Goal: Task Accomplishment & Management: Use online tool/utility

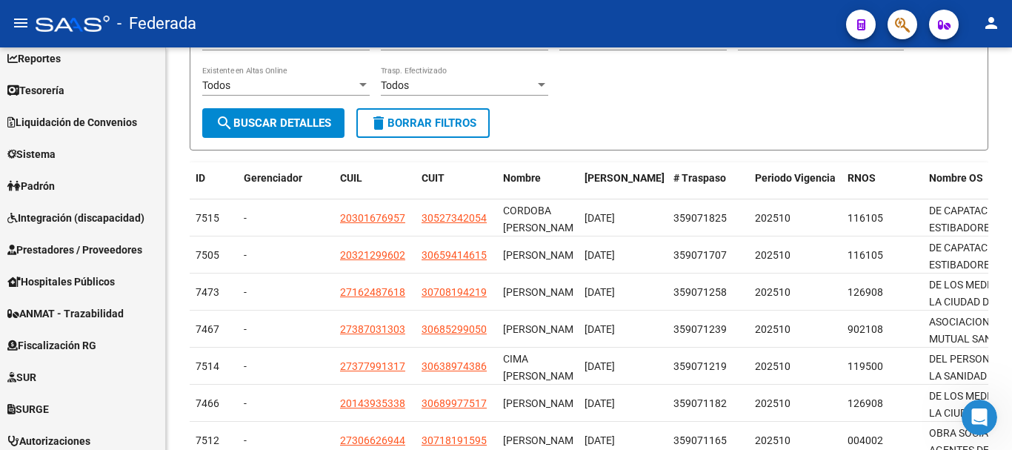
scroll to position [74, 0]
click at [103, 189] on link "Padrón" at bounding box center [82, 186] width 165 height 32
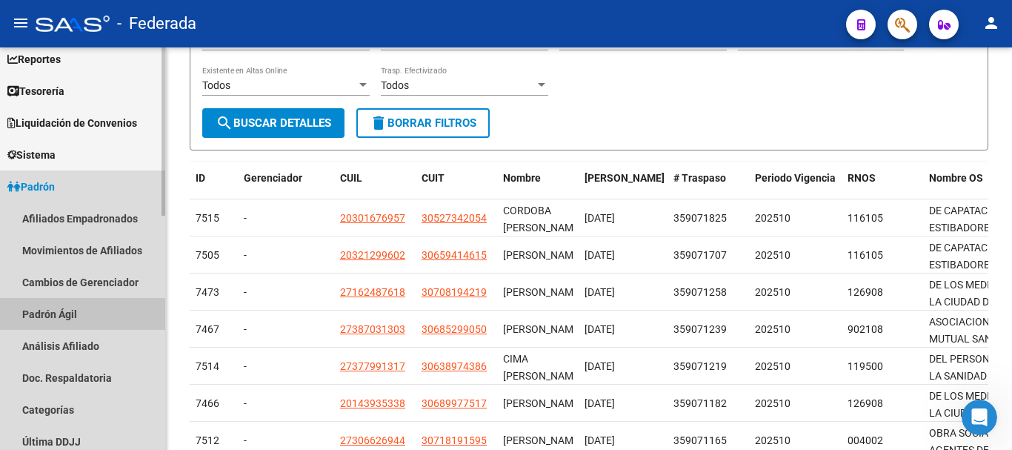
click at [106, 310] on link "Padrón Ágil" at bounding box center [82, 314] width 165 height 32
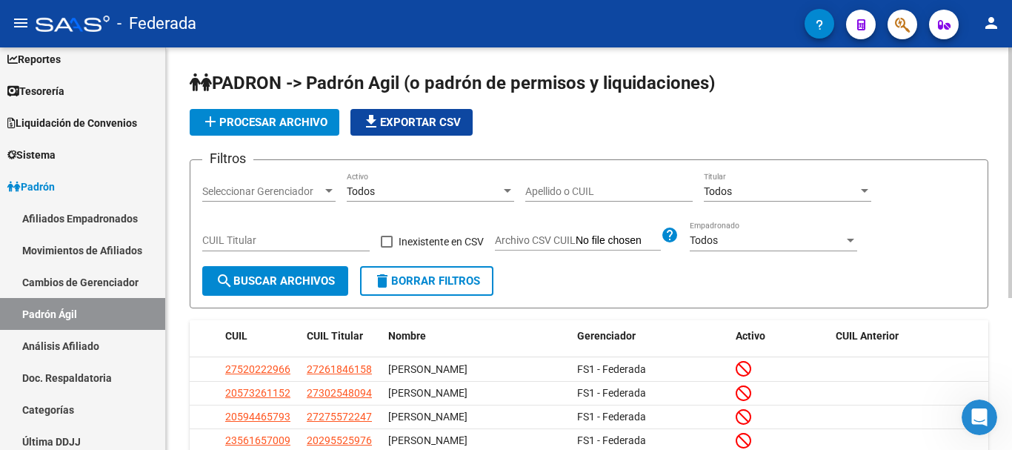
click at [293, 122] on span "add Procesar archivo" at bounding box center [265, 122] width 126 height 13
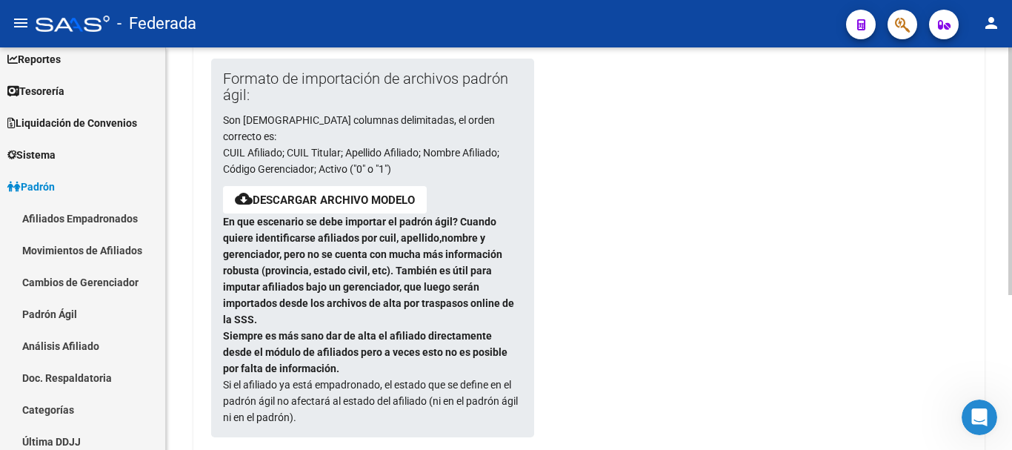
scroll to position [222, 0]
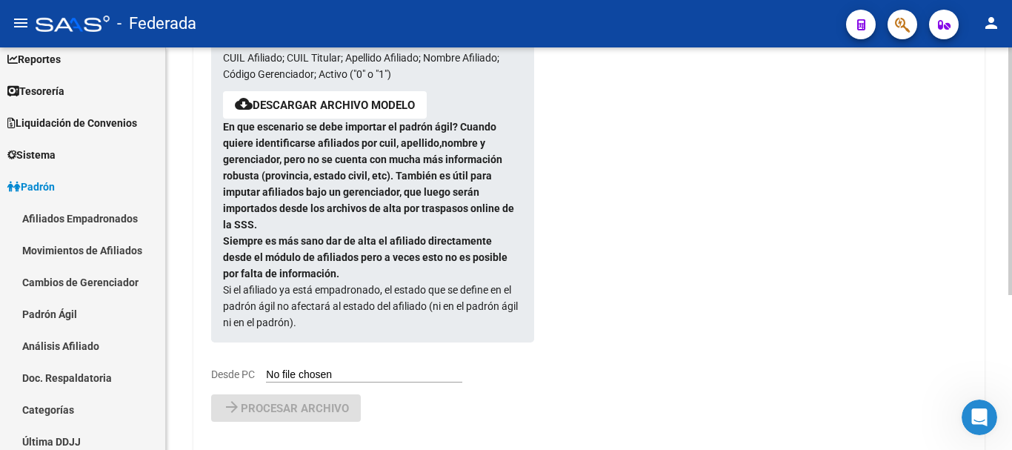
click at [372, 350] on div "Formato de importación de archivos padrón ágil: Son [DEMOGRAPHIC_DATA] columnas…" at bounding box center [360, 173] width 299 height 419
click at [376, 368] on input "Desde PC" at bounding box center [364, 375] width 196 height 14
type input "C:\fakepath\Tit [DATE].csv"
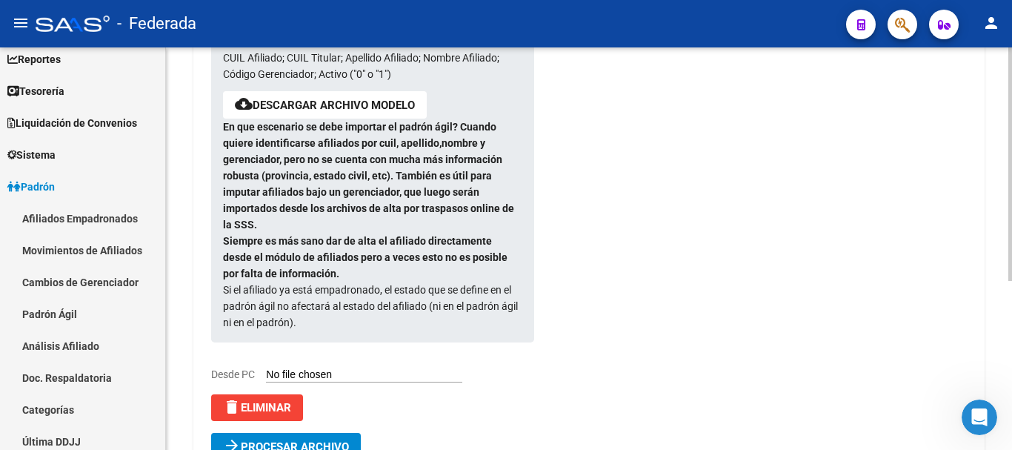
drag, startPoint x: 325, startPoint y: 425, endPoint x: 720, endPoint y: 251, distance: 431.6
click at [705, 255] on div "Formato de importación de archivos padrón ágil: Son [DEMOGRAPHIC_DATA] columnas…" at bounding box center [588, 220] width 755 height 513
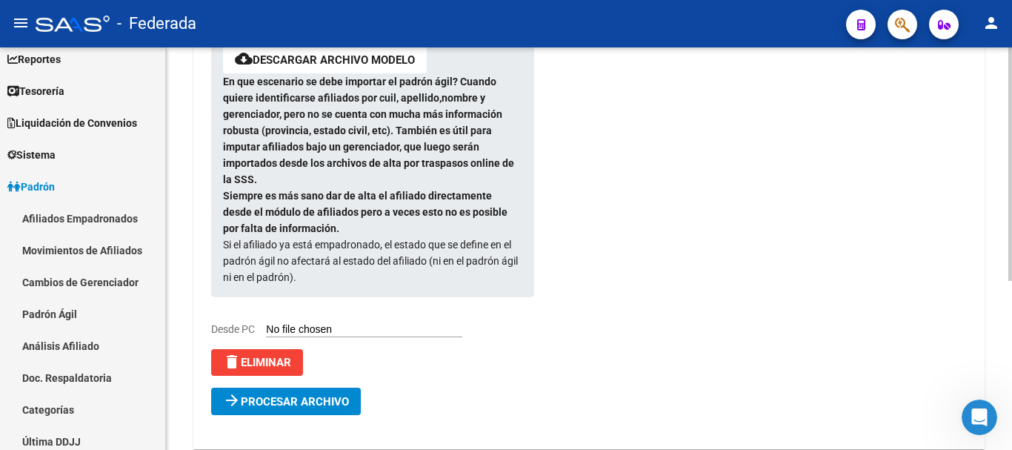
scroll to position [290, 0]
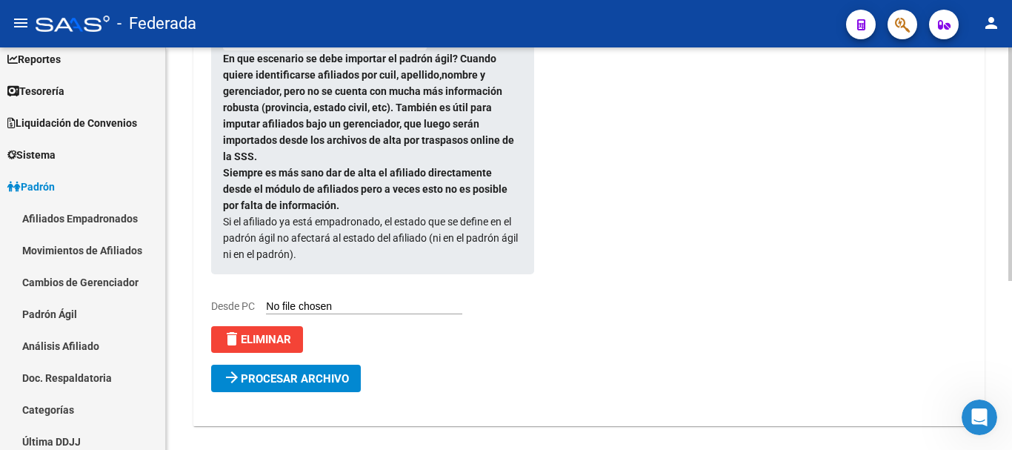
click at [253, 372] on span "Procesar archivo" at bounding box center [295, 378] width 108 height 13
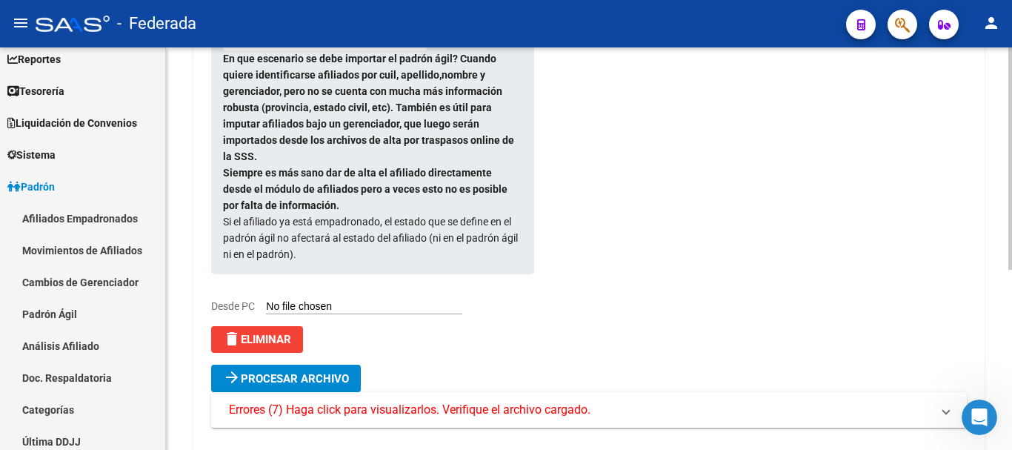
click at [519, 402] on span "Errores (7) Haga click para visualizarlos. Verifique el archivo cargado." at bounding box center [410, 410] width 362 height 16
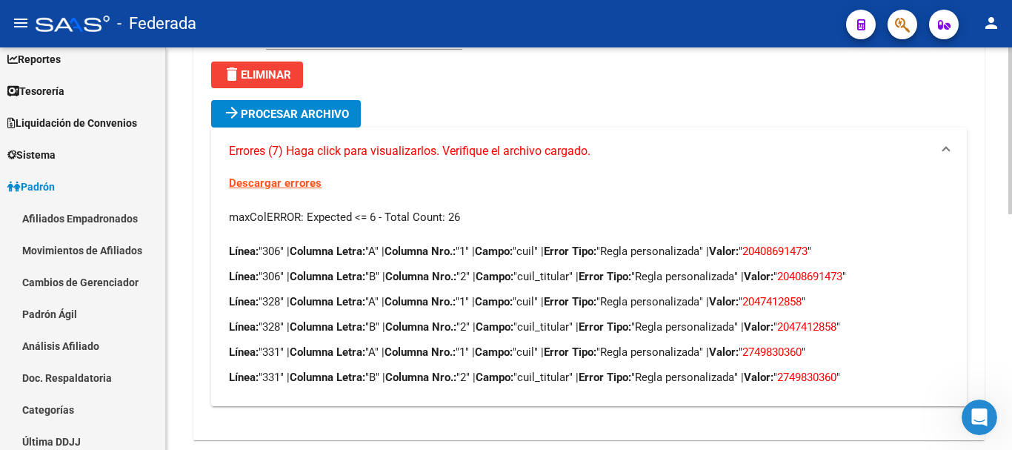
scroll to position [569, 0]
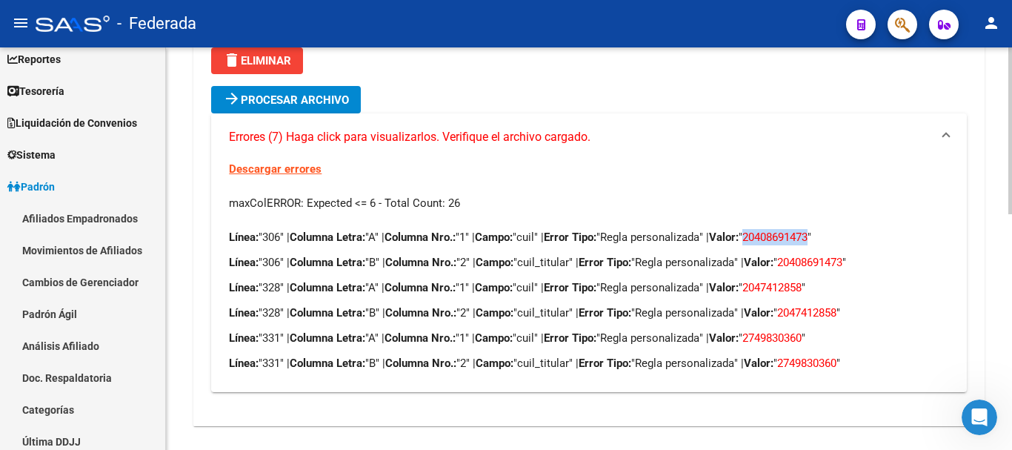
drag, startPoint x: 841, startPoint y: 221, endPoint x: 772, endPoint y: 222, distance: 68.9
click at [772, 229] on p "Línea: "306" | Columna Letra: "A" | Columna Nro.: "1" | Campo: "cuil" | Error T…" at bounding box center [588, 237] width 719 height 16
copy span "20408691473"
drag, startPoint x: 784, startPoint y: 269, endPoint x: 828, endPoint y: 269, distance: 43.7
click at [802, 281] on span "2047412858" at bounding box center [771, 287] width 59 height 13
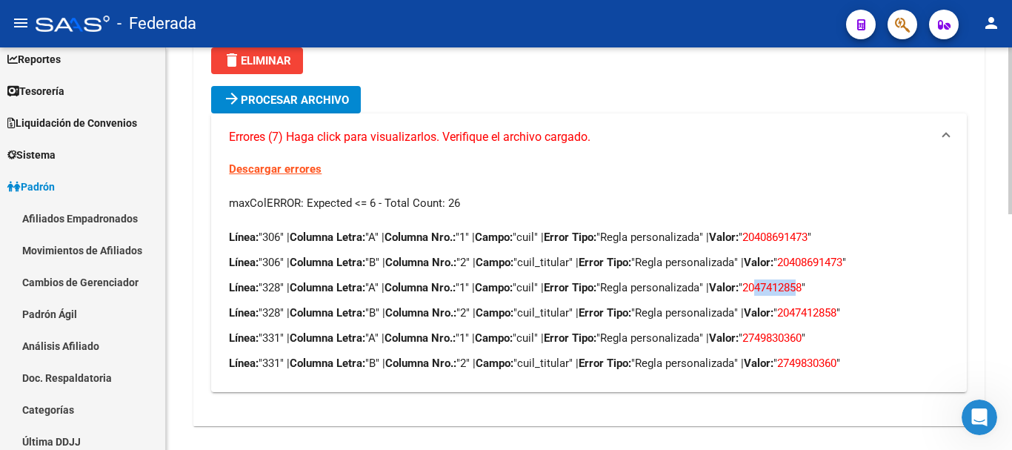
copy span "4741285"
drag, startPoint x: 827, startPoint y: 323, endPoint x: 788, endPoint y: 327, distance: 39.4
click at [788, 331] on span "2749830360" at bounding box center [771, 337] width 59 height 13
copy span "4983036"
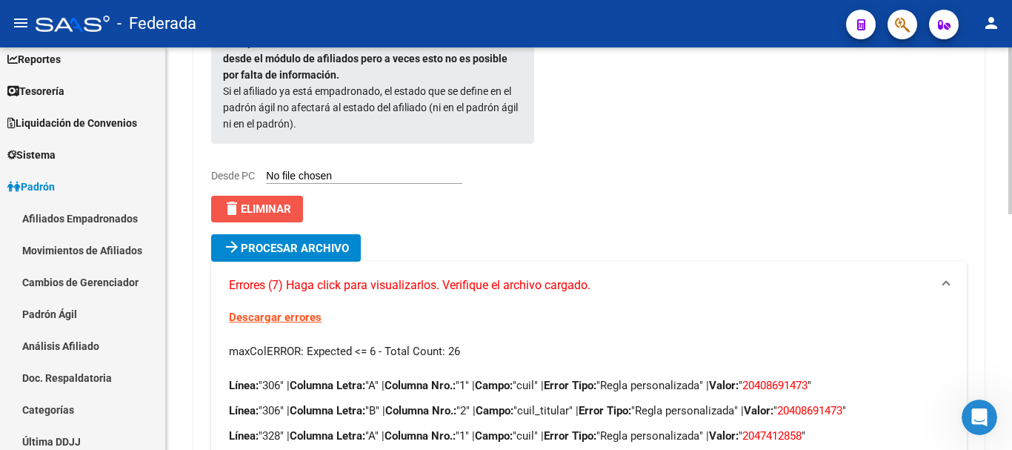
click at [276, 196] on button "delete Eliminar" at bounding box center [257, 209] width 92 height 27
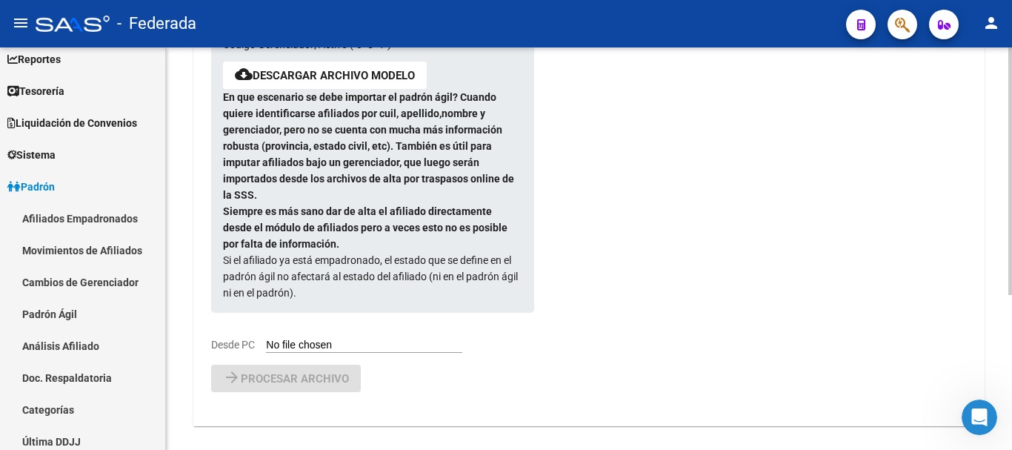
click at [303, 339] on input "Desde PC" at bounding box center [364, 346] width 196 height 14
type input "C:\fakepath\Tit [DATE].csv"
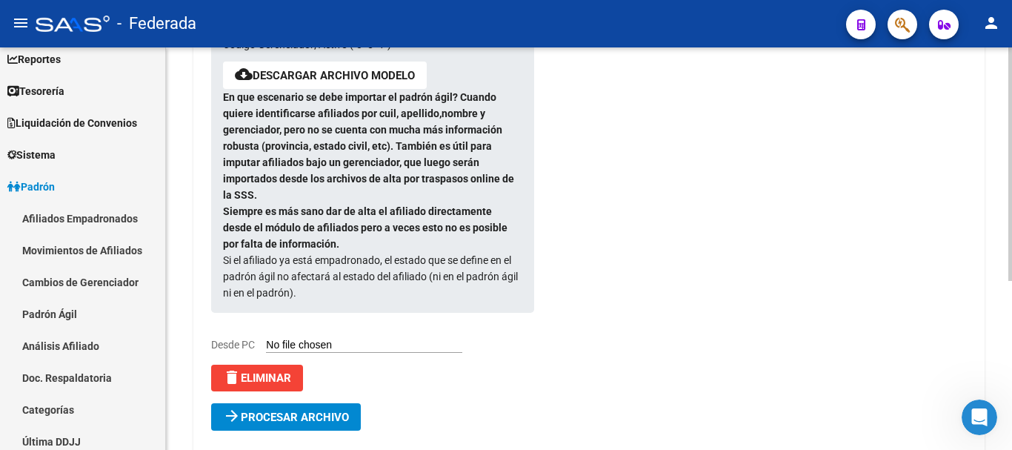
click at [325, 403] on button "arrow_forward Procesar archivo" at bounding box center [286, 416] width 150 height 27
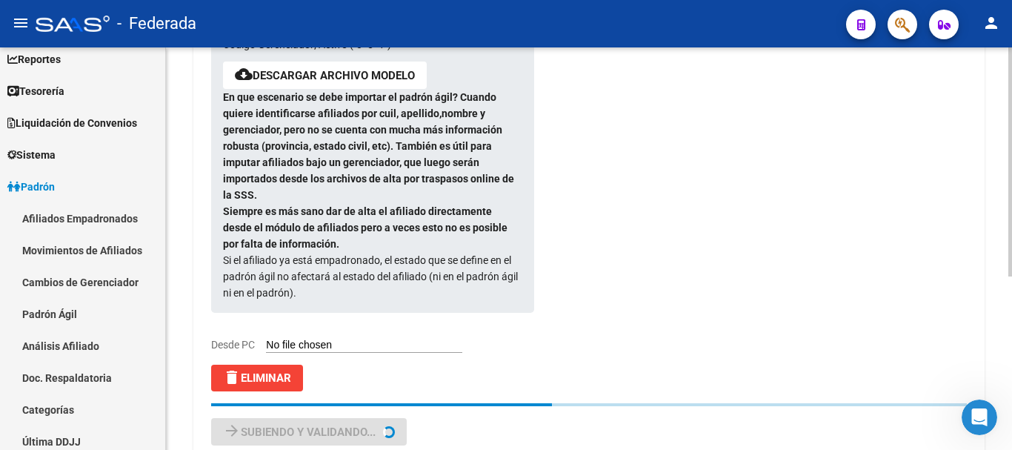
scroll to position [0, 0]
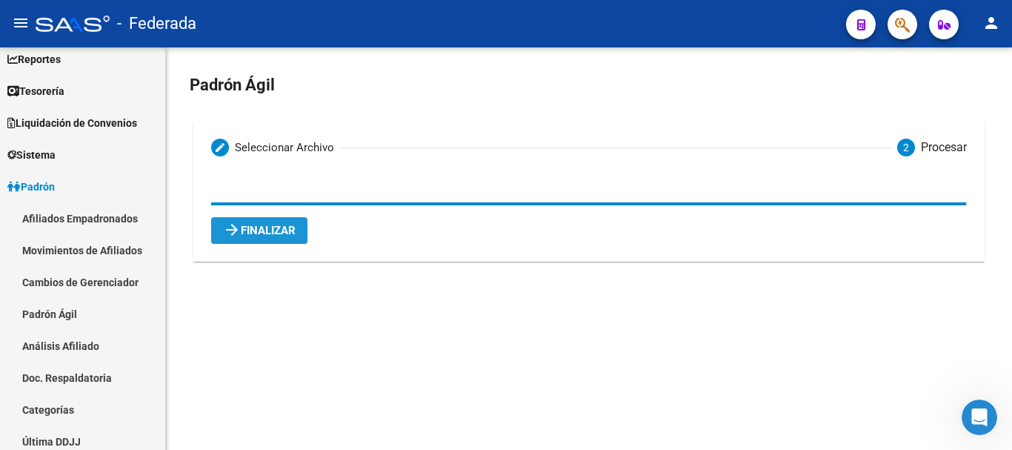
click at [274, 228] on span "arrow_forward Finalizar" at bounding box center [259, 230] width 73 height 13
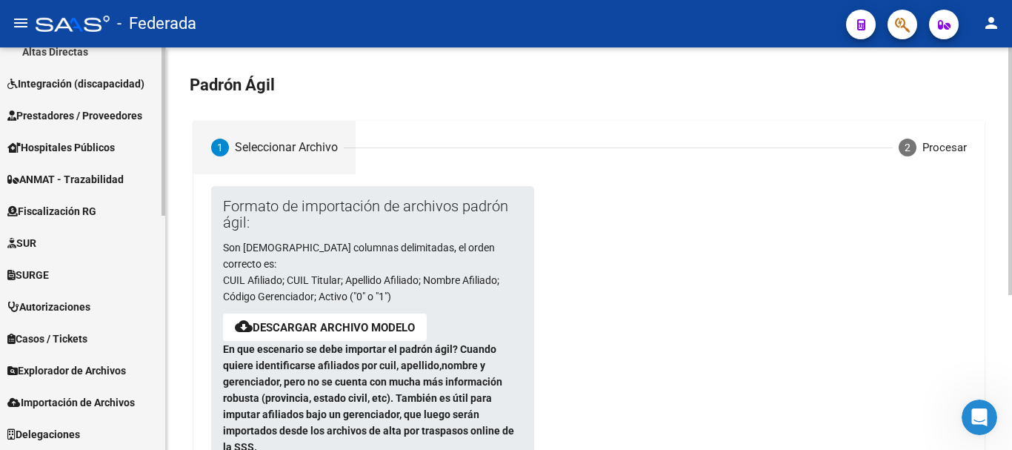
click at [49, 382] on link "Explorador de Archivos" at bounding box center [82, 370] width 165 height 32
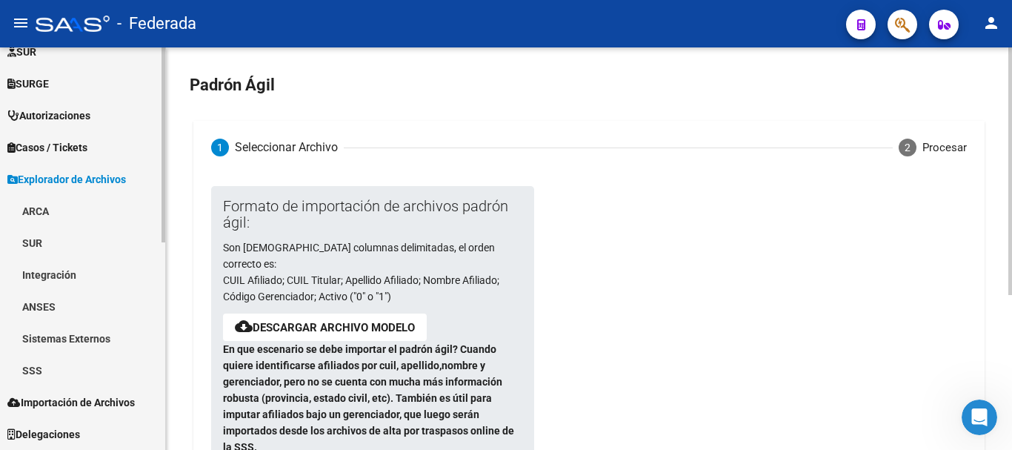
scroll to position [400, 0]
click at [49, 382] on link "SSS" at bounding box center [82, 370] width 165 height 32
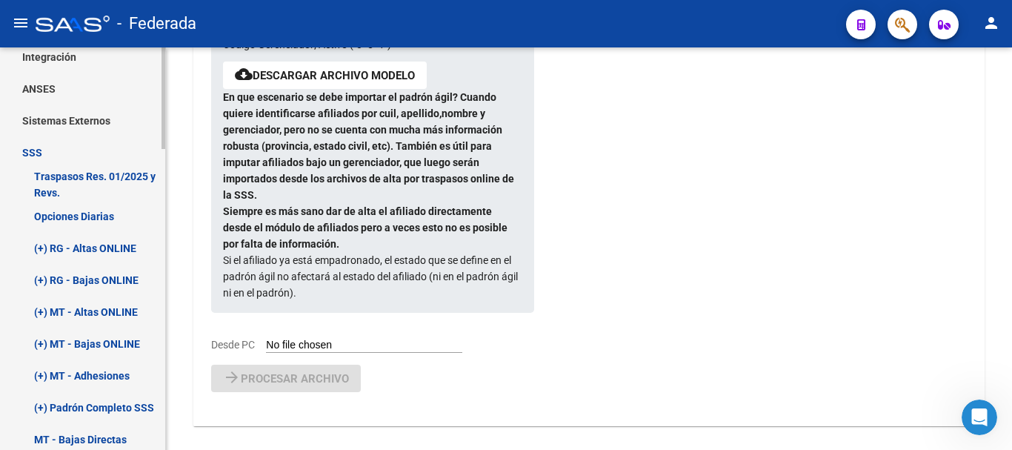
scroll to position [622, 0]
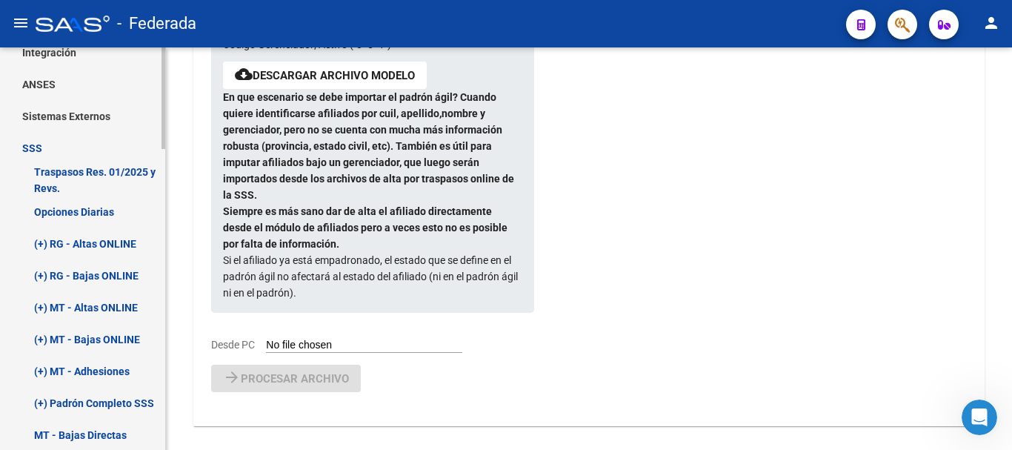
click at [116, 245] on link "(+) RG - Altas ONLINE" at bounding box center [82, 243] width 165 height 32
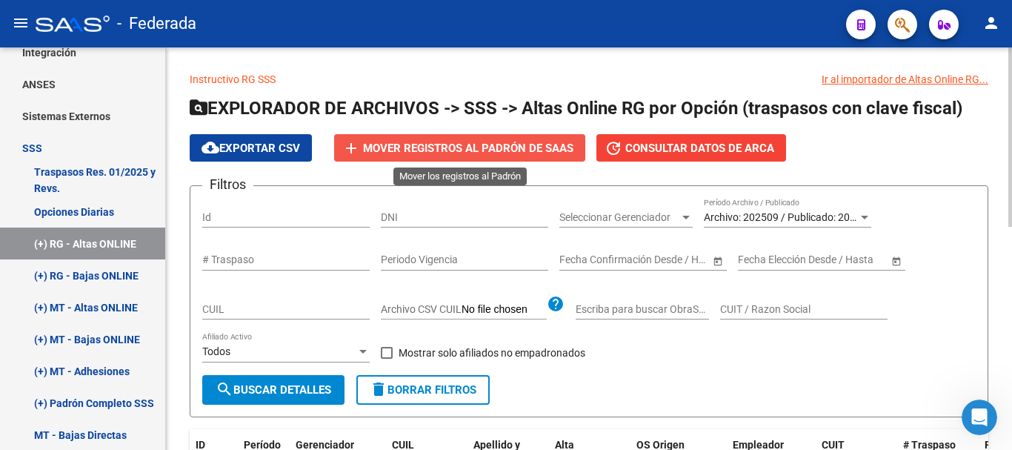
click at [442, 153] on span "Mover registros al PADRÓN de SAAS" at bounding box center [468, 148] width 210 height 13
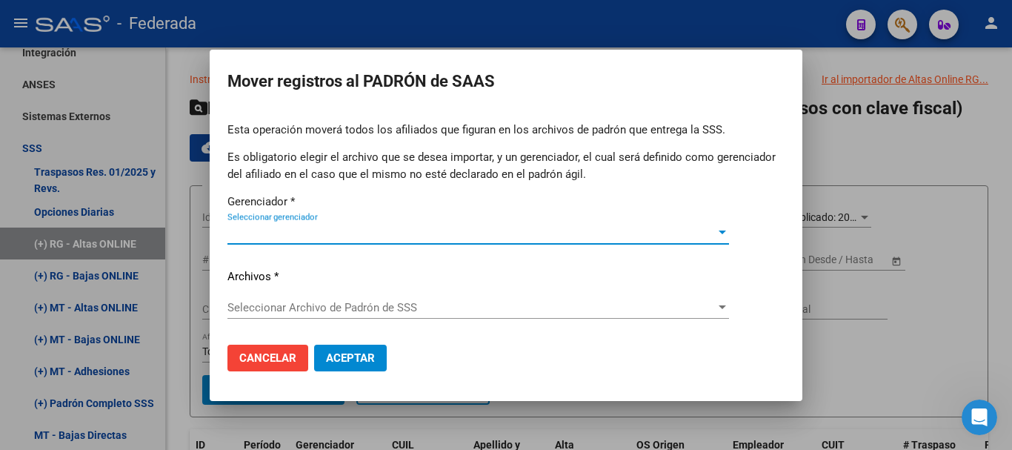
click at [411, 236] on span "Seleccionar gerenciador" at bounding box center [471, 232] width 488 height 13
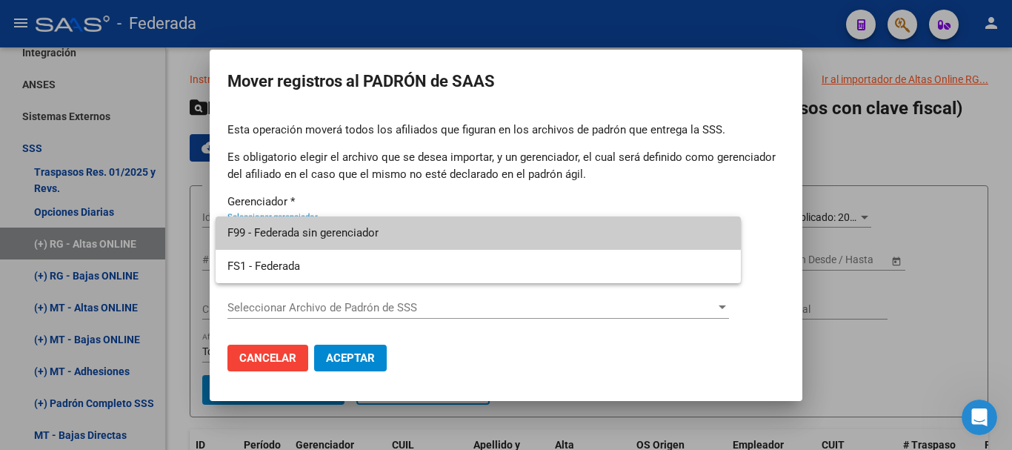
click at [411, 234] on span "F99 - Federada sin gerenciador" at bounding box center [478, 232] width 502 height 33
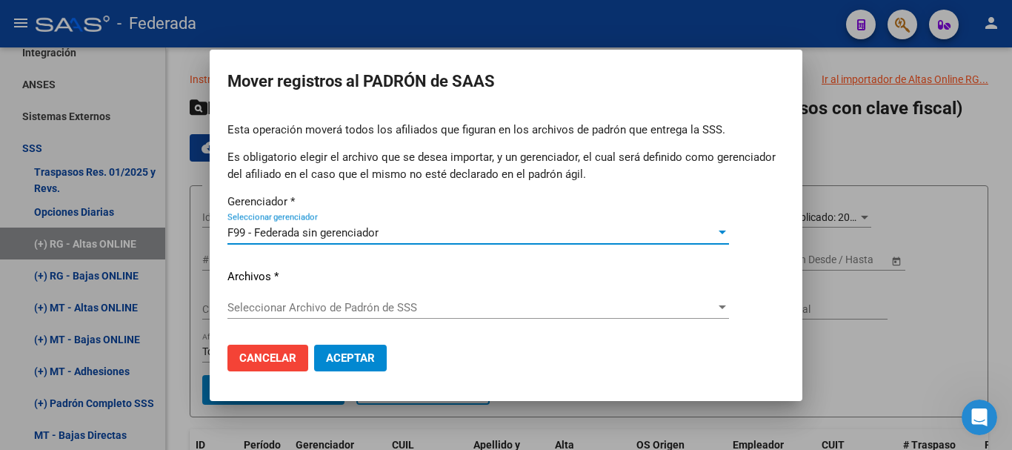
click at [409, 314] on div "Seleccionar Archivo de Padrón de SSS Seleccionar Archivo de Padrón de SSS" at bounding box center [478, 307] width 502 height 22
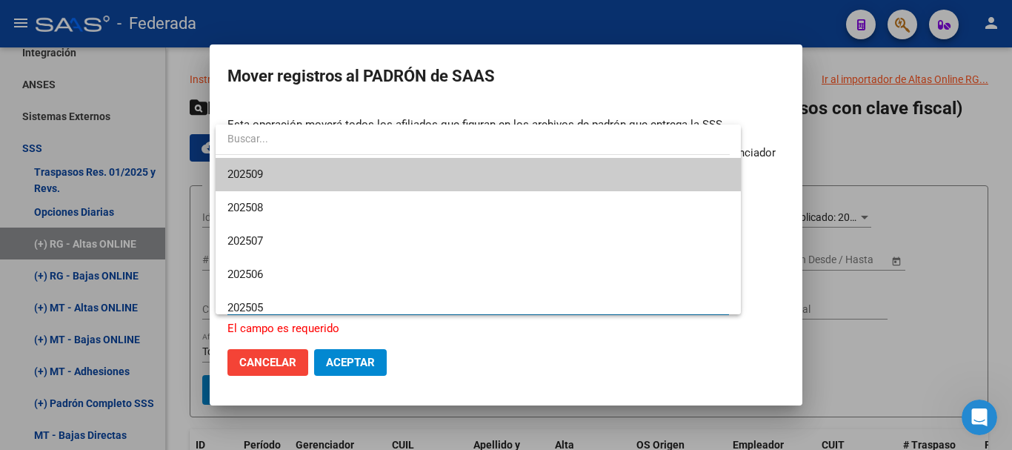
click at [356, 176] on span "202509" at bounding box center [478, 174] width 502 height 33
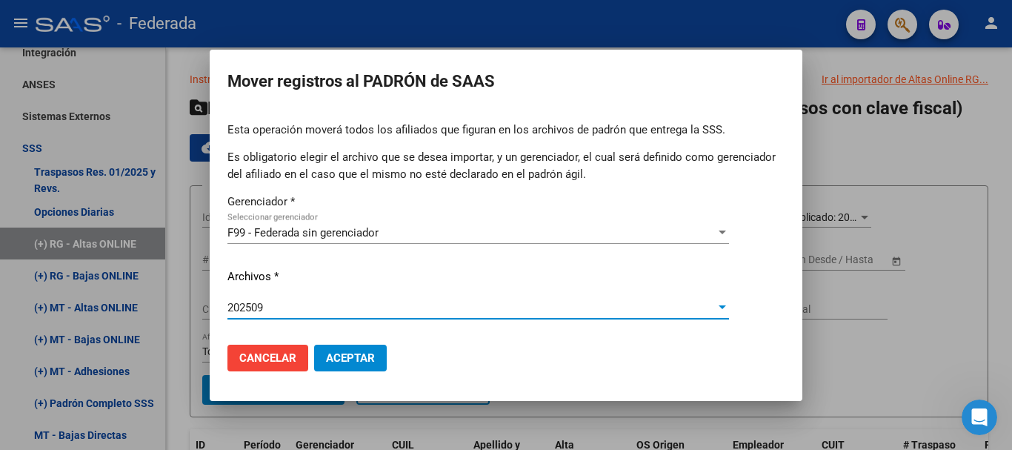
click at [358, 348] on button "Aceptar" at bounding box center [350, 358] width 73 height 27
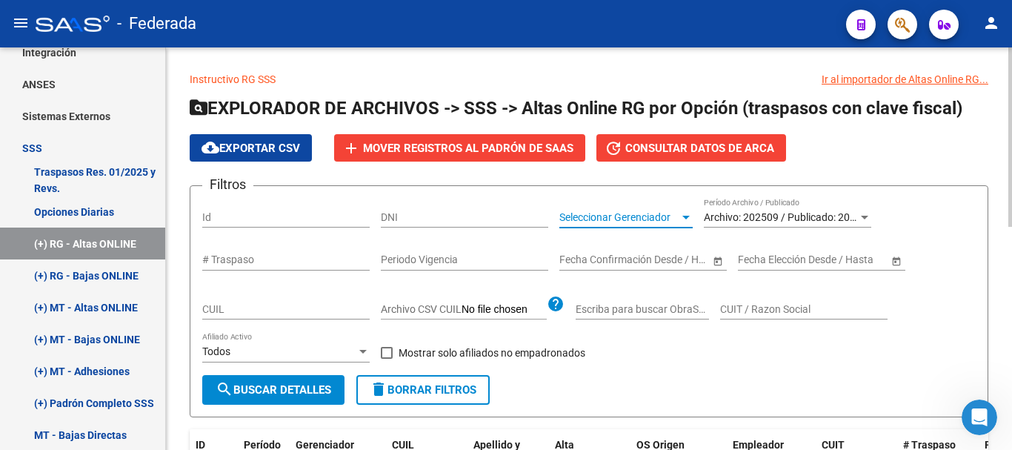
click at [644, 214] on span "Seleccionar Gerenciador" at bounding box center [619, 217] width 120 height 13
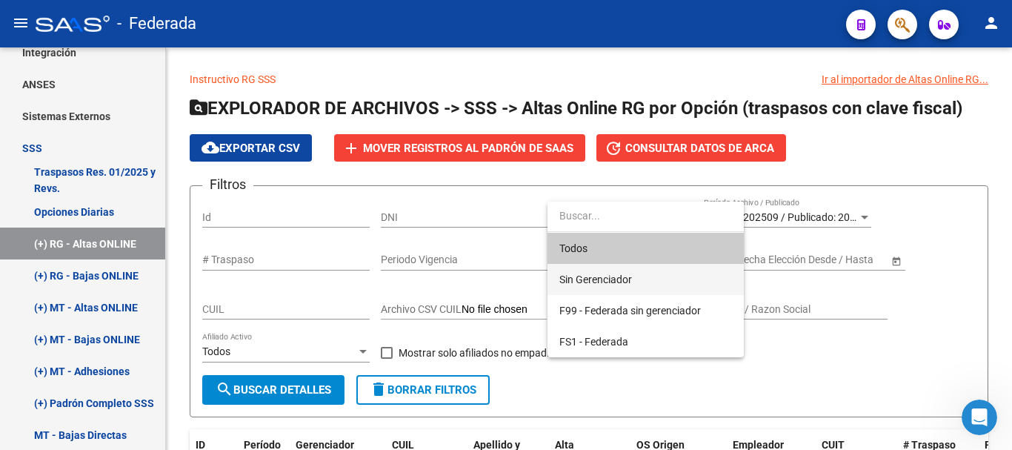
click at [641, 282] on span "Sin Gerenciador" at bounding box center [645, 279] width 173 height 31
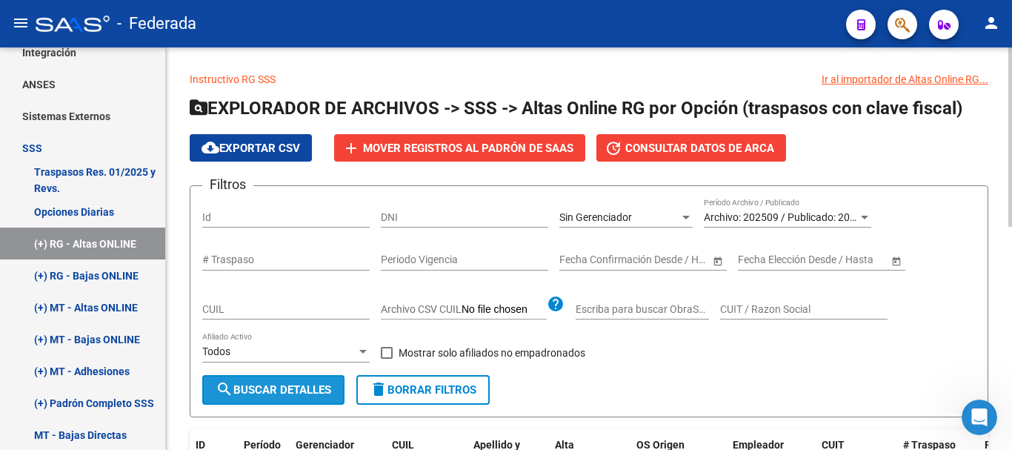
click at [331, 396] on span "search Buscar Detalles" at bounding box center [274, 389] width 116 height 13
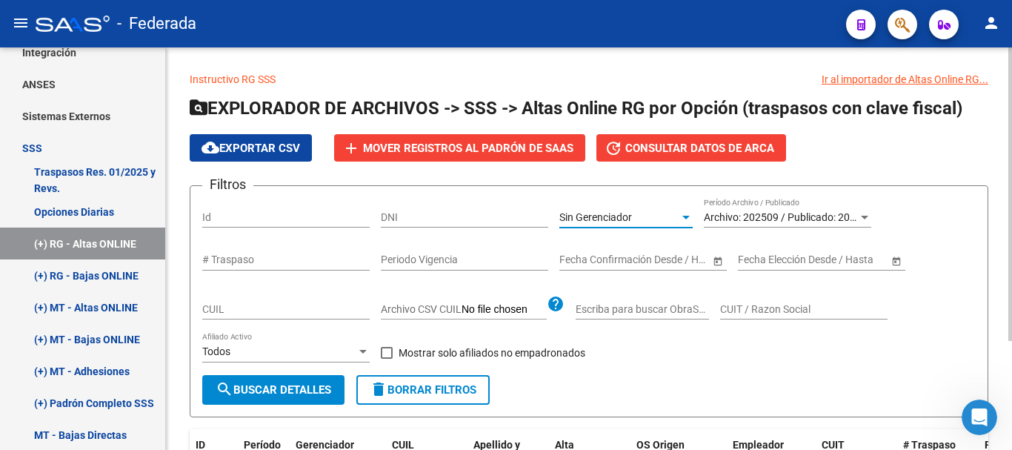
click at [623, 216] on span "Sin Gerenciador" at bounding box center [595, 217] width 73 height 12
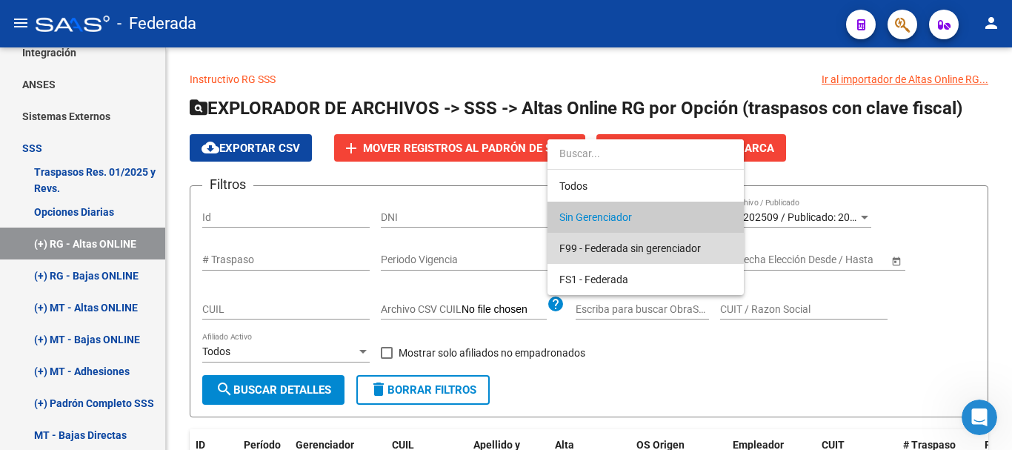
click at [642, 239] on span "F99 - Federada sin gerenciador" at bounding box center [645, 248] width 173 height 31
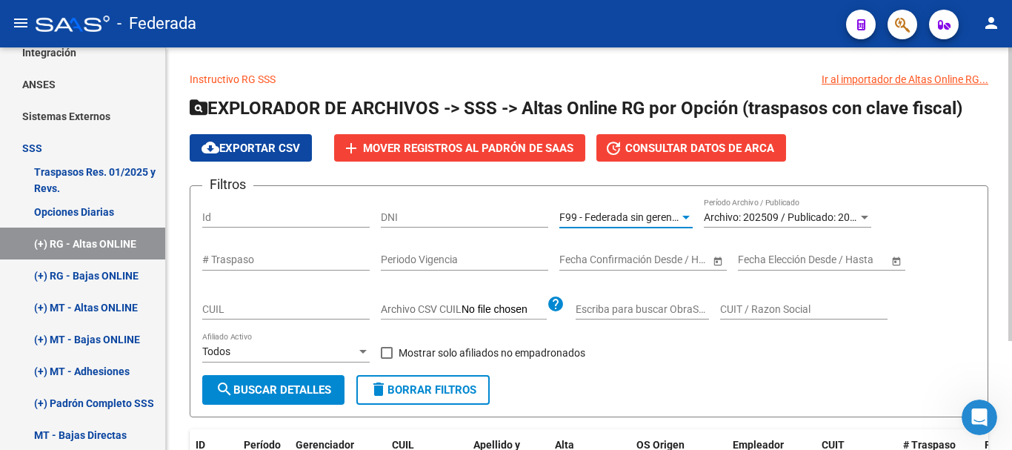
click at [287, 407] on form "Filtros Id DNI F99 - Federada sin gerenciador Seleccionar Gerenciador Archivo: …" at bounding box center [589, 301] width 799 height 232
click at [299, 387] on span "search Buscar Detalles" at bounding box center [274, 389] width 116 height 13
click at [262, 150] on span "cloud_download Exportar CSV" at bounding box center [251, 148] width 99 height 13
click at [280, 148] on span "cloud_download Exportar CSV" at bounding box center [251, 148] width 99 height 13
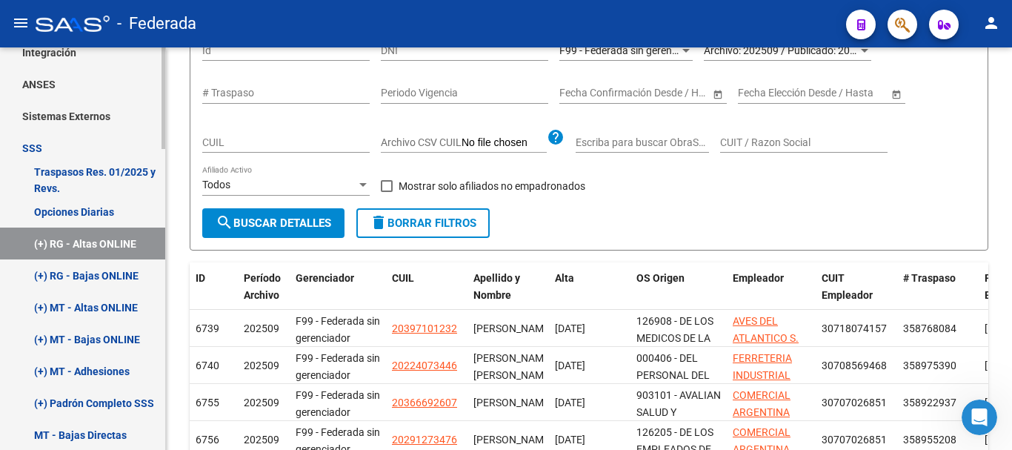
scroll to position [74, 0]
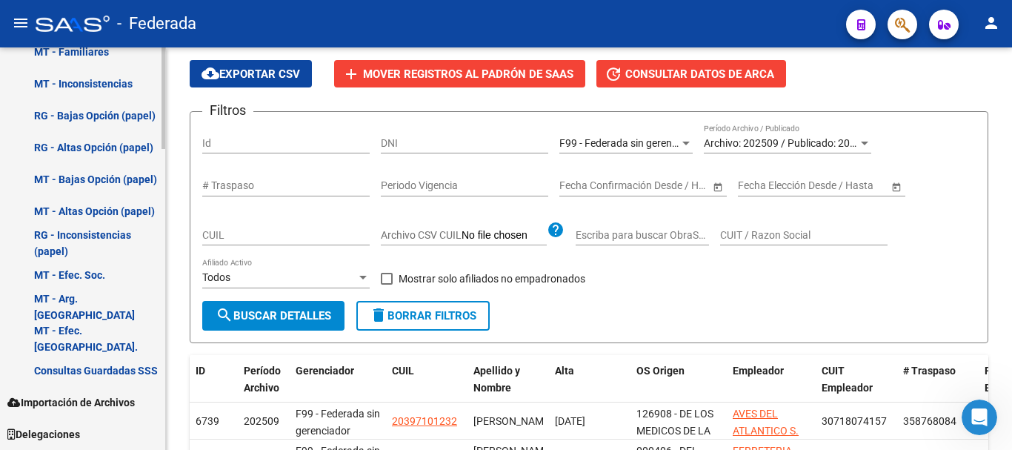
click at [87, 414] on link "Importación de Archivos" at bounding box center [82, 402] width 165 height 32
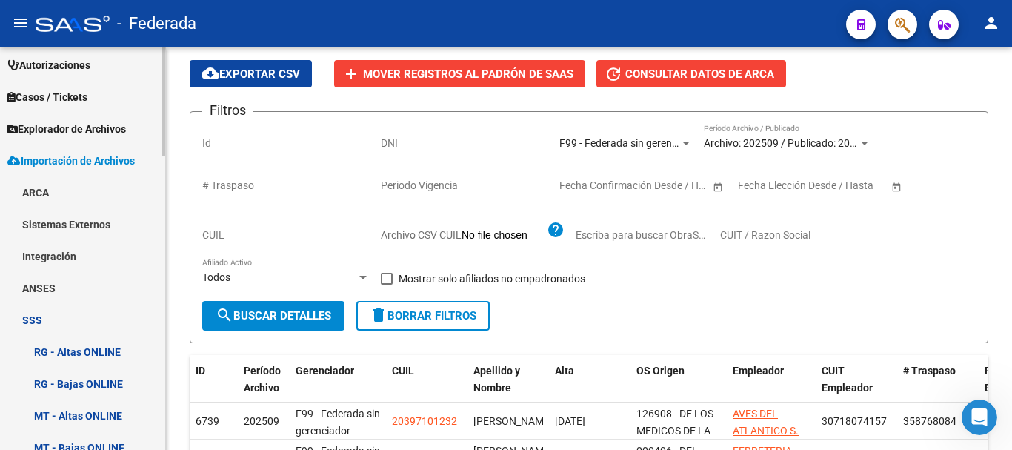
scroll to position [427, 0]
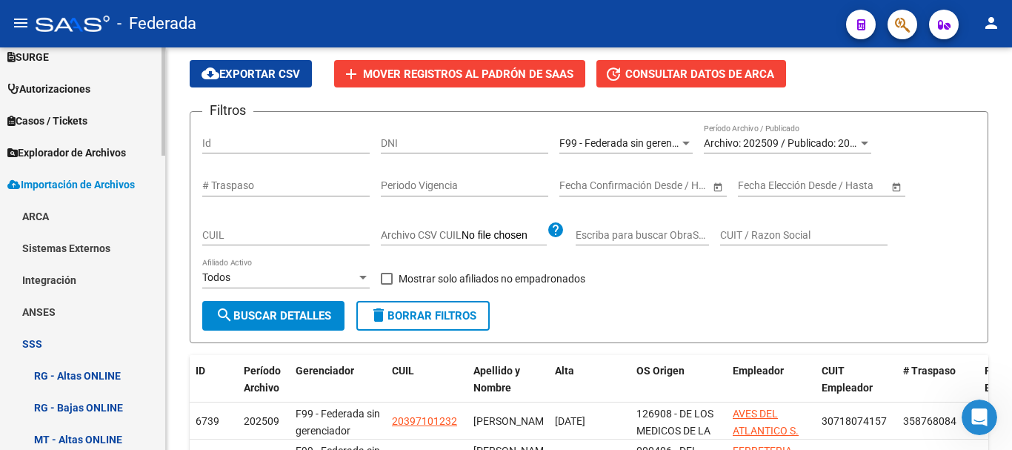
click at [132, 249] on link "Sistemas Externos" at bounding box center [82, 248] width 165 height 32
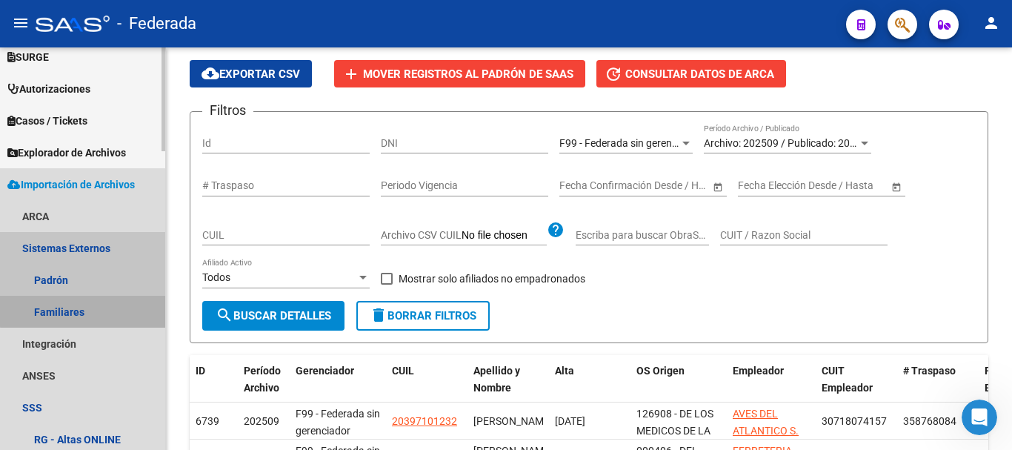
click at [122, 300] on link "Familiares" at bounding box center [82, 312] width 165 height 32
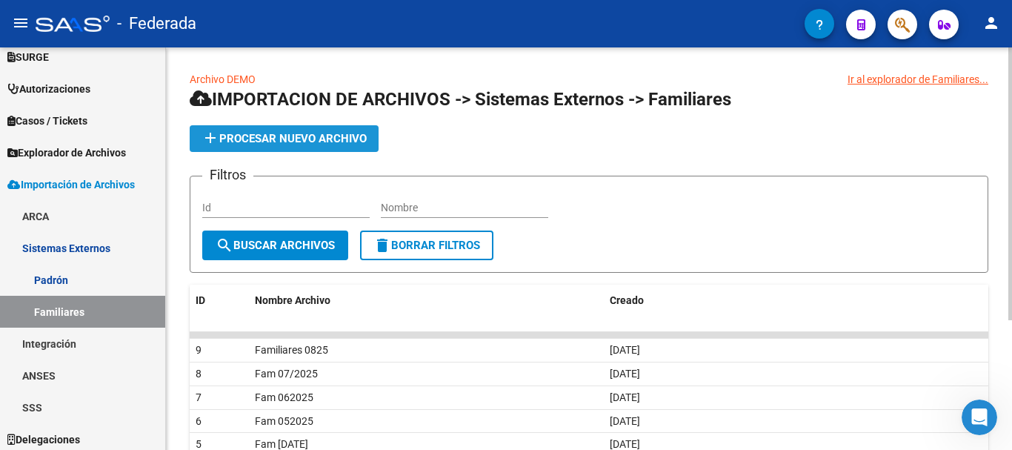
click at [303, 138] on span "add Procesar nuevo archivo" at bounding box center [284, 138] width 165 height 13
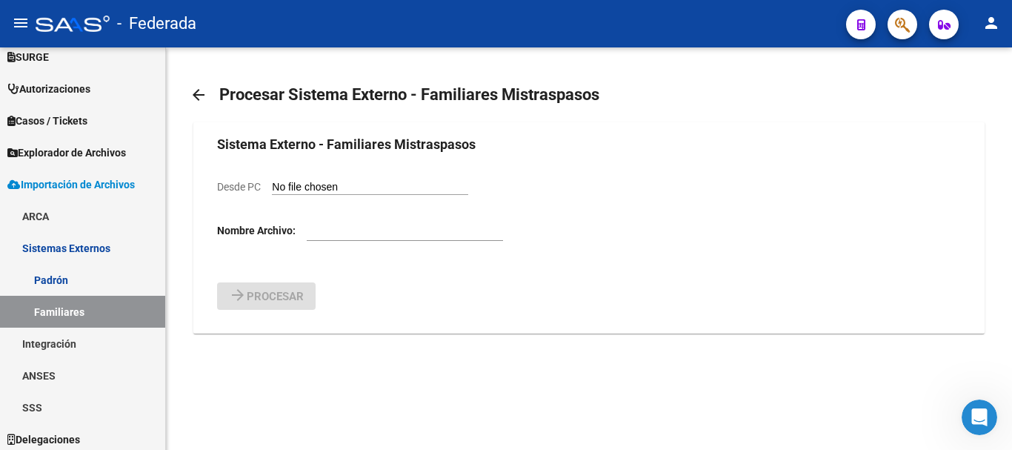
click at [348, 182] on input "Desde PC" at bounding box center [370, 188] width 196 height 14
type input "C:\fakepath\Fam [DATE].csv"
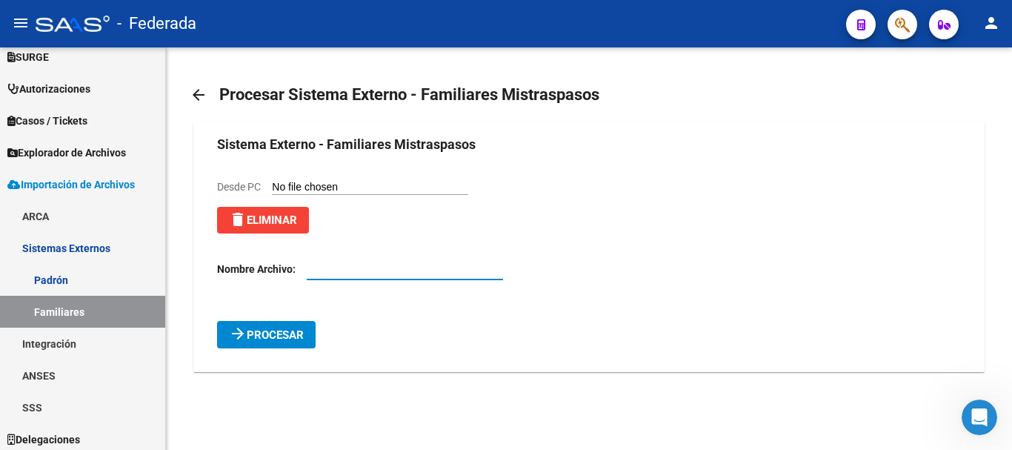
click at [365, 270] on input "text" at bounding box center [405, 269] width 196 height 13
type input "f"
type input "Familiares 0925"
click at [272, 327] on span "arrow_forward Procesar" at bounding box center [266, 333] width 75 height 13
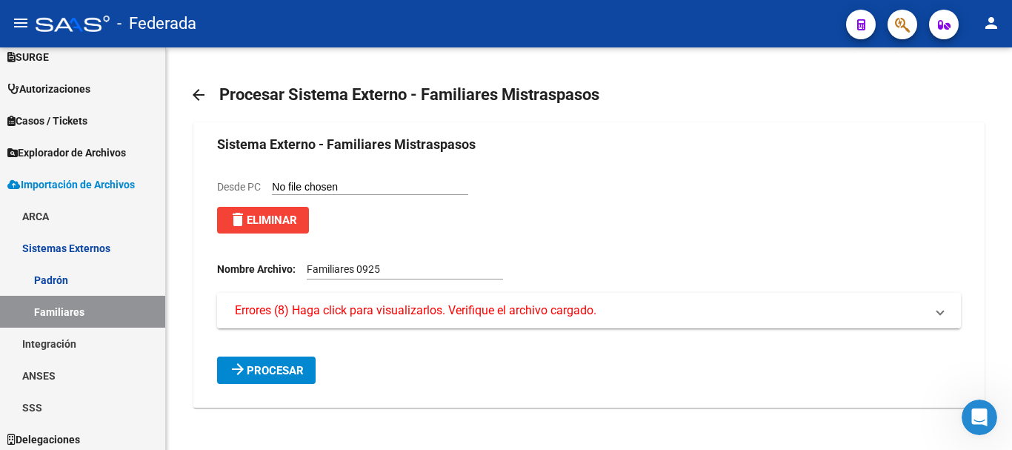
click at [314, 315] on span "Errores (8) Haga click para visualizarlos. Verifique el archivo cargado." at bounding box center [416, 310] width 362 height 16
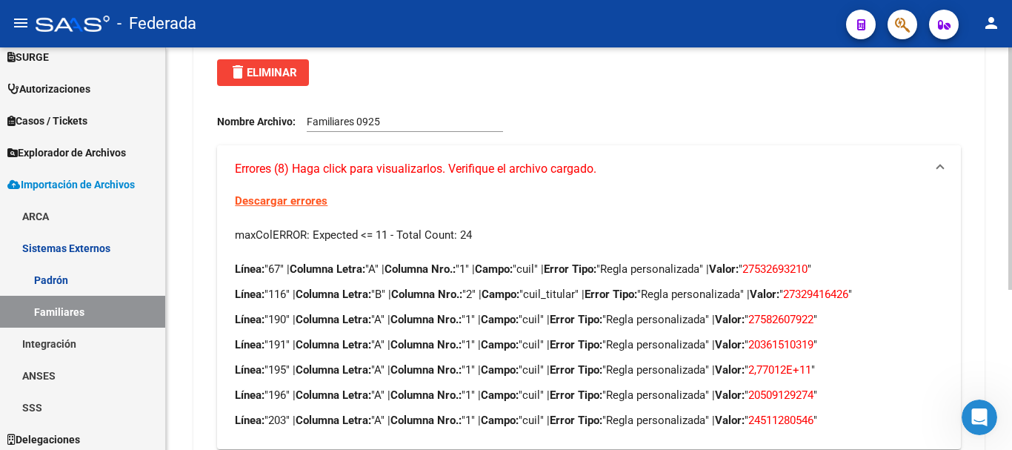
scroll to position [148, 0]
drag, startPoint x: 559, startPoint y: 275, endPoint x: 641, endPoint y: 253, distance: 85.2
click at [641, 253] on div "Descargar errores maxColERROR: Expected <= 11 - Total Count: 24 Línea: "67" | C…" at bounding box center [588, 320] width 743 height 256
click at [641, 267] on p "Línea: "67" | Columna Letra: "A" | Columna Nro.: "1" | Campo: "cuil" | Error Ti…" at bounding box center [589, 268] width 708 height 16
drag, startPoint x: 873, startPoint y: 289, endPoint x: 826, endPoint y: 300, distance: 48.0
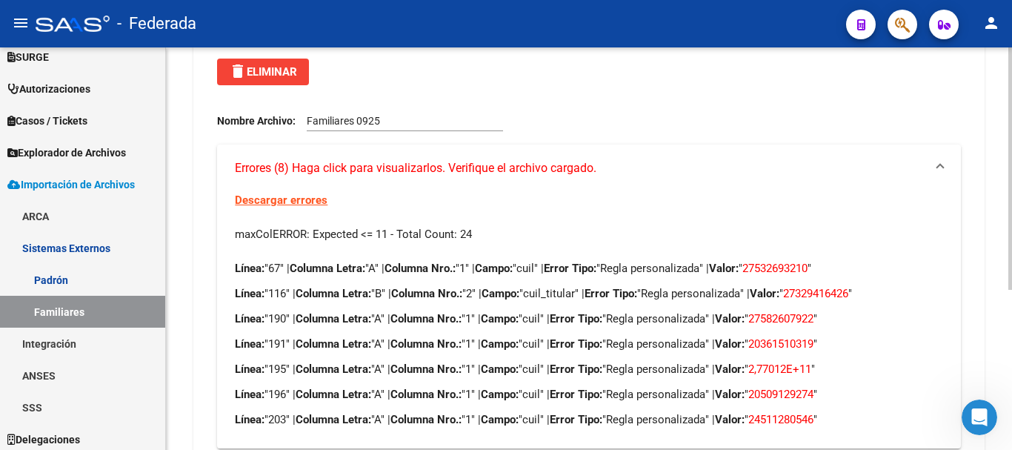
click at [826, 300] on p "Línea: "116" | Columna Letra: "B" | Columna Nro.: "2" | Campo: "cuil_titular" |…" at bounding box center [589, 293] width 708 height 16
copy span "32941642"
drag, startPoint x: 879, startPoint y: 288, endPoint x: 815, endPoint y: 299, distance: 65.4
click at [815, 299] on span "27329416426" at bounding box center [815, 293] width 65 height 13
copy span "27329416426"
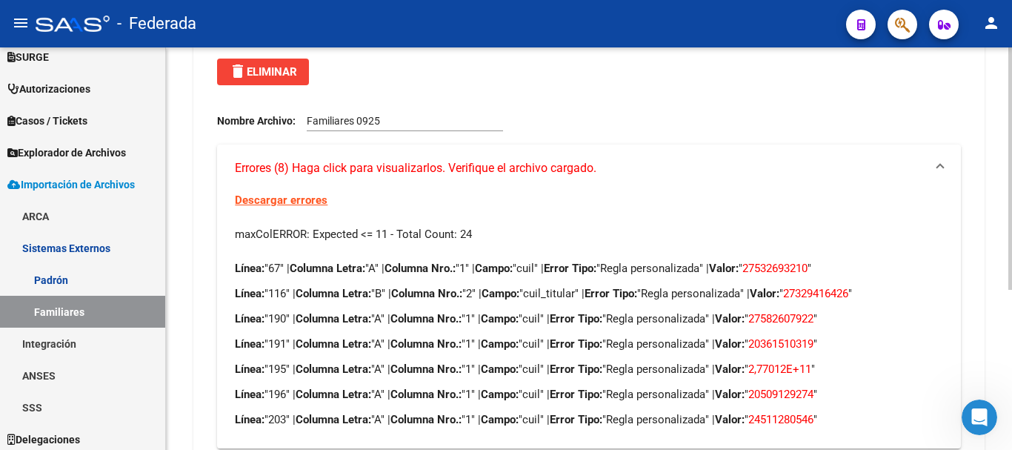
drag, startPoint x: 291, startPoint y: 397, endPoint x: 333, endPoint y: 399, distance: 41.5
click at [333, 399] on p "Línea: "196" | Columna Letra: "A" | Columna Nro.: "1" | Campo: "cuil" | Error T…" at bounding box center [589, 394] width 708 height 16
drag, startPoint x: 311, startPoint y: 315, endPoint x: 333, endPoint y: 385, distance: 73.8
click at [333, 385] on div "Línea: "67" | Columna Letra: "A" | Columna Nro.: "1" | Campo: "cuil" | Error Ti…" at bounding box center [589, 343] width 708 height 167
click at [814, 316] on span "27582607922" at bounding box center [780, 318] width 65 height 13
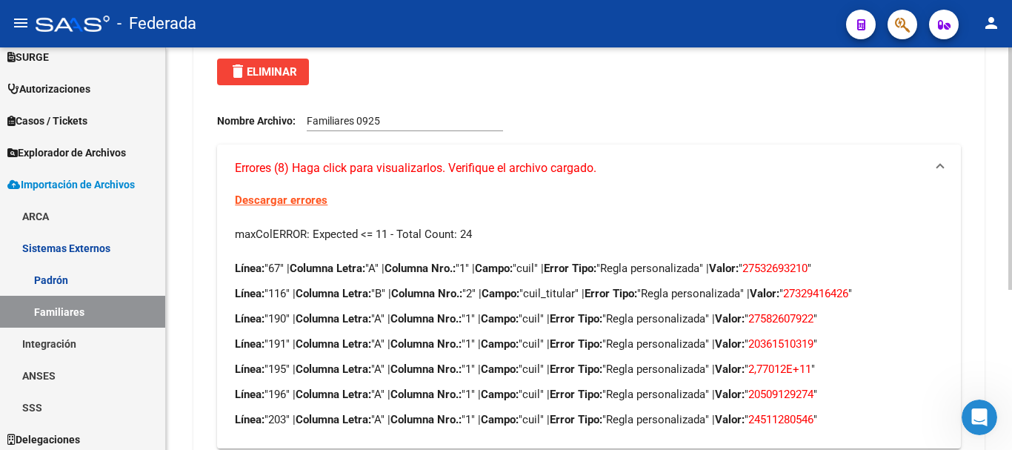
drag, startPoint x: 845, startPoint y: 316, endPoint x: 798, endPoint y: 313, distance: 46.7
click at [798, 313] on span "27582607922" at bounding box center [780, 318] width 65 height 13
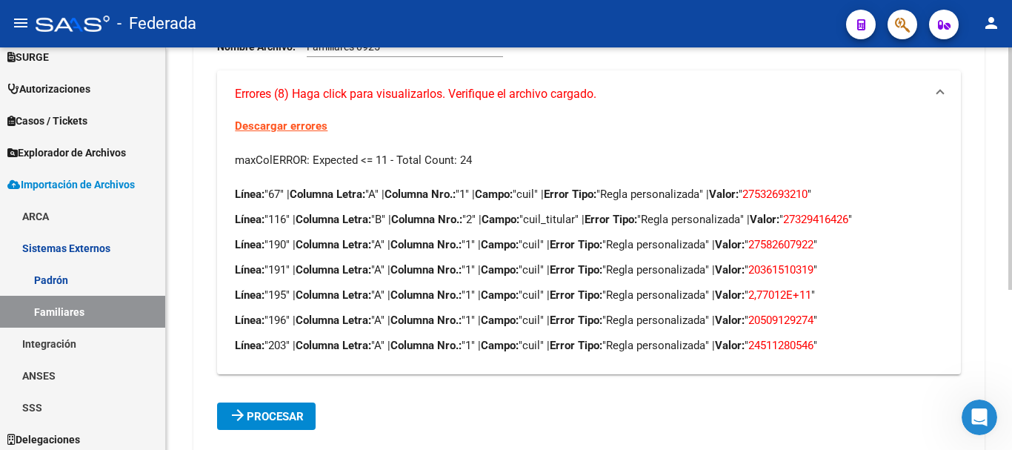
drag, startPoint x: 848, startPoint y: 345, endPoint x: 778, endPoint y: 343, distance: 69.7
click at [778, 343] on p "Línea: "203" | Columna Letra: "A" | Columna Nro.: "1" | Campo: "cuil" | Error T…" at bounding box center [589, 345] width 708 height 16
copy span "24511280546"
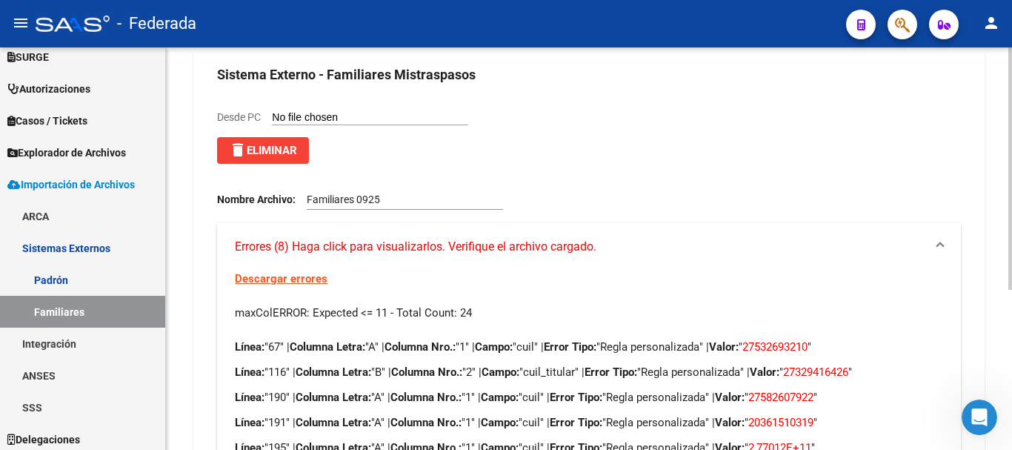
scroll to position [0, 0]
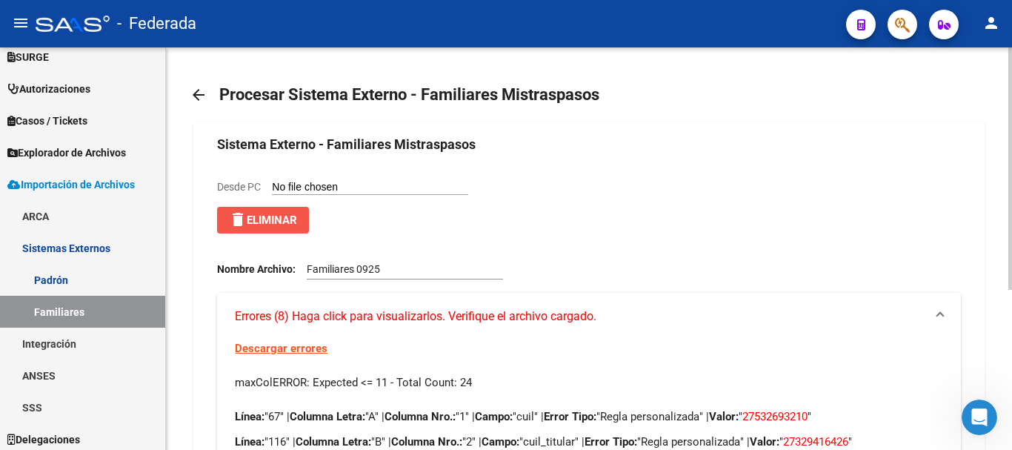
click at [286, 215] on span "delete Eliminar" at bounding box center [263, 219] width 68 height 13
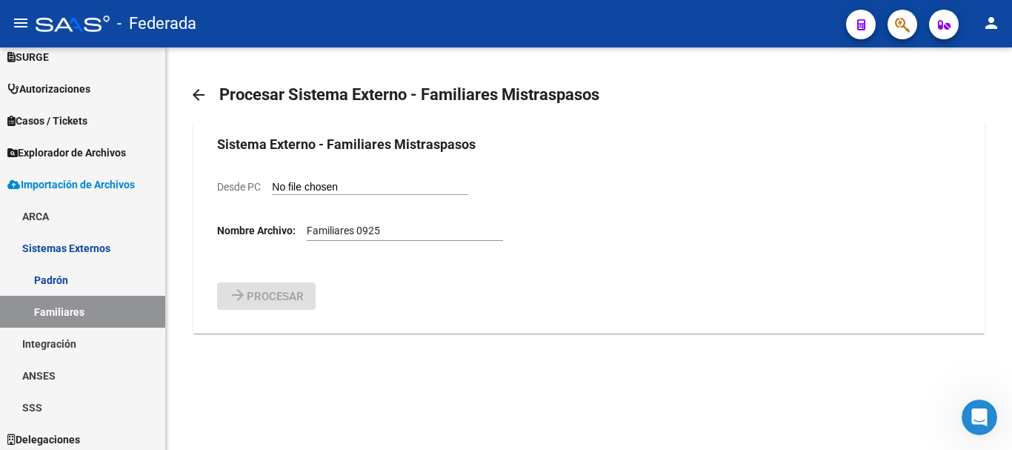
click at [319, 193] on input "Desde PC" at bounding box center [370, 188] width 196 height 14
type input "C:\fakepath\Fam [DATE].csv"
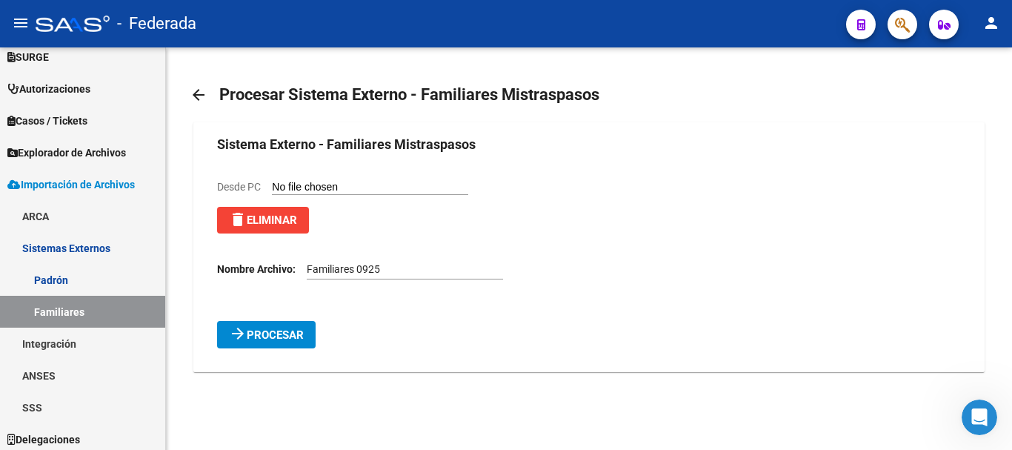
click at [270, 335] on span "Procesar" at bounding box center [275, 334] width 57 height 13
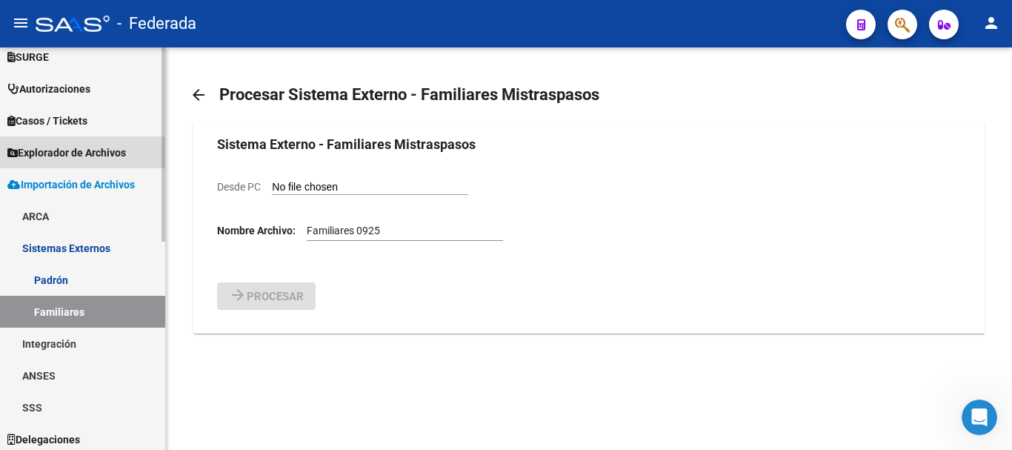
click at [99, 142] on link "Explorador de Archivos" at bounding box center [82, 152] width 165 height 32
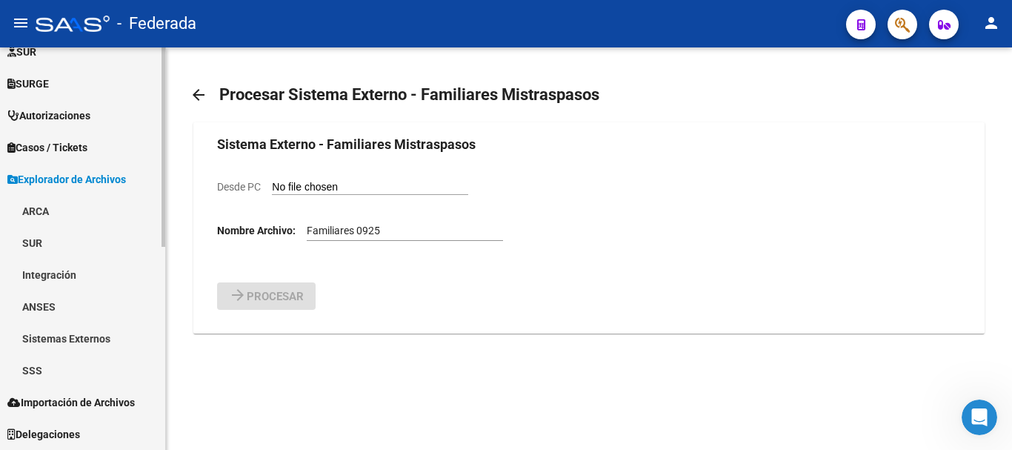
scroll to position [400, 0]
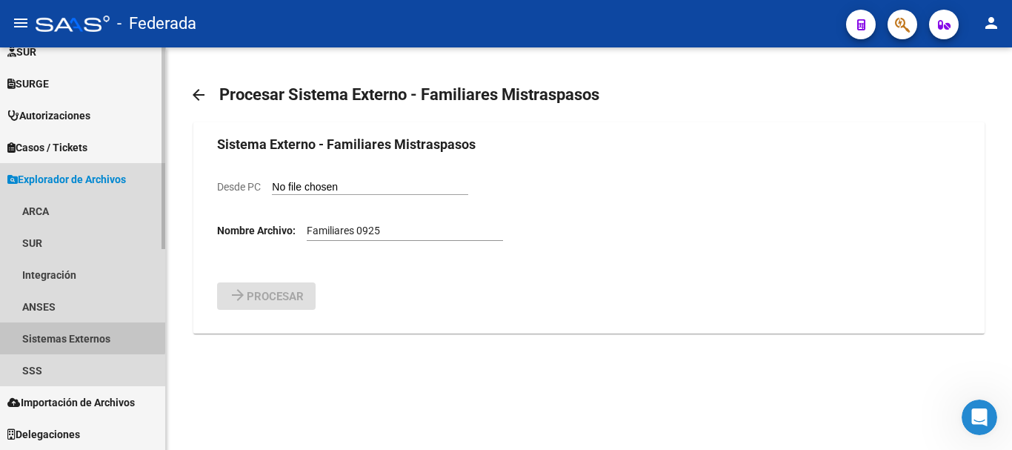
click at [82, 333] on link "Sistemas Externos" at bounding box center [82, 338] width 165 height 32
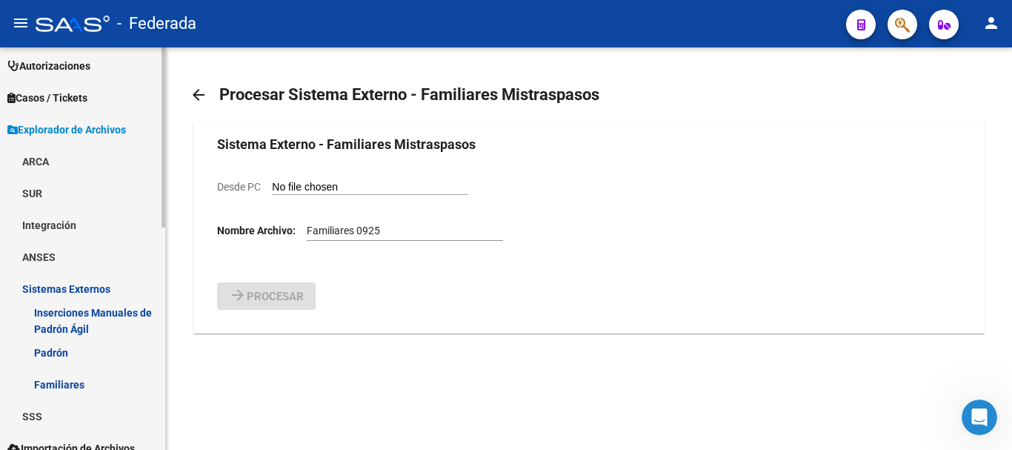
scroll to position [474, 0]
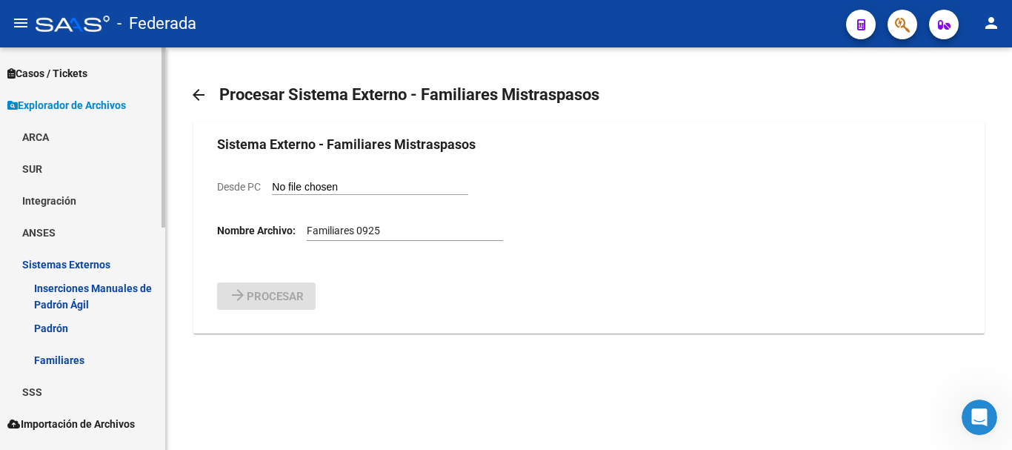
click at [110, 354] on link "Familiares" at bounding box center [82, 360] width 165 height 32
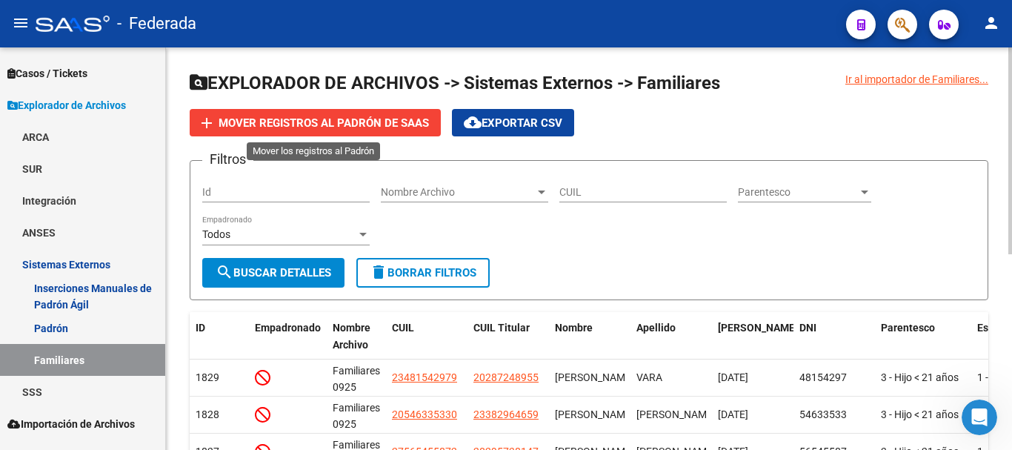
click at [356, 128] on span "Mover registros al PADRÓN de SAAS" at bounding box center [324, 122] width 210 height 13
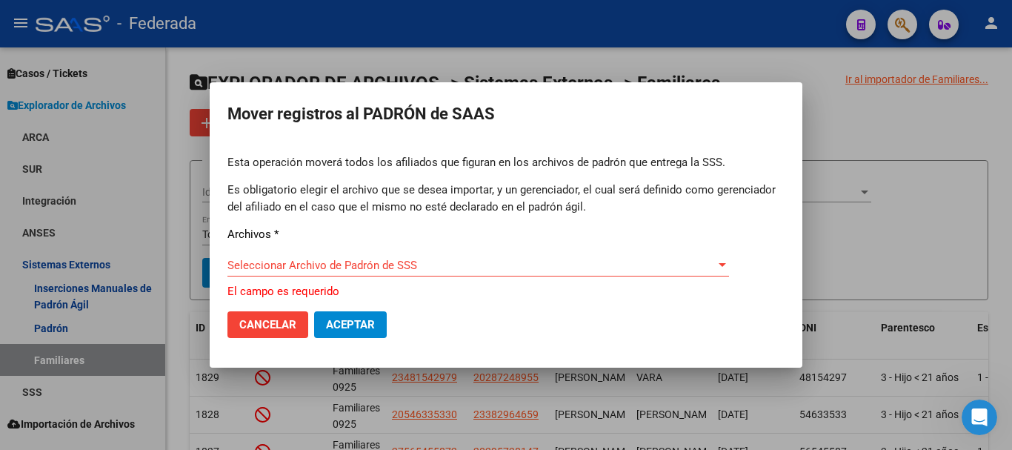
click at [359, 262] on div "Seleccionar Archivo de Padrón de SSS Seleccionar Archivo de Padrón de SSS" at bounding box center [478, 265] width 502 height 22
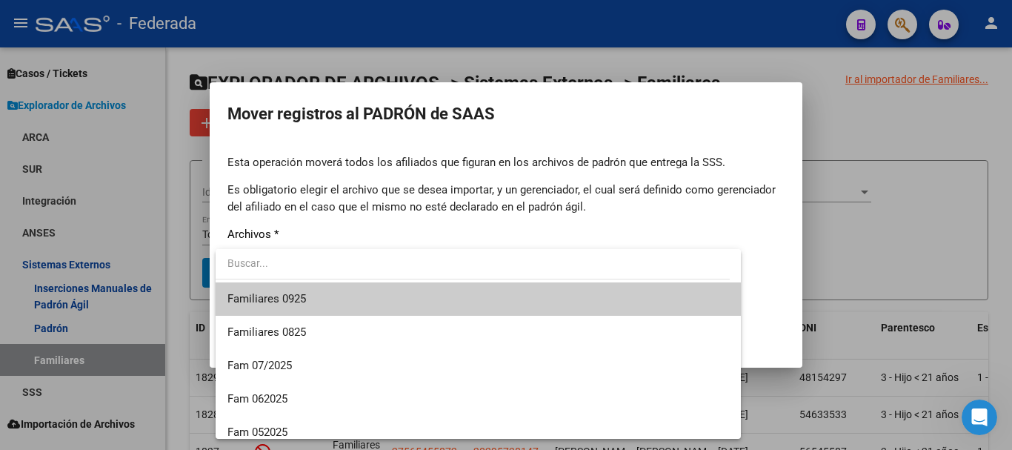
click at [360, 296] on span "Familiares 0925" at bounding box center [478, 298] width 502 height 33
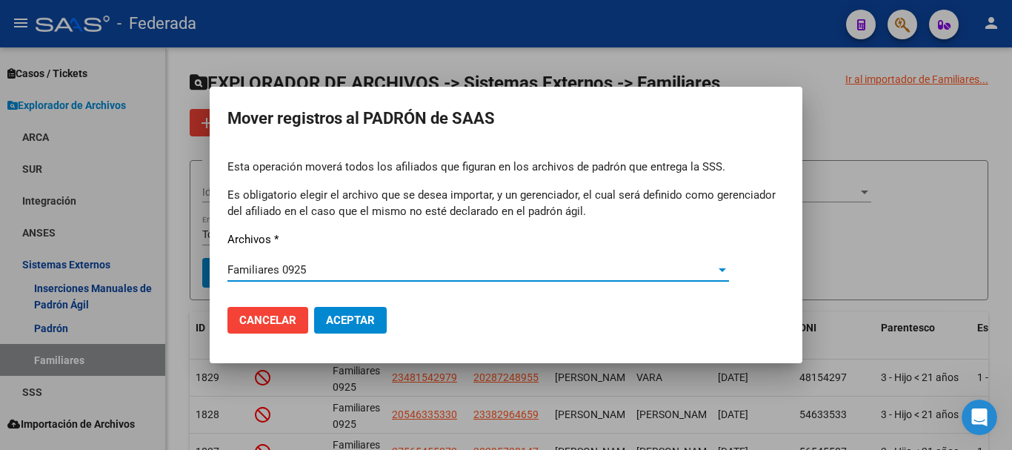
click at [383, 322] on button "Aceptar" at bounding box center [350, 320] width 73 height 27
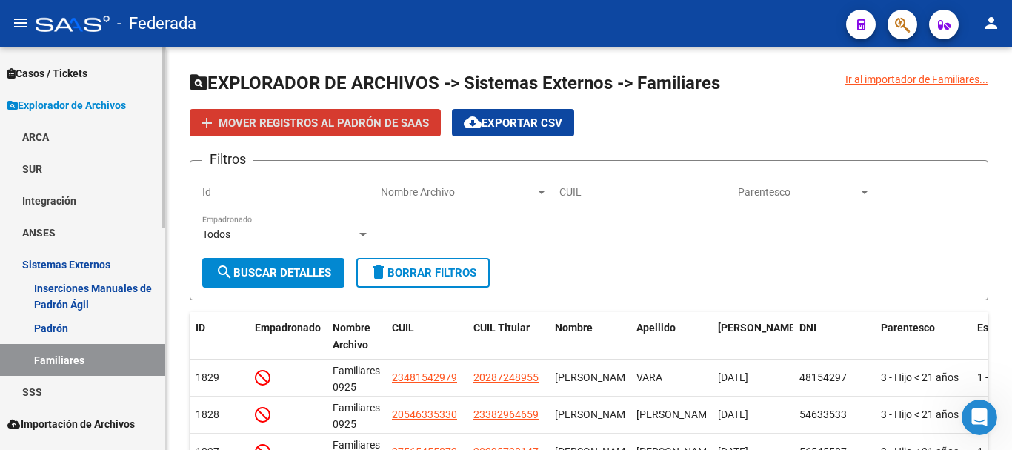
click at [136, 322] on link "Padrón" at bounding box center [82, 328] width 165 height 32
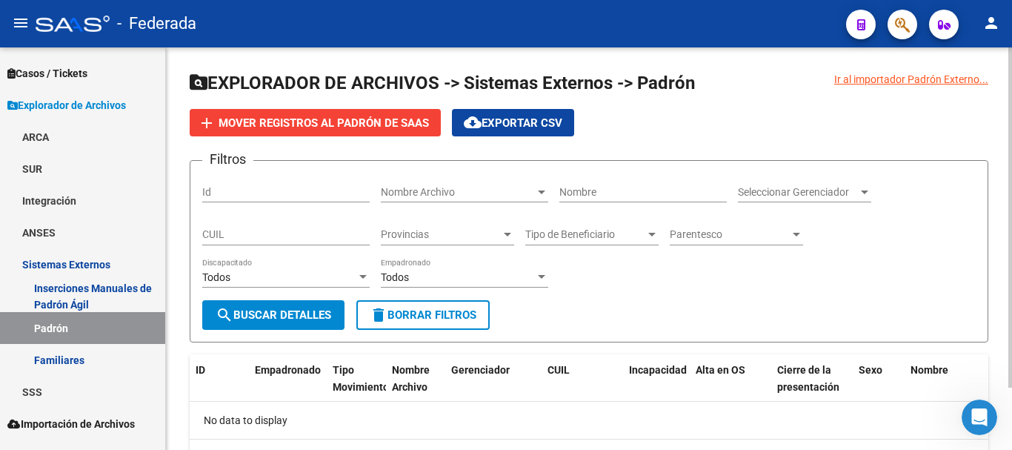
click at [851, 184] on div "Seleccionar Gerenciador Seleccionar Gerenciador" at bounding box center [804, 188] width 133 height 30
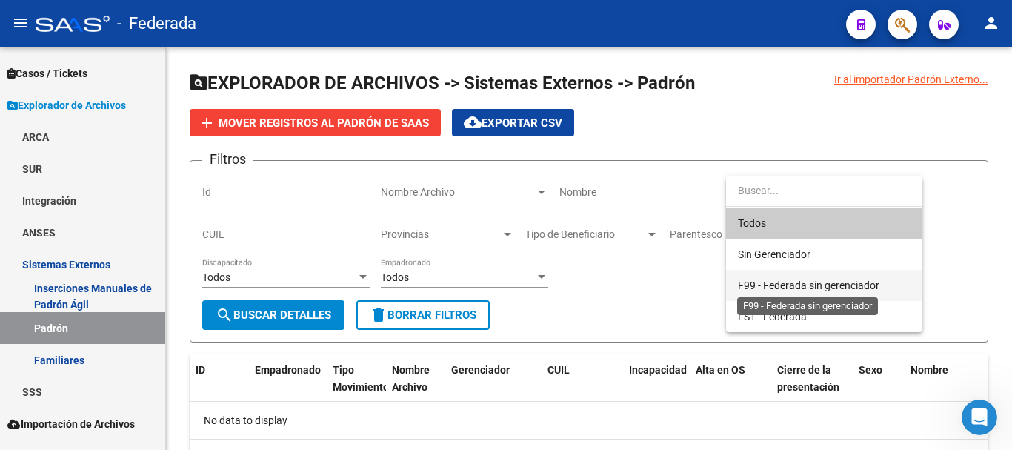
click at [839, 281] on span "F99 - Federada sin gerenciador" at bounding box center [809, 285] width 142 height 12
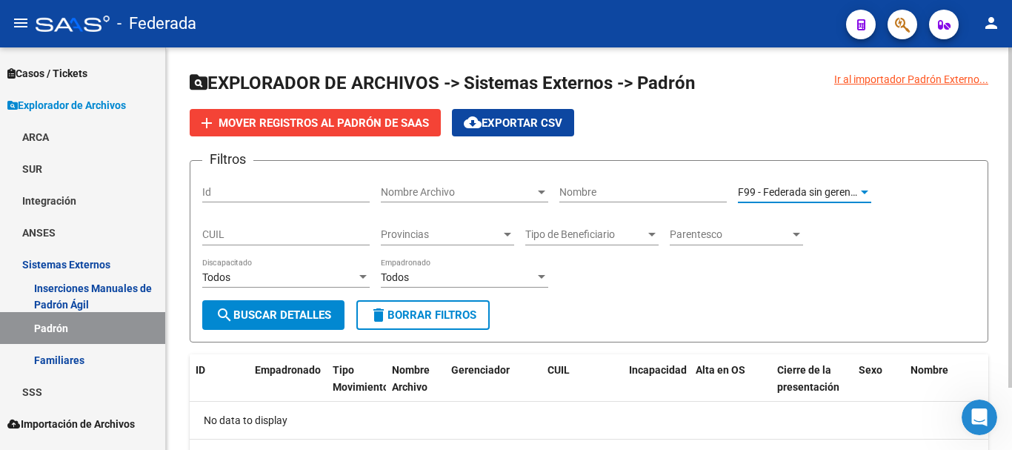
click at [313, 316] on span "search Buscar Detalles" at bounding box center [274, 314] width 116 height 13
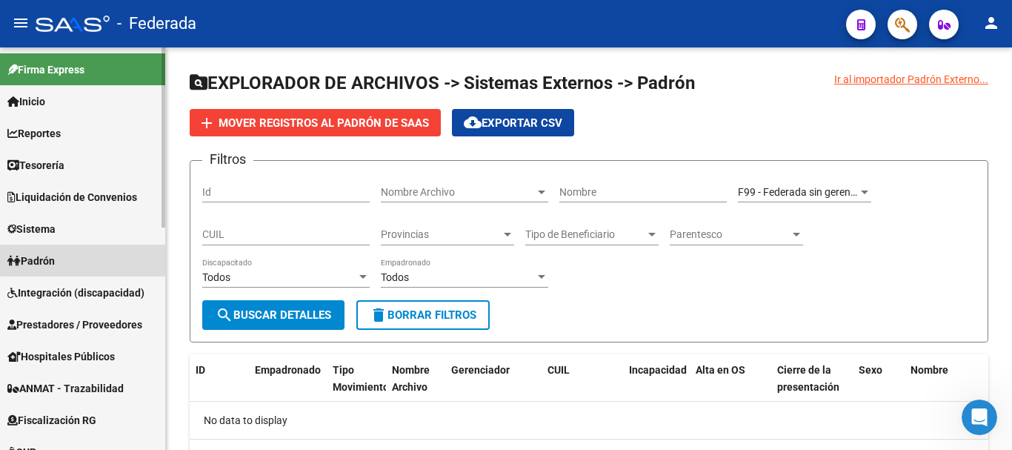
click at [95, 255] on link "Padrón" at bounding box center [82, 260] width 165 height 32
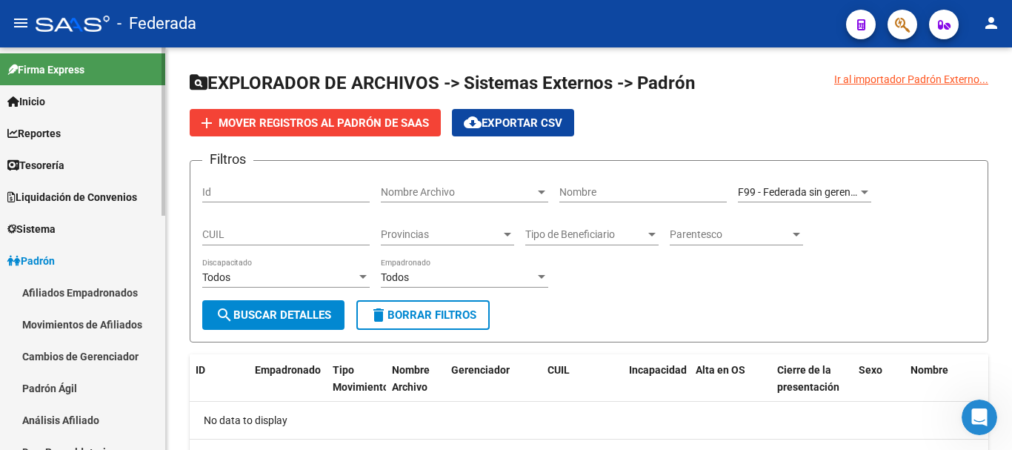
scroll to position [74, 0]
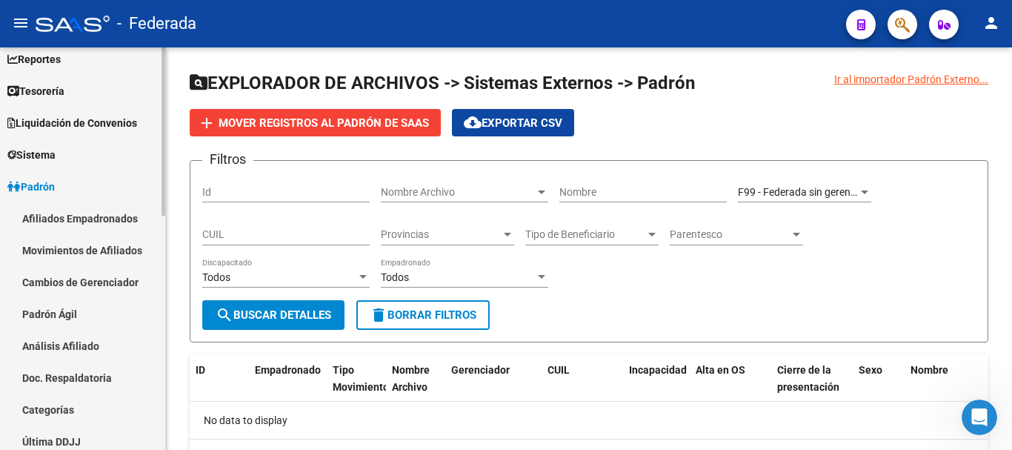
click at [103, 320] on link "Padrón Ágil" at bounding box center [82, 314] width 165 height 32
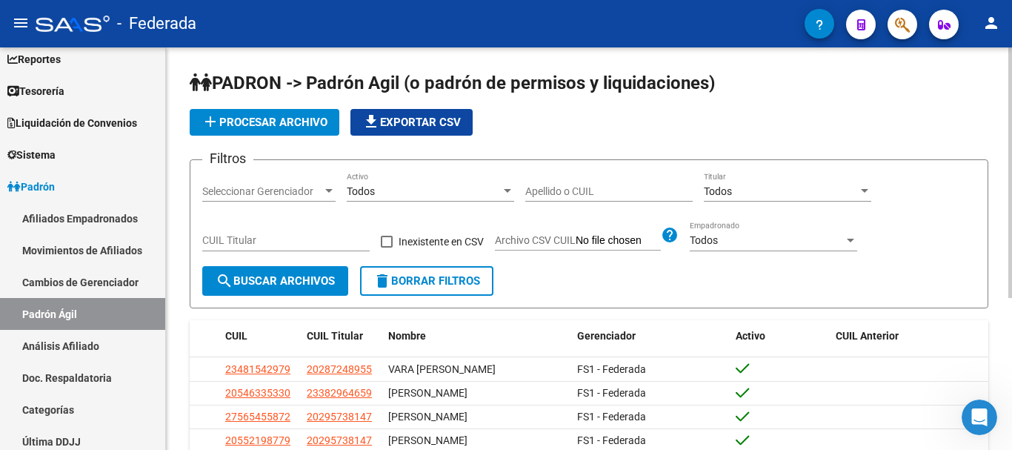
click at [776, 185] on div "Todos" at bounding box center [781, 191] width 154 height 13
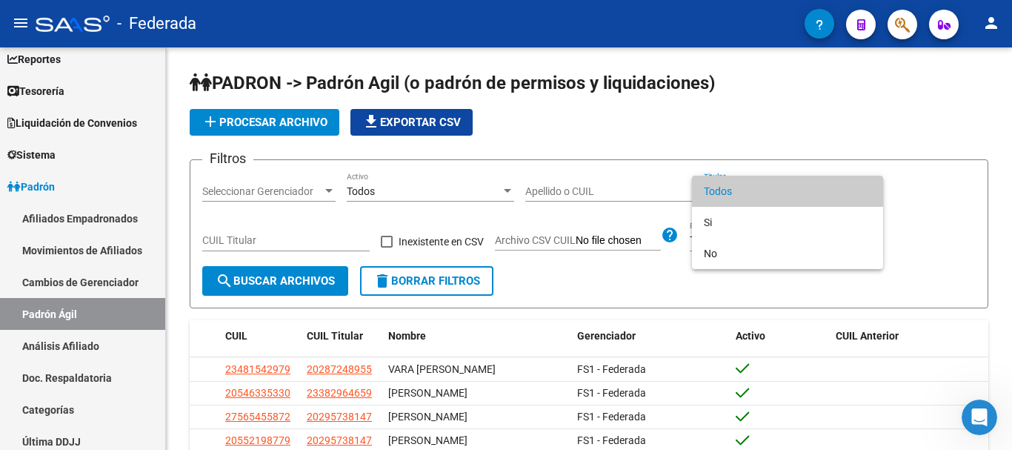
click at [820, 134] on div at bounding box center [506, 225] width 1012 height 450
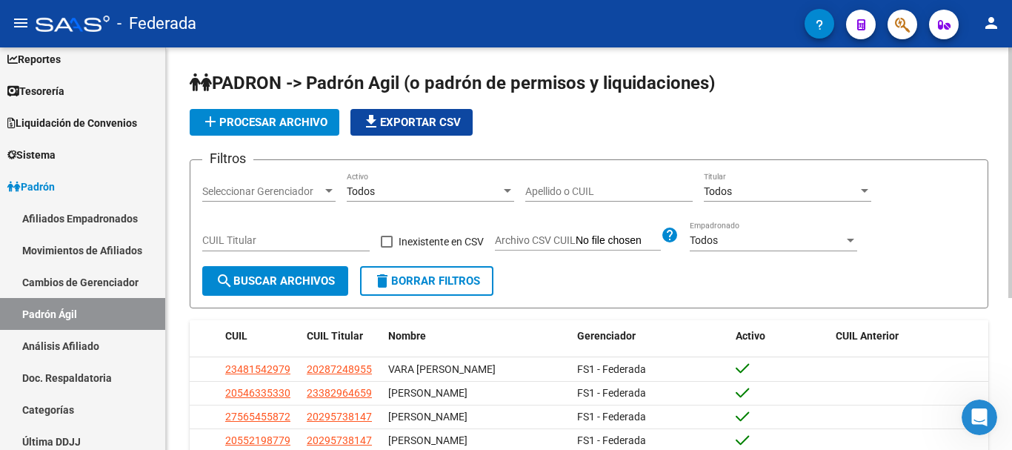
click at [777, 251] on div "Todos Empadronado" at bounding box center [773, 237] width 167 height 30
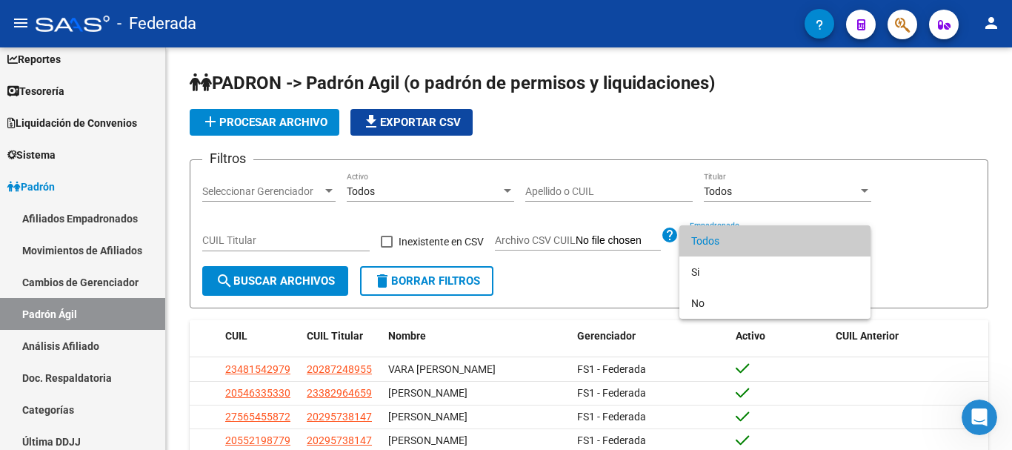
click at [826, 110] on div at bounding box center [506, 225] width 1012 height 450
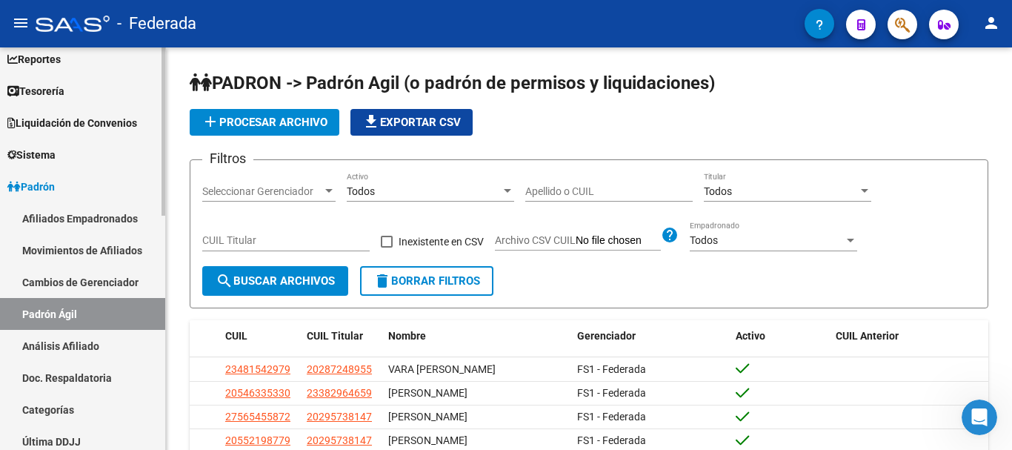
click at [126, 224] on link "Afiliados Empadronados" at bounding box center [82, 218] width 165 height 32
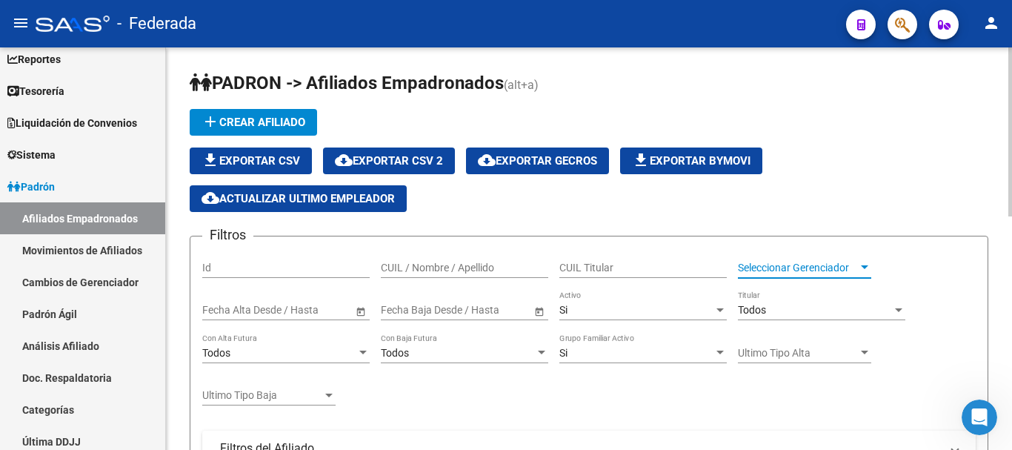
click at [778, 262] on span "Seleccionar Gerenciador" at bounding box center [798, 268] width 120 height 13
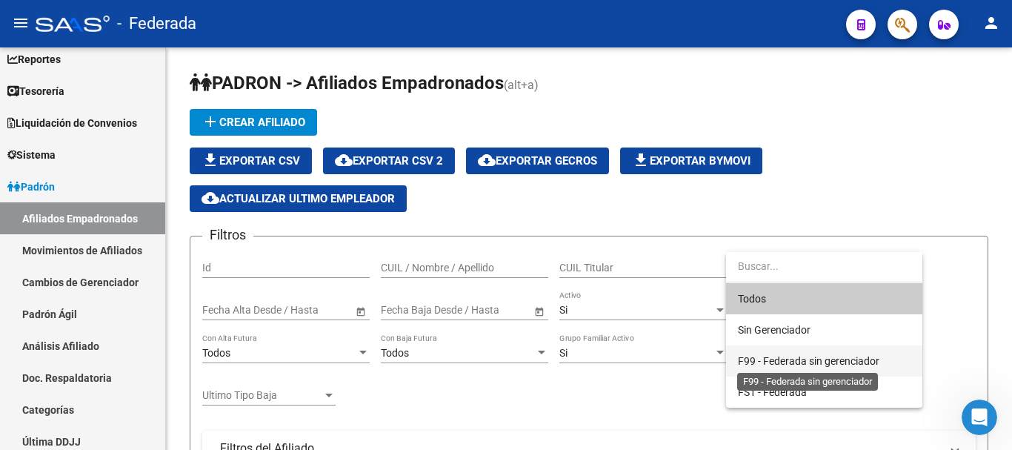
click at [827, 355] on span "F99 - Federada sin gerenciador" at bounding box center [809, 361] width 142 height 12
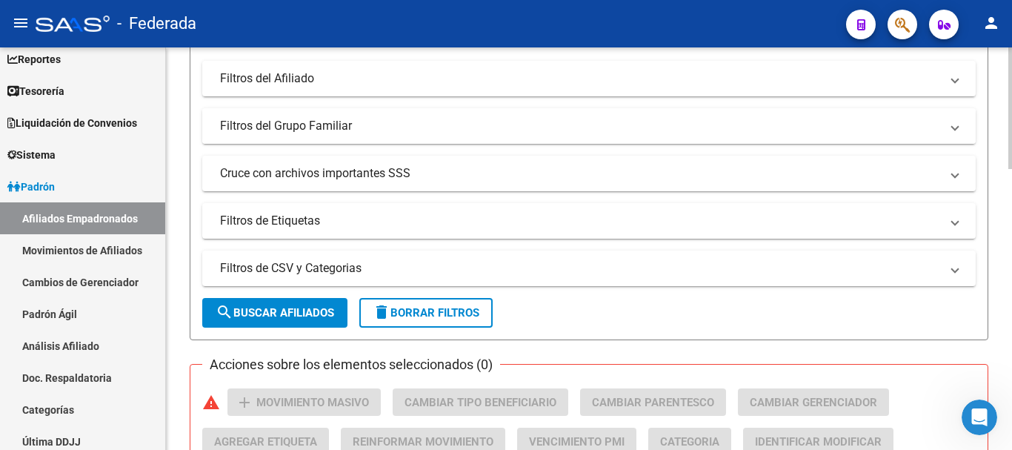
scroll to position [370, 0]
click at [331, 299] on button "search Buscar Afiliados" at bounding box center [274, 312] width 145 height 30
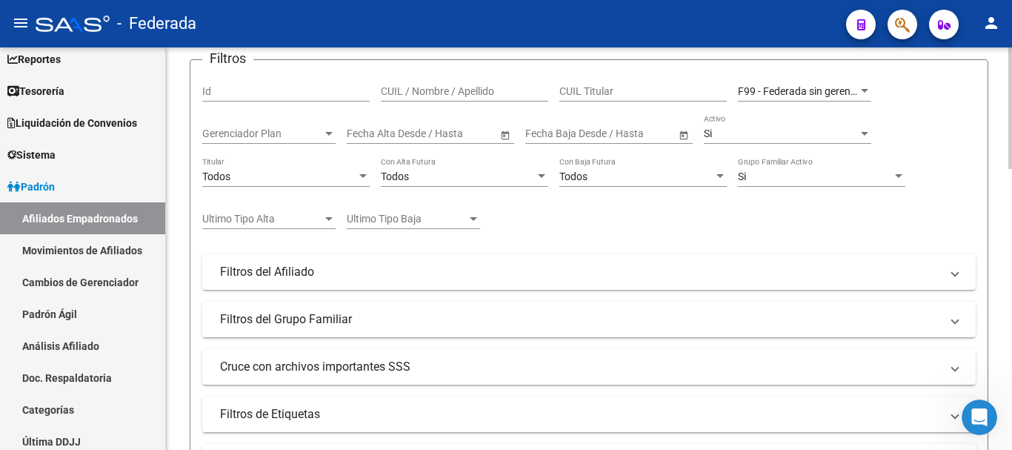
scroll to position [0, 0]
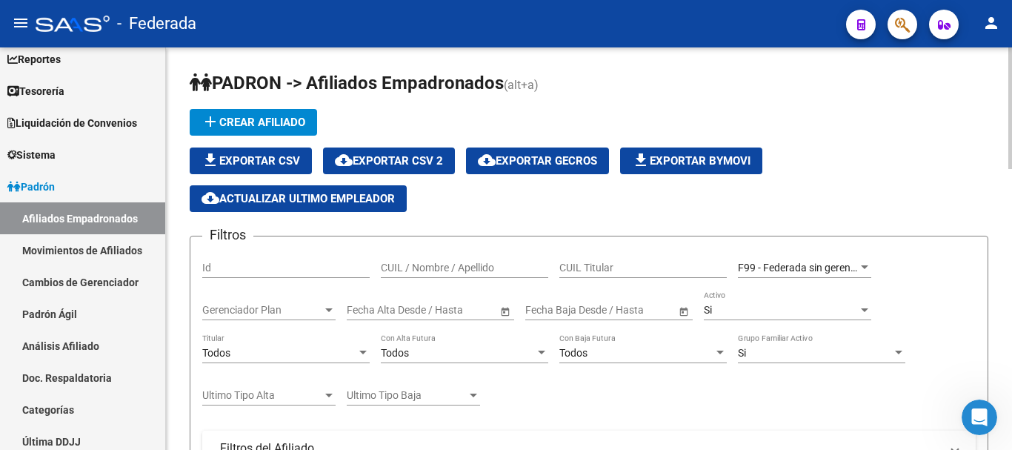
click at [346, 343] on div "Todos Titular" at bounding box center [285, 348] width 167 height 30
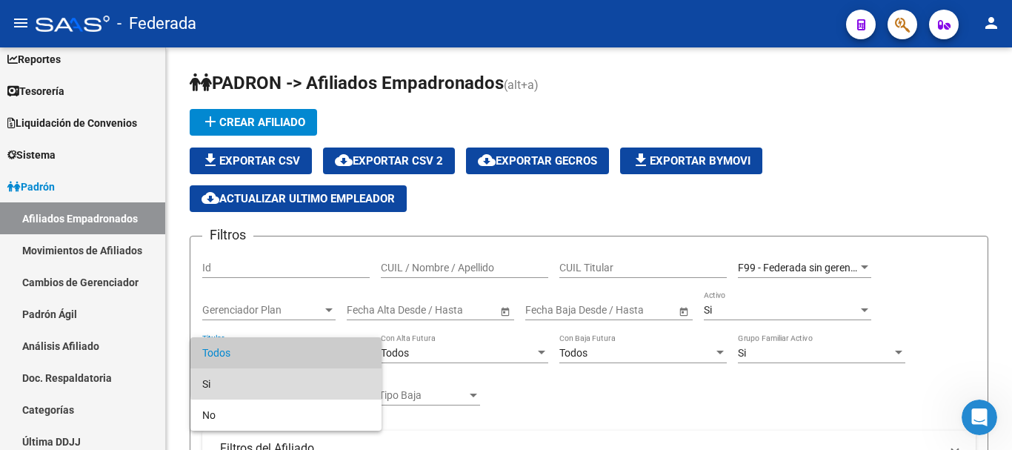
click at [327, 382] on span "Si" at bounding box center [285, 383] width 167 height 31
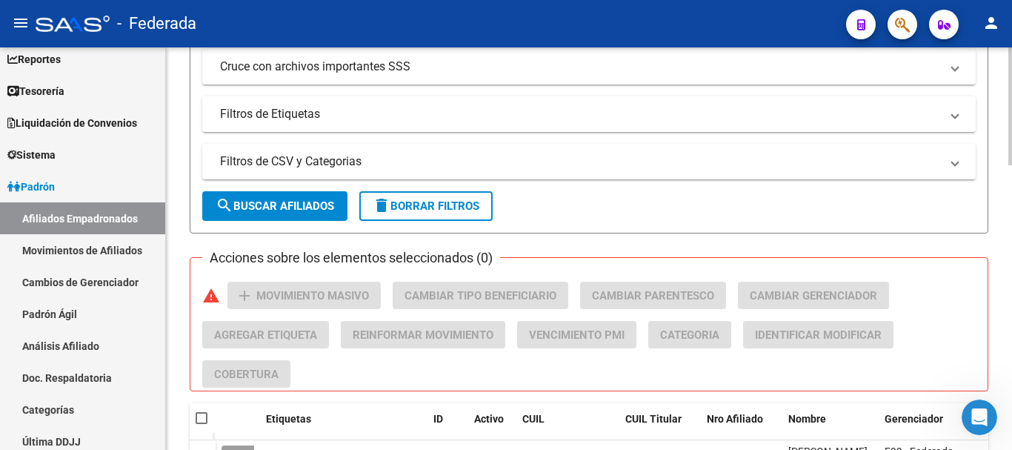
scroll to position [519, 0]
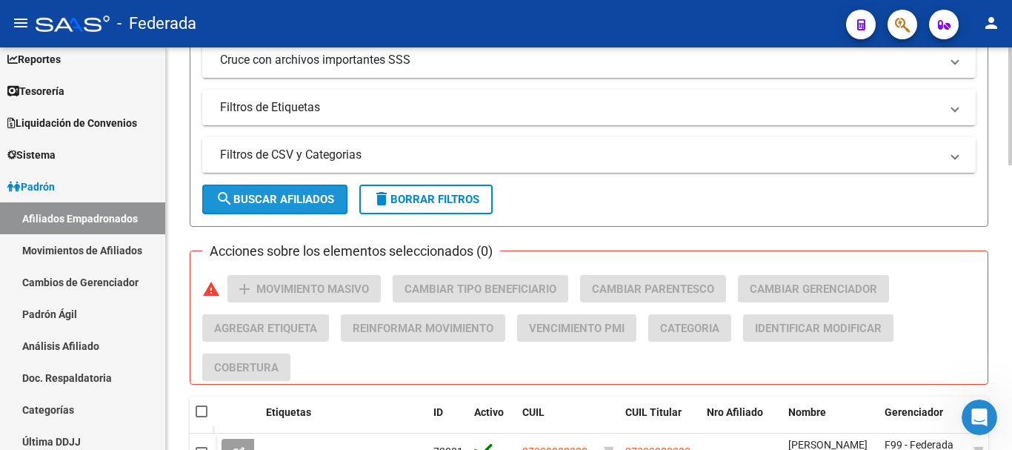
click at [286, 212] on button "search Buscar Afiliados" at bounding box center [274, 199] width 145 height 30
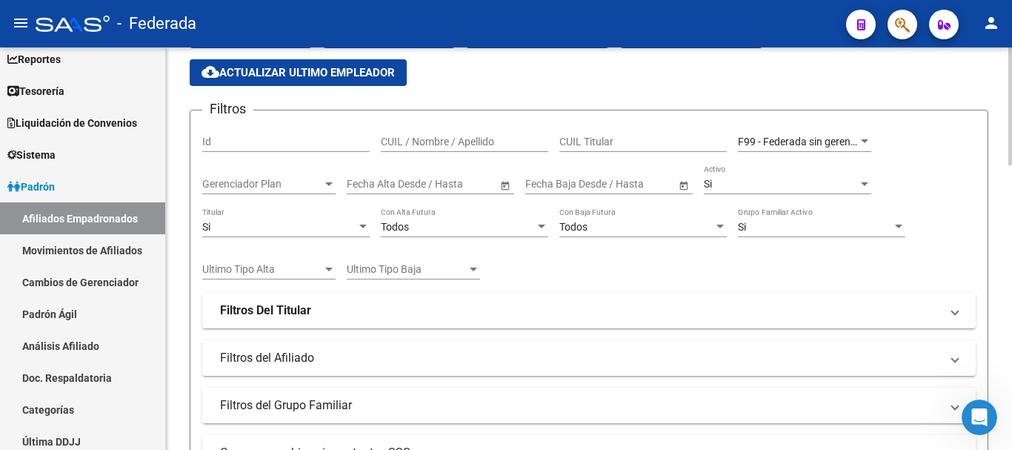
scroll to position [6, 0]
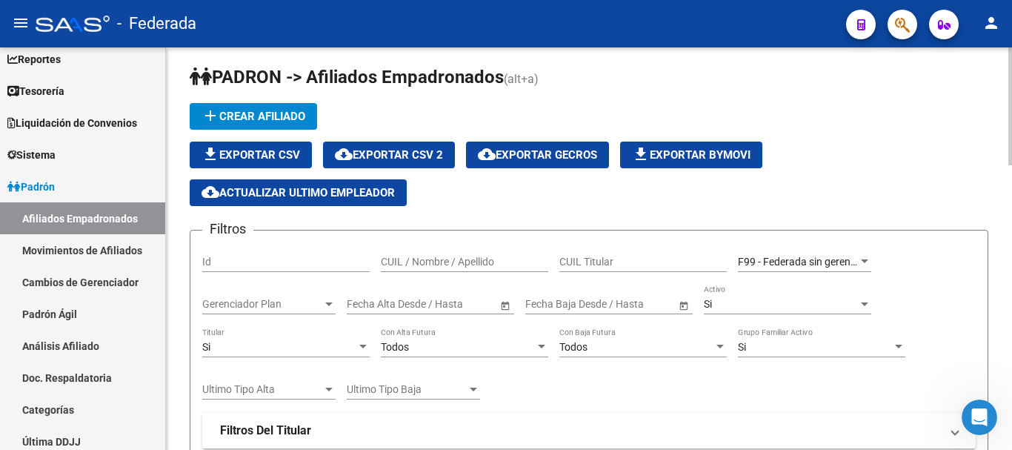
click at [449, 303] on input "text" at bounding box center [449, 304] width 73 height 13
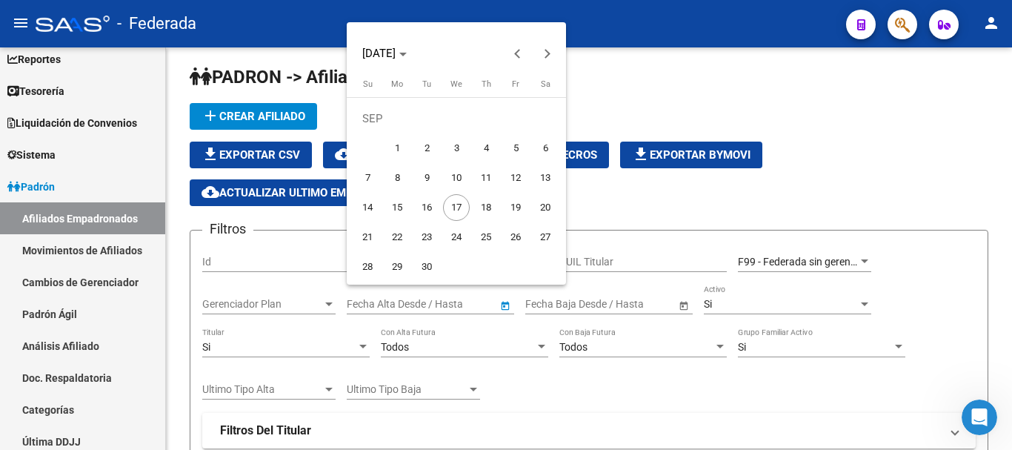
click at [400, 147] on span "1" at bounding box center [397, 148] width 27 height 27
type input "[DATE]"
click at [630, 417] on div at bounding box center [506, 225] width 1012 height 450
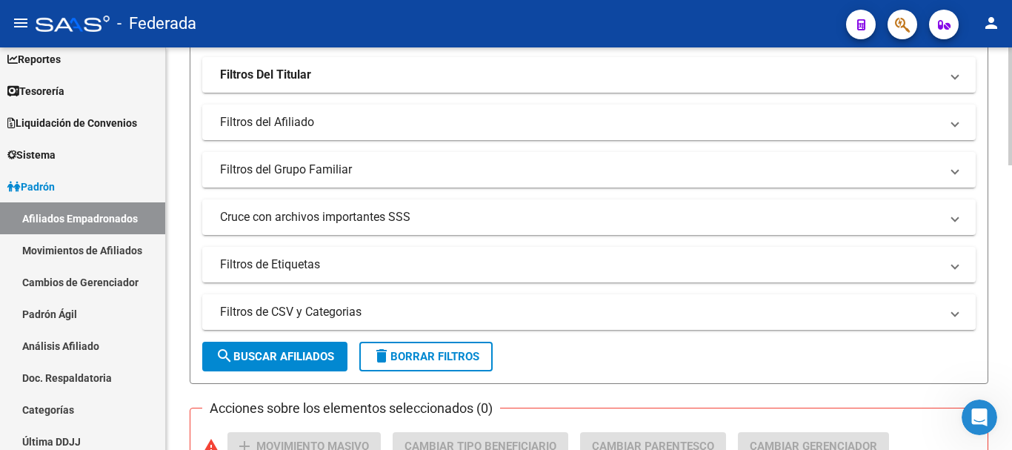
scroll to position [376, 0]
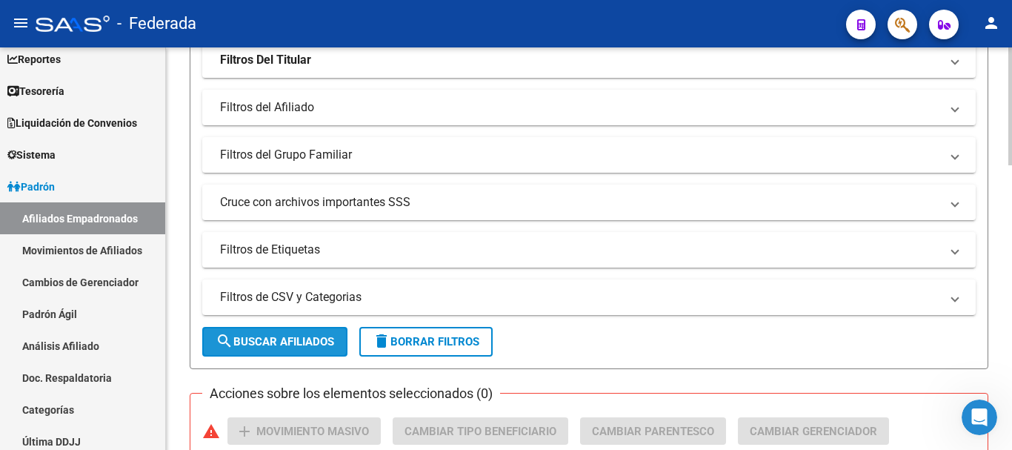
click at [333, 336] on span "search Buscar Afiliados" at bounding box center [275, 341] width 119 height 13
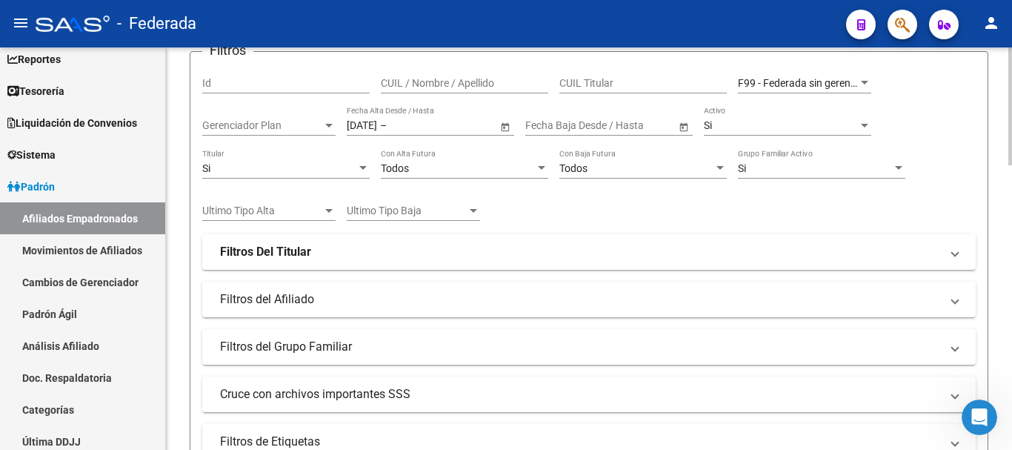
scroll to position [154, 0]
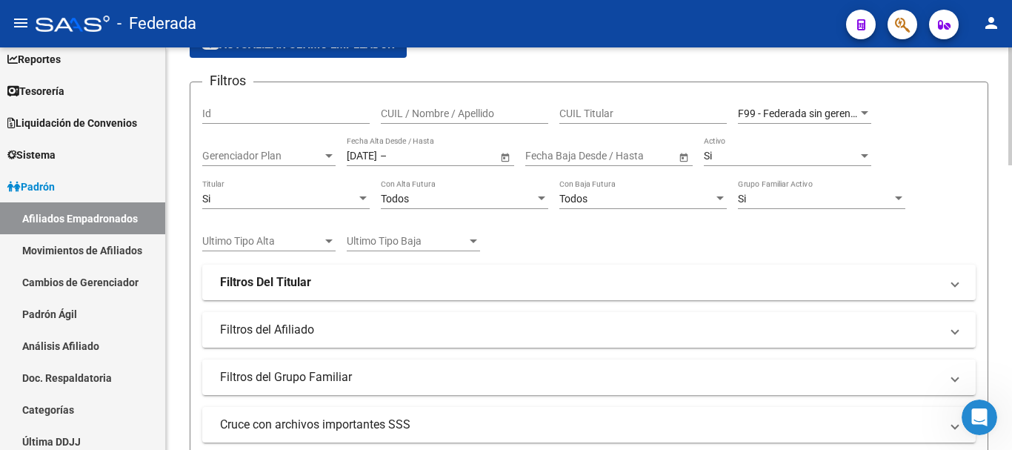
click at [310, 155] on span "Gerenciador Plan" at bounding box center [262, 156] width 120 height 13
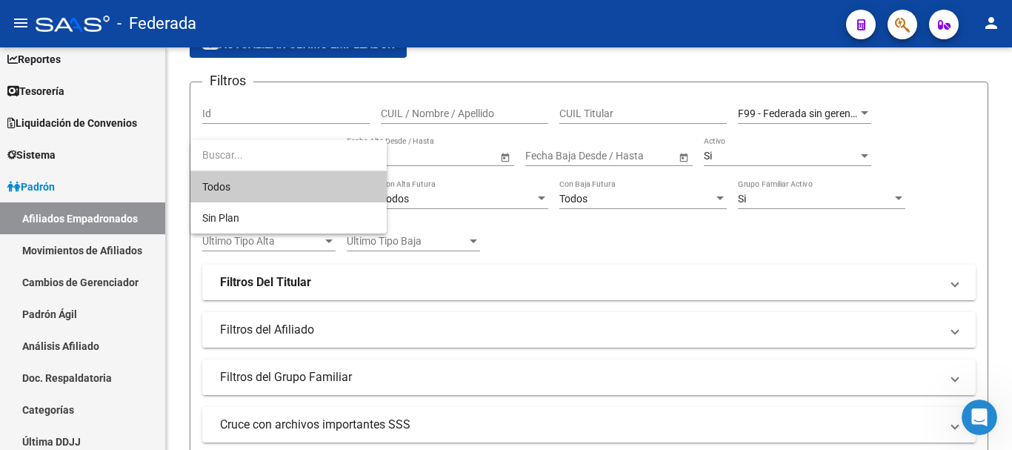
click at [505, 81] on div at bounding box center [506, 225] width 1012 height 450
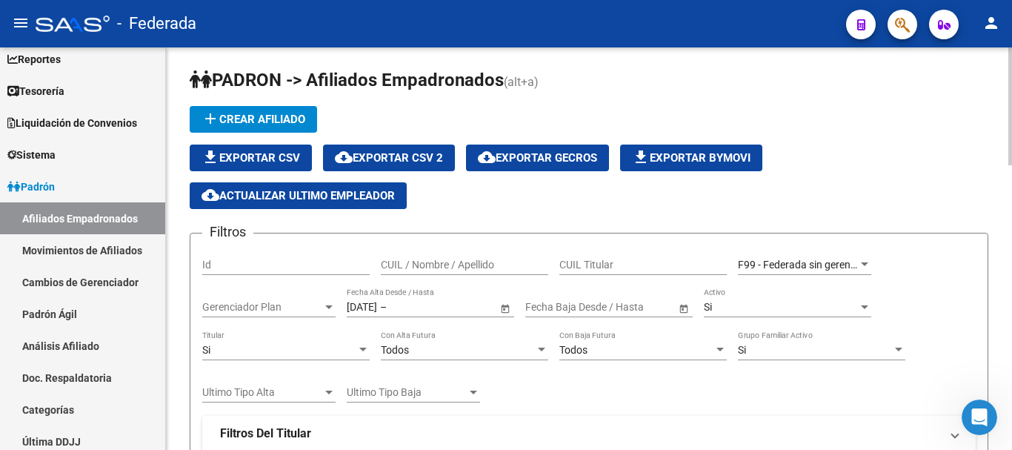
scroll to position [0, 0]
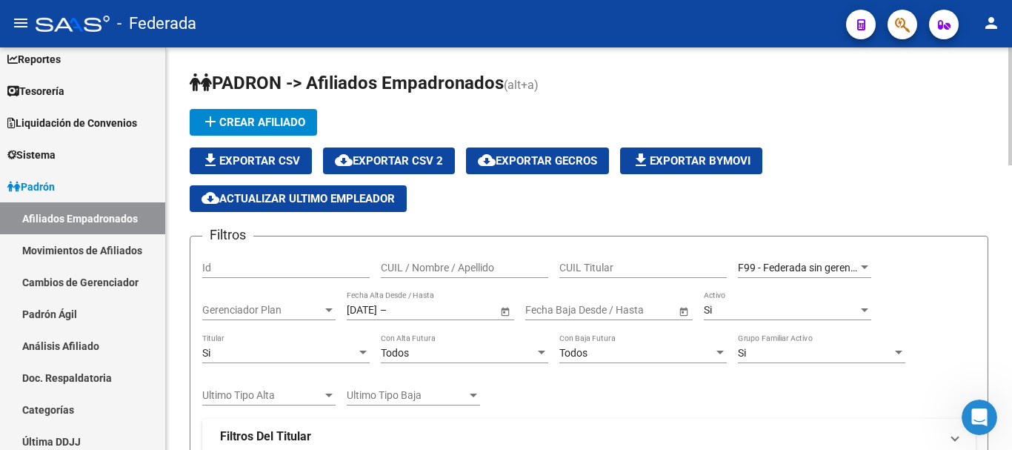
click at [469, 259] on div "CUIL / Nombre / Apellido" at bounding box center [464, 263] width 167 height 30
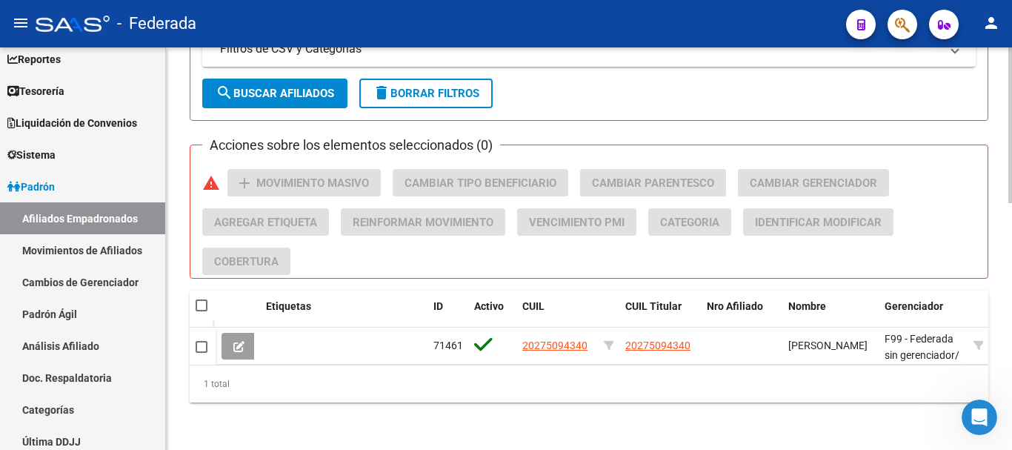
scroll to position [636, 0]
type input "[PERSON_NAME]"
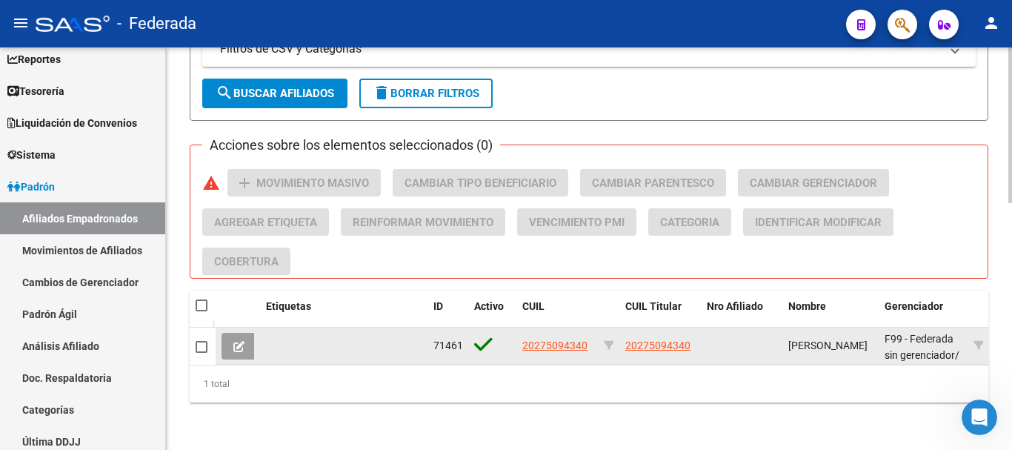
click at [198, 341] on span at bounding box center [202, 347] width 12 height 12
click at [201, 353] on input "checkbox" at bounding box center [201, 353] width 1 height 1
checkbox input "true"
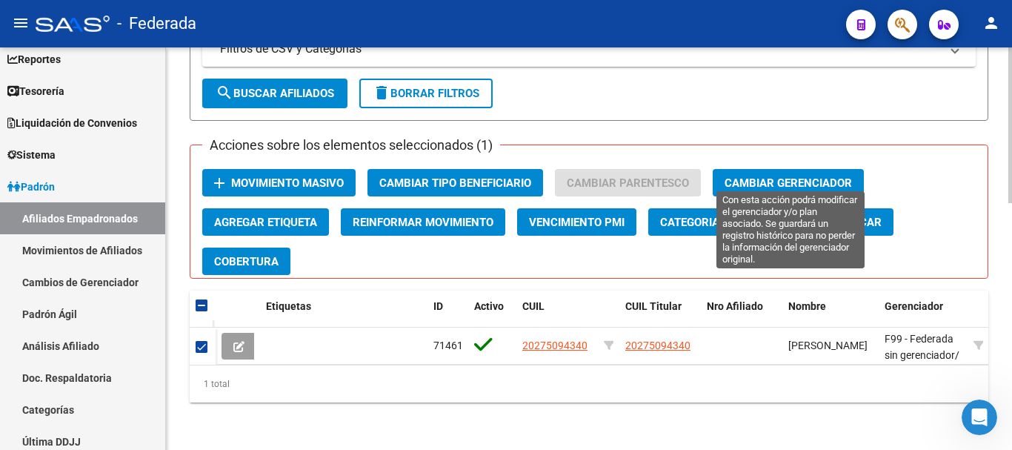
click at [789, 169] on button "Cambiar Gerenciador" at bounding box center [788, 182] width 151 height 27
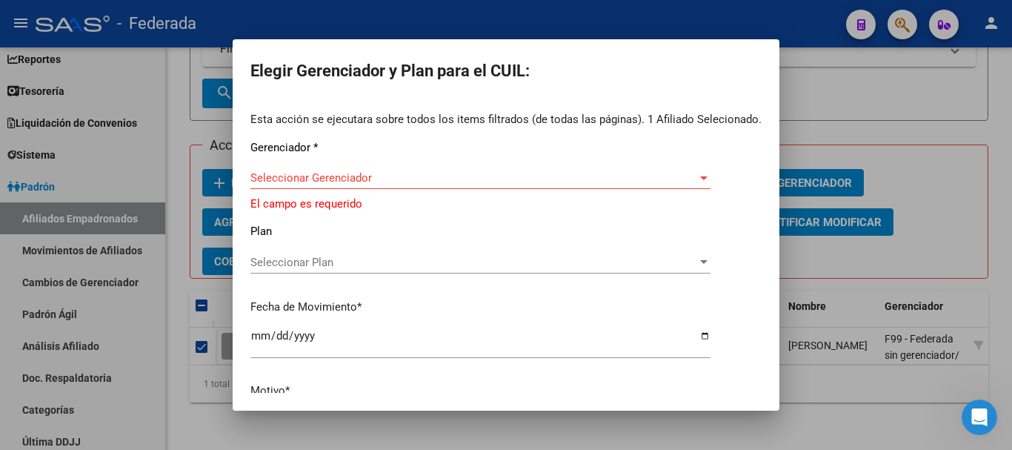
click at [874, 93] on div at bounding box center [506, 225] width 1012 height 450
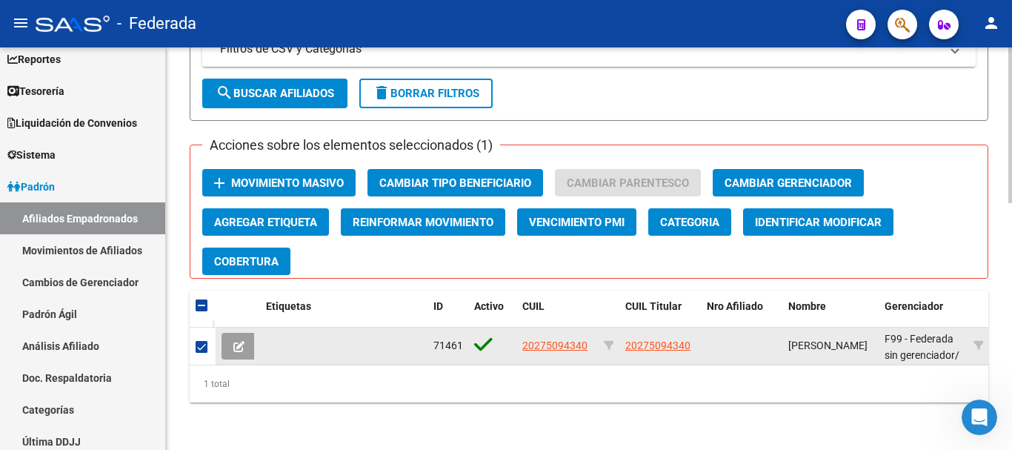
click at [200, 341] on span at bounding box center [202, 347] width 12 height 12
click at [201, 353] on input "checkbox" at bounding box center [201, 353] width 1 height 1
checkbox input "false"
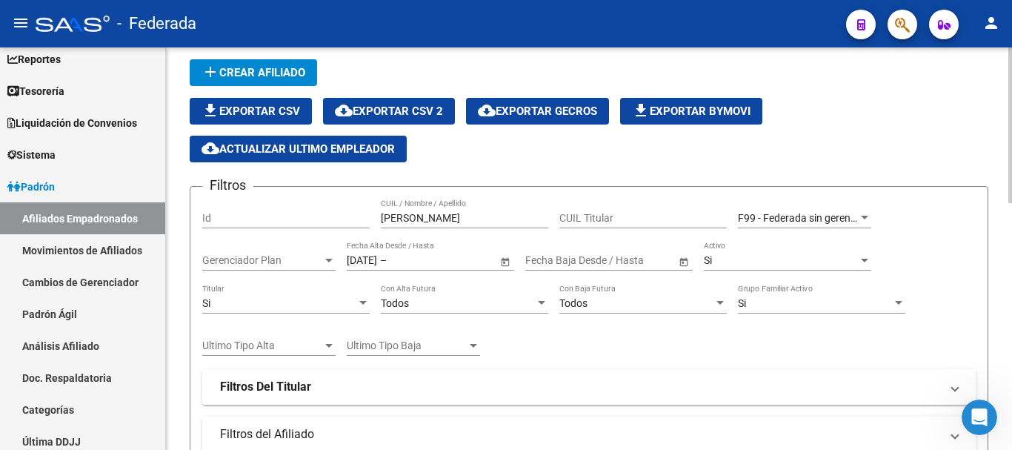
scroll to position [0, 0]
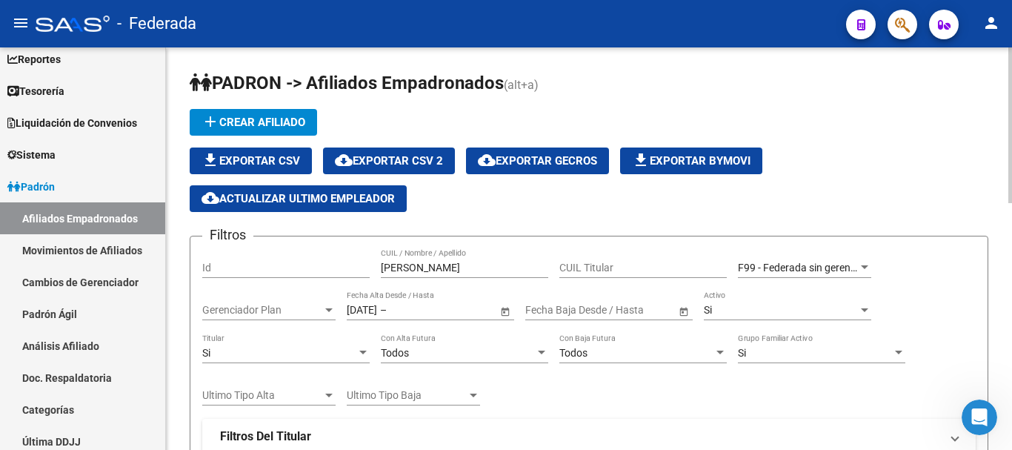
click at [466, 267] on input "[PERSON_NAME]" at bounding box center [464, 268] width 167 height 13
click at [116, 252] on link "Movimientos de Afiliados" at bounding box center [82, 250] width 165 height 32
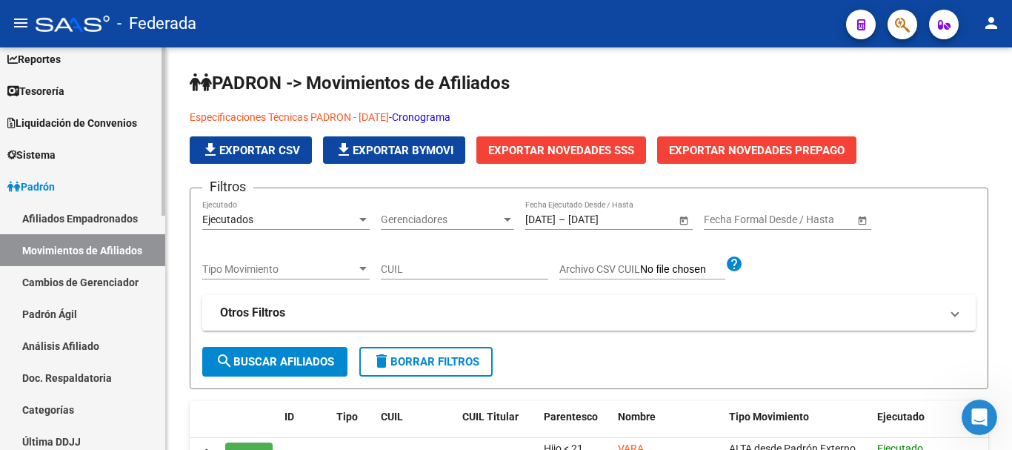
click at [136, 279] on link "Cambios de Gerenciador" at bounding box center [82, 282] width 165 height 32
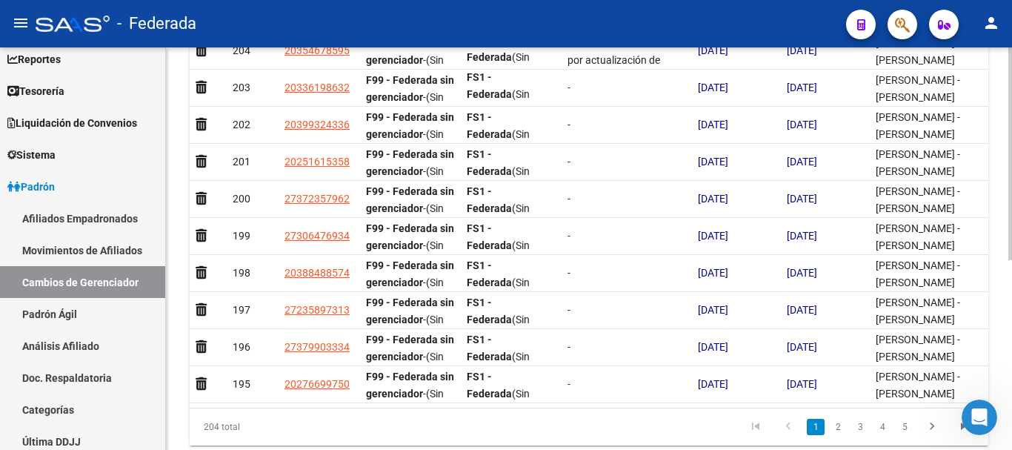
scroll to position [310, 0]
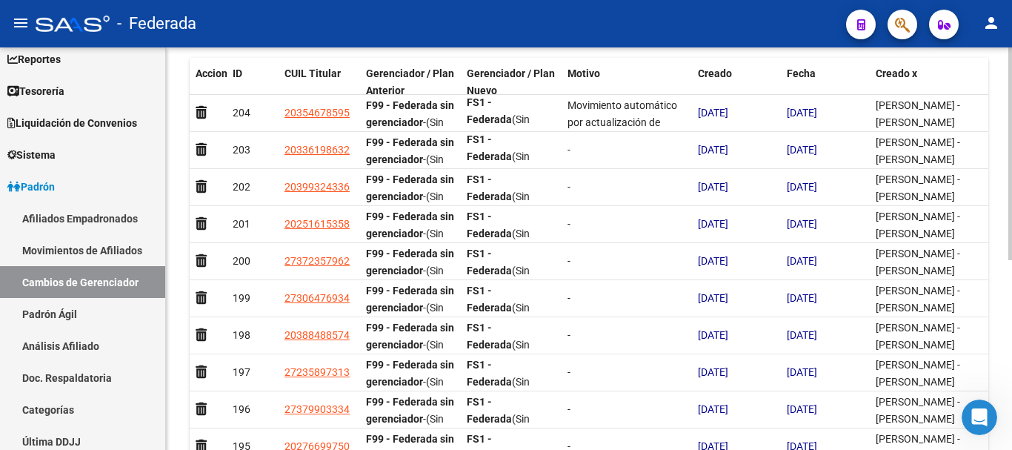
click at [1011, 315] on div at bounding box center [1010, 288] width 4 height 213
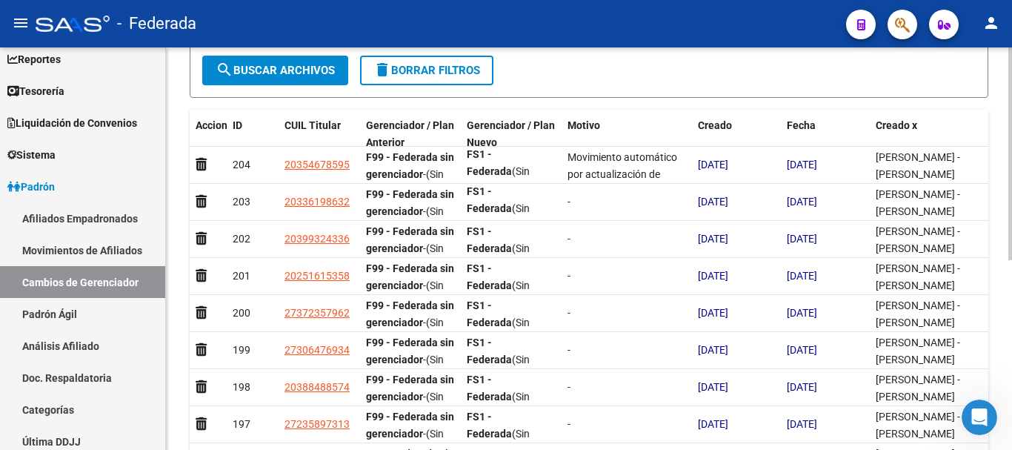
click at [1011, 287] on div at bounding box center [1010, 260] width 4 height 213
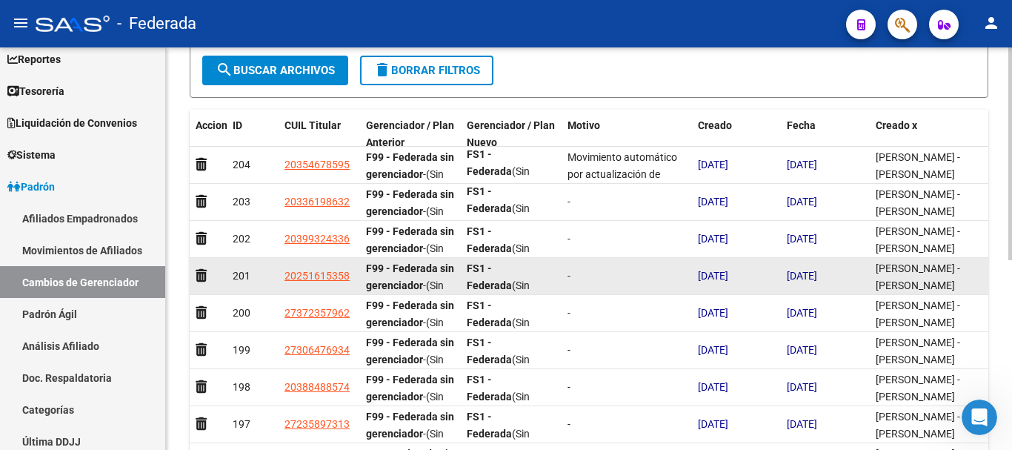
scroll to position [200, 0]
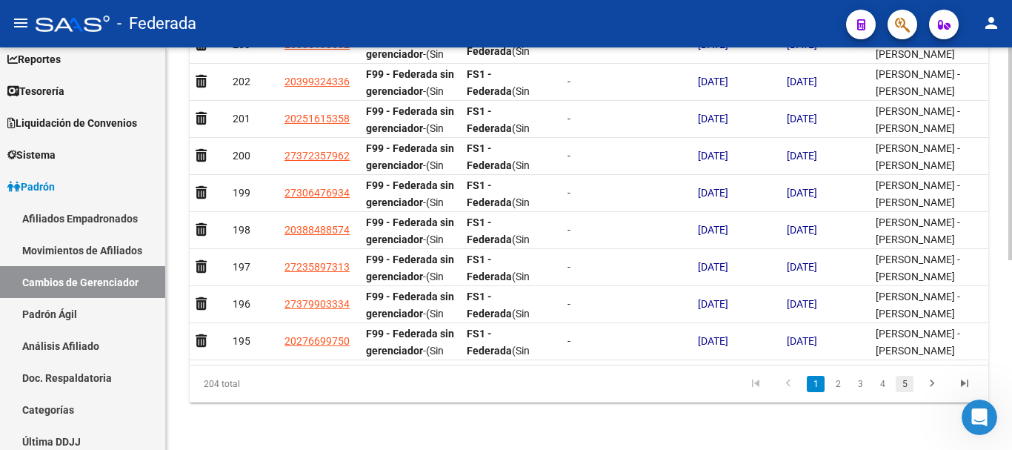
click at [896, 385] on link "5" at bounding box center [905, 384] width 18 height 16
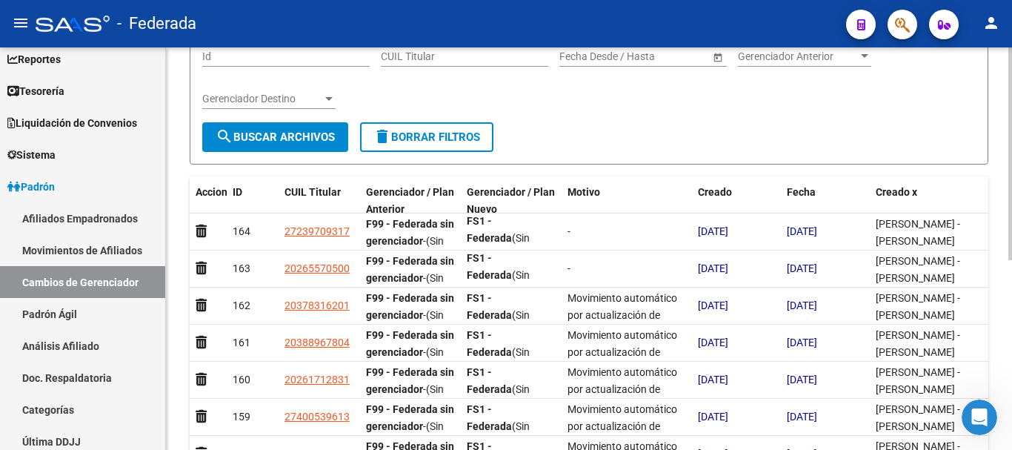
scroll to position [0, 0]
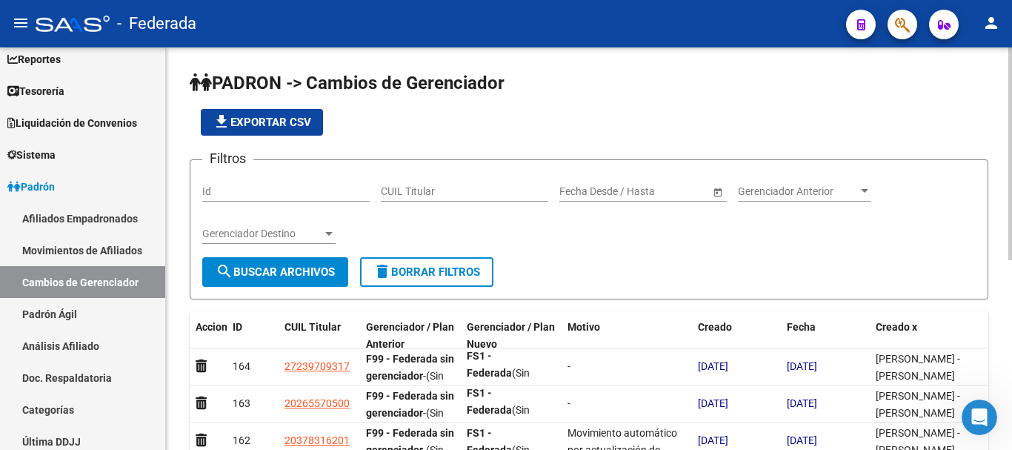
click at [1011, 118] on div at bounding box center [1010, 153] width 4 height 213
click at [828, 192] on span "Gerenciador Anterior" at bounding box center [798, 191] width 120 height 13
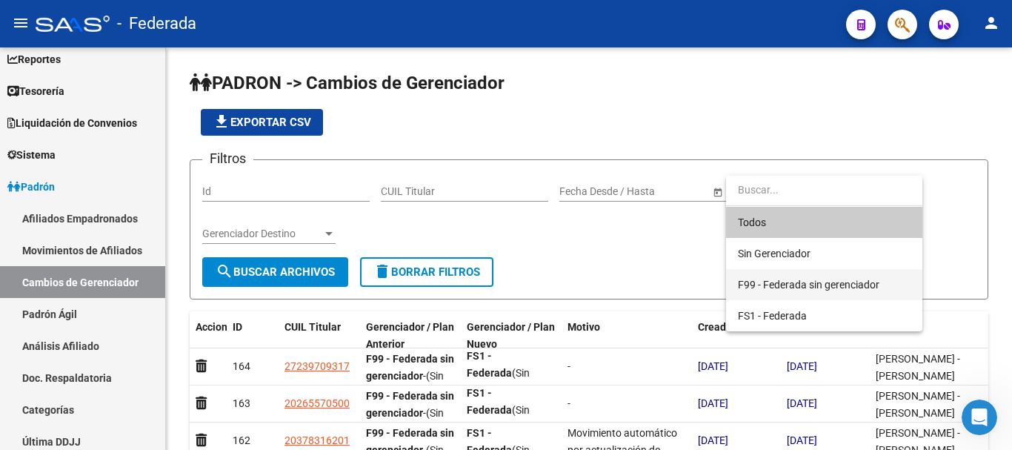
click at [799, 275] on span "F99 - Federada sin gerenciador" at bounding box center [824, 284] width 173 height 31
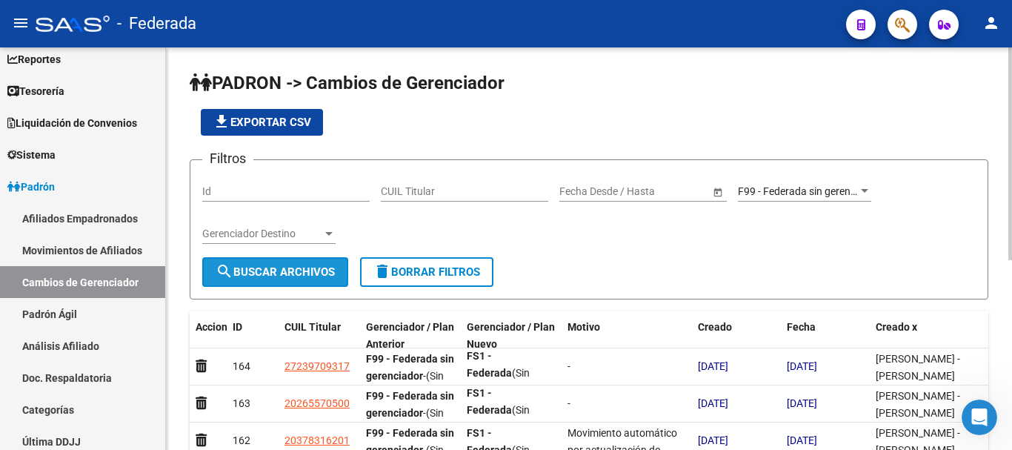
click at [247, 264] on button "search Buscar Archivos" at bounding box center [275, 272] width 146 height 30
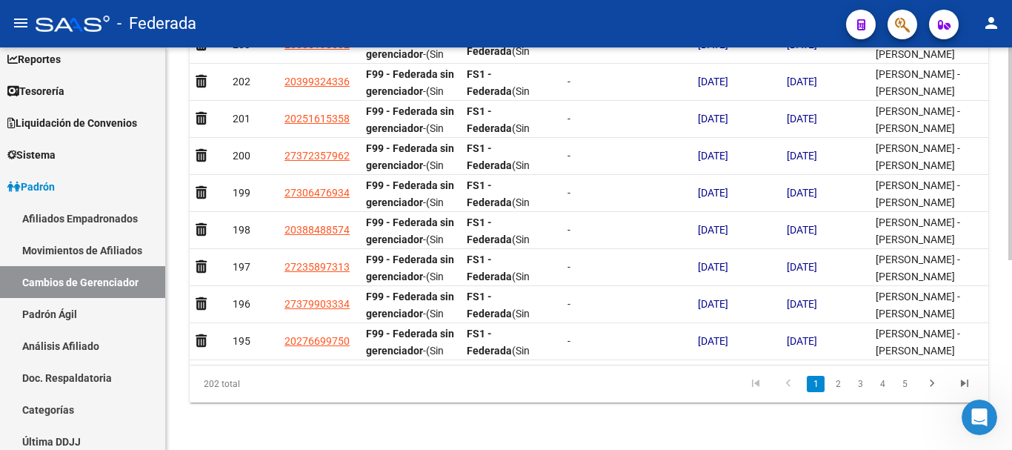
scroll to position [359, 0]
click at [119, 316] on link "Padrón Ágil" at bounding box center [82, 314] width 165 height 32
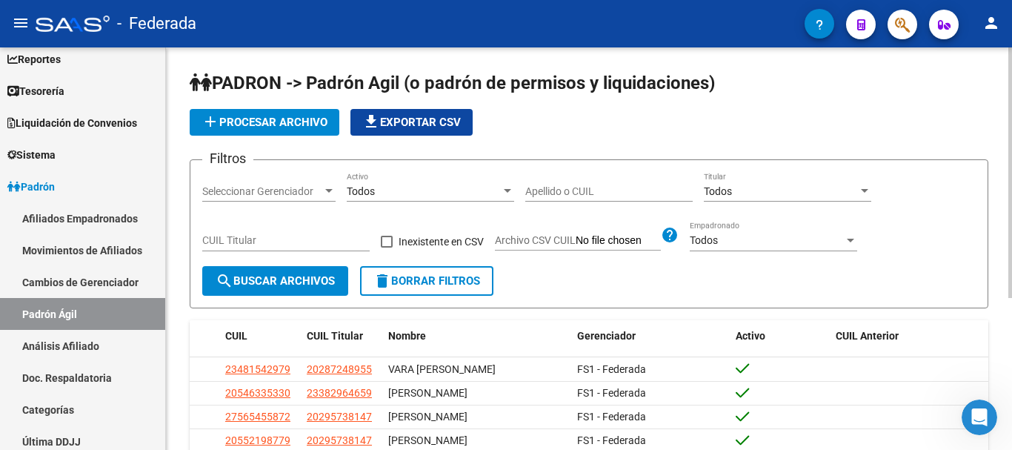
click at [761, 196] on div "Todos" at bounding box center [781, 191] width 154 height 13
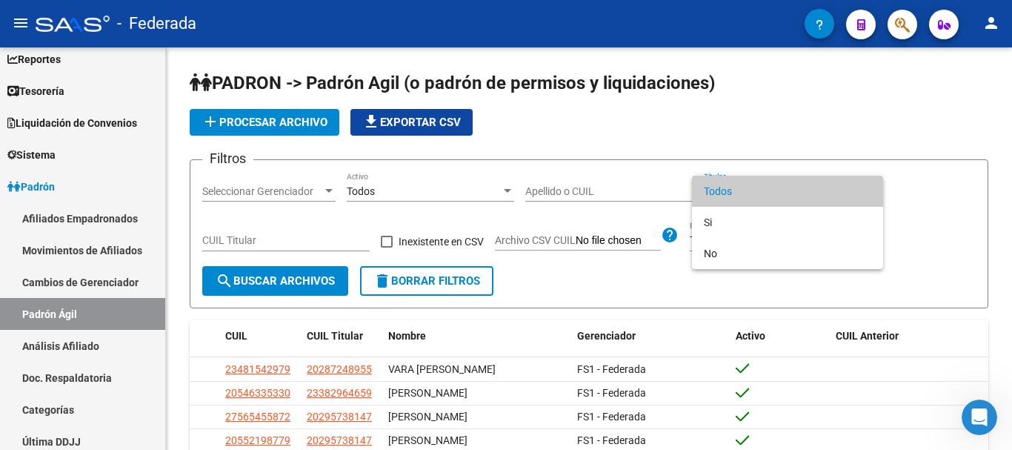
click at [782, 109] on div at bounding box center [506, 225] width 1012 height 450
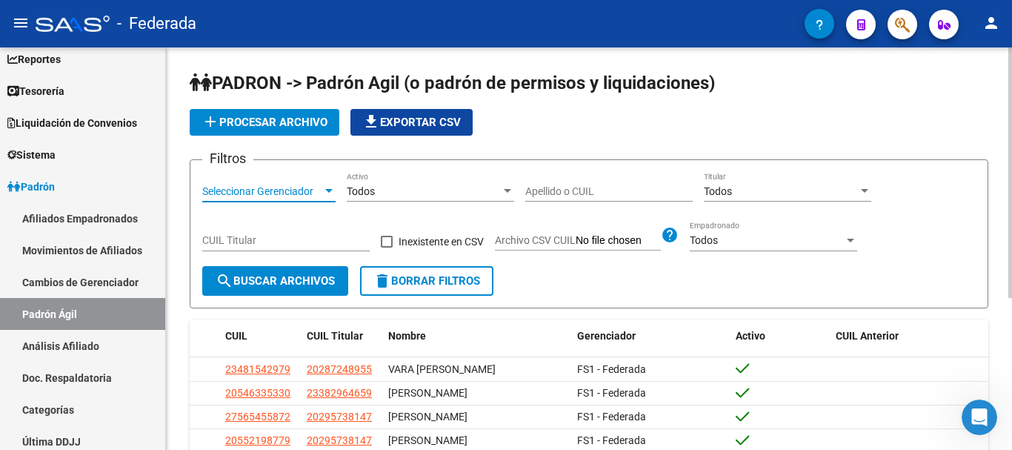
click at [320, 187] on span "Seleccionar Gerenciador" at bounding box center [262, 191] width 120 height 13
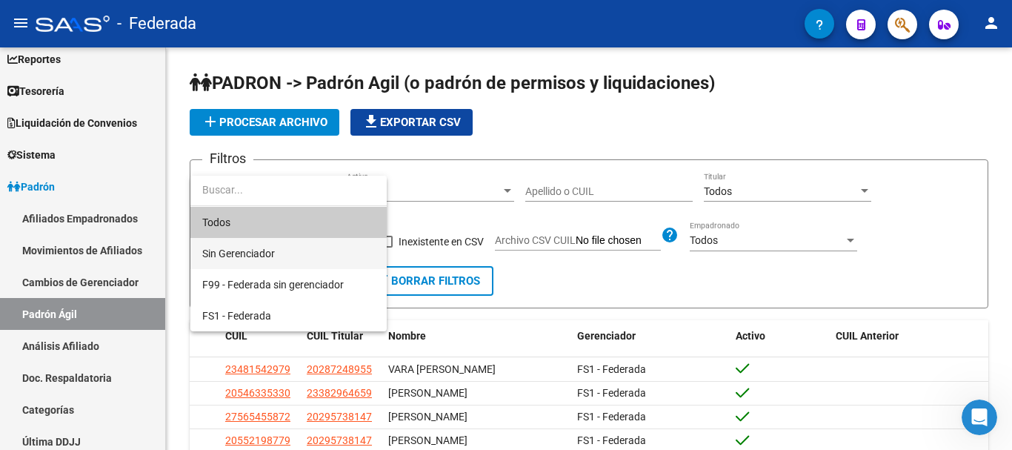
click at [286, 256] on span "Sin Gerenciador" at bounding box center [288, 253] width 173 height 31
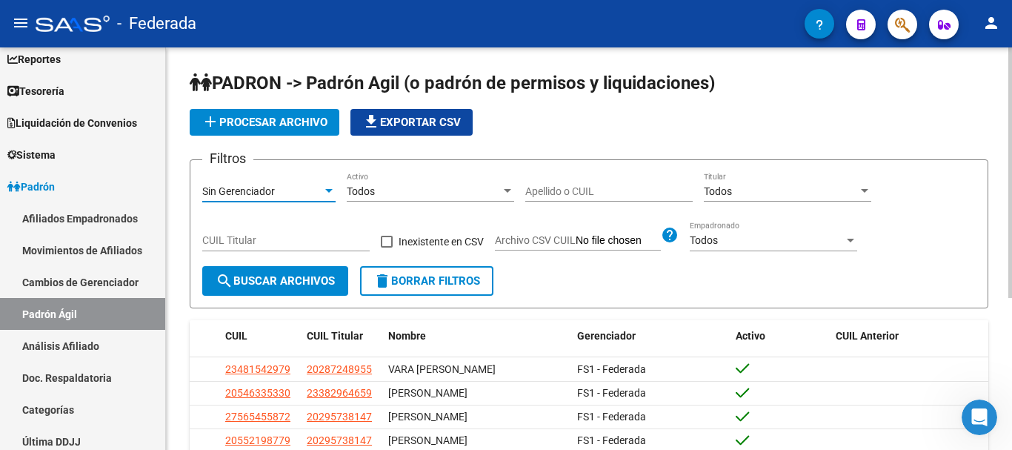
click at [276, 276] on span "search Buscar Archivos" at bounding box center [275, 280] width 119 height 13
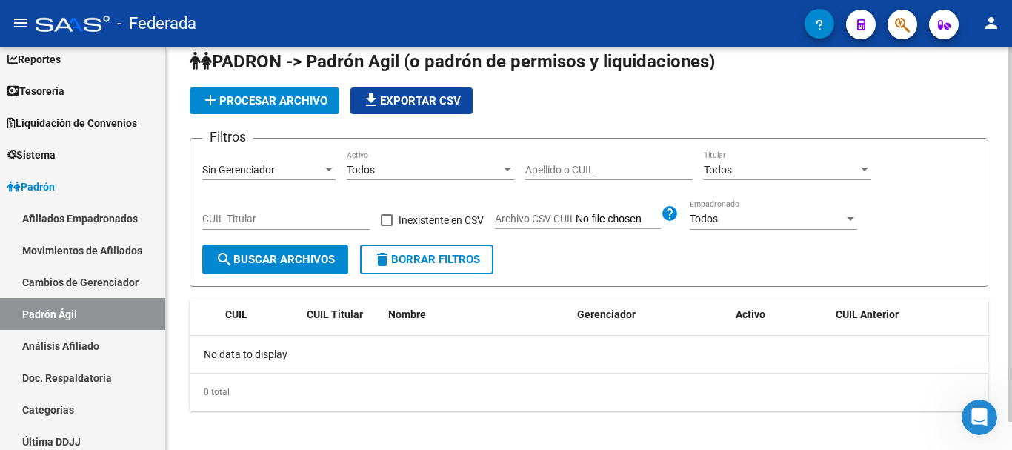
scroll to position [30, 0]
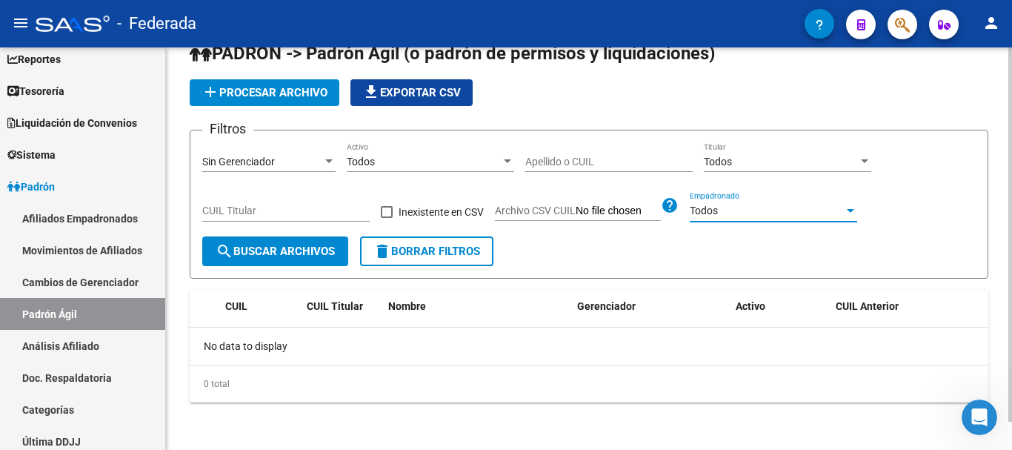
click at [782, 217] on div "Todos" at bounding box center [767, 210] width 154 height 13
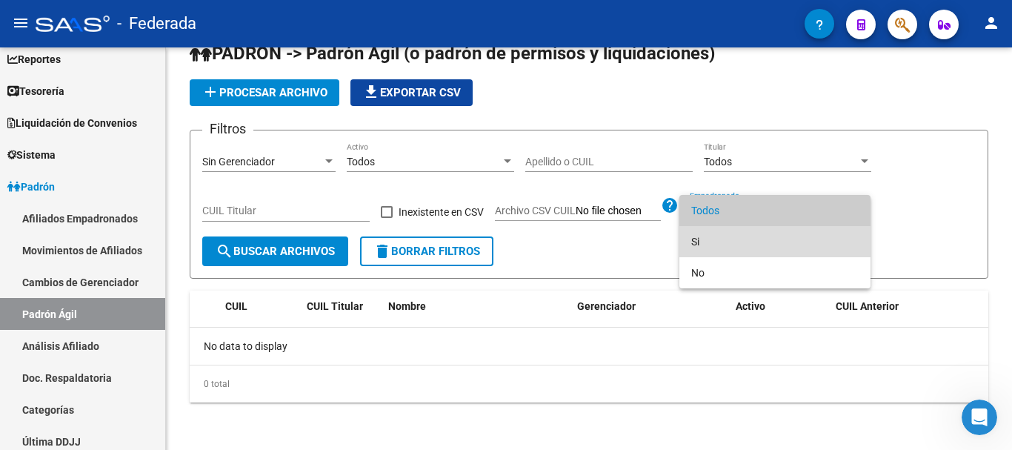
click at [753, 247] on span "Si" at bounding box center [774, 241] width 167 height 31
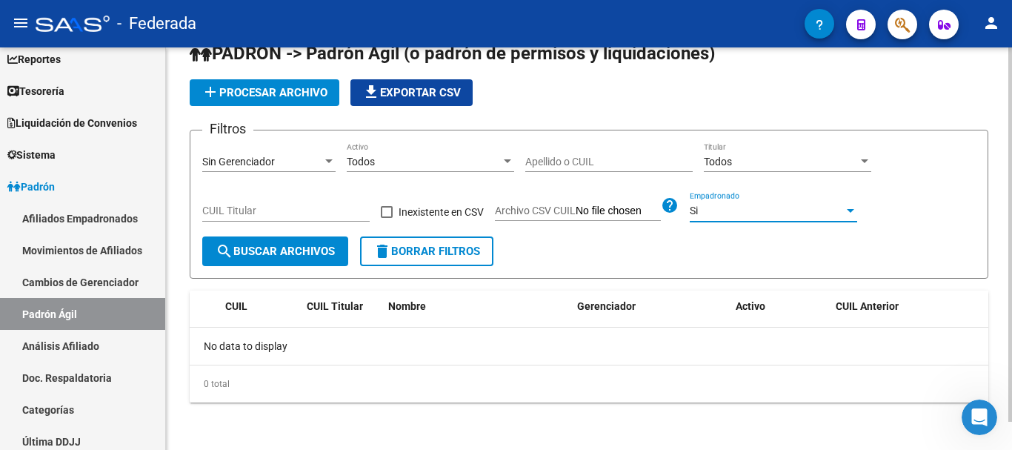
click at [311, 252] on span "search Buscar Archivos" at bounding box center [275, 250] width 119 height 13
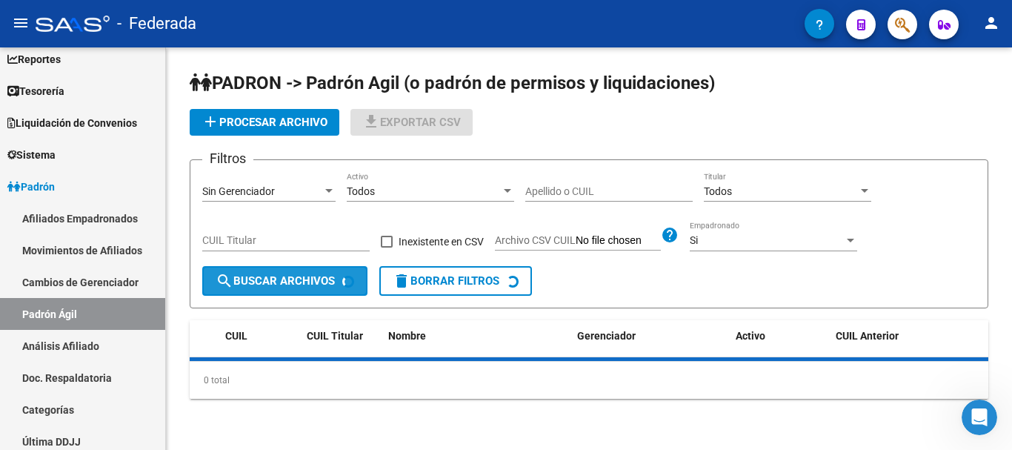
scroll to position [0, 0]
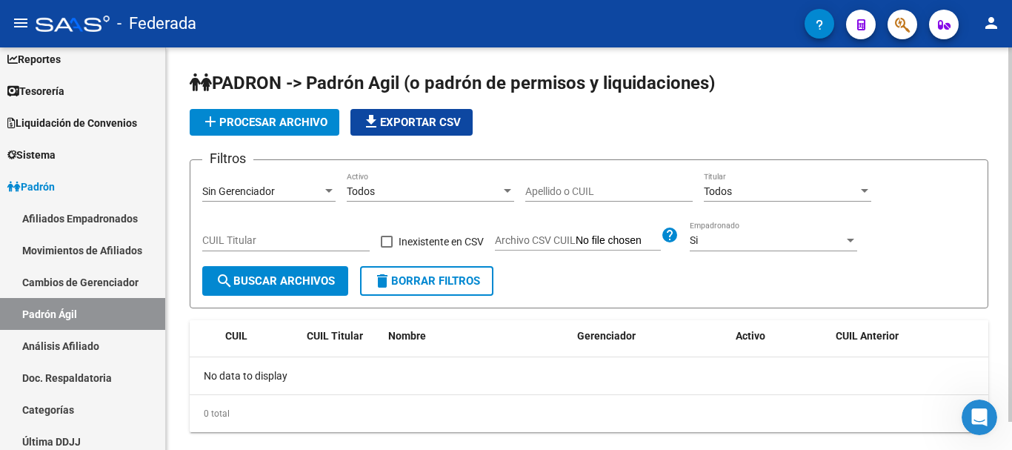
click at [399, 289] on button "delete Borrar Filtros" at bounding box center [426, 281] width 133 height 30
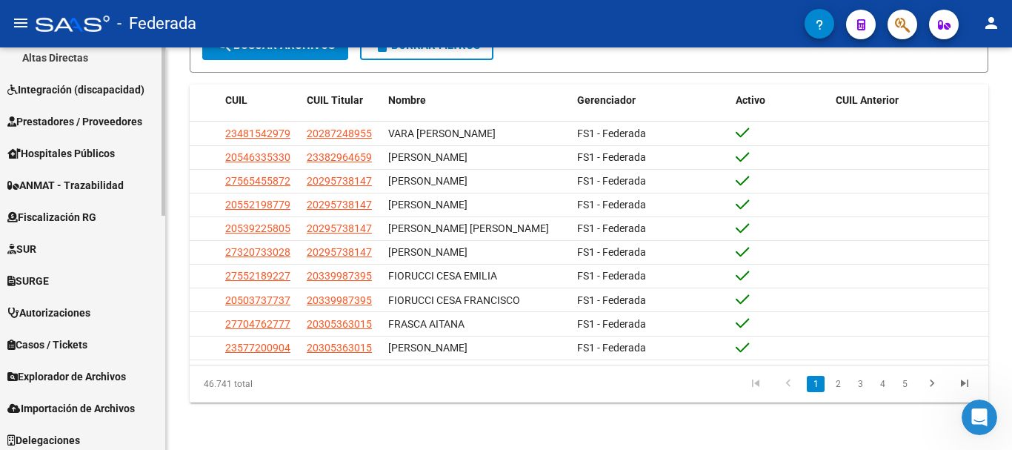
scroll to position [559, 0]
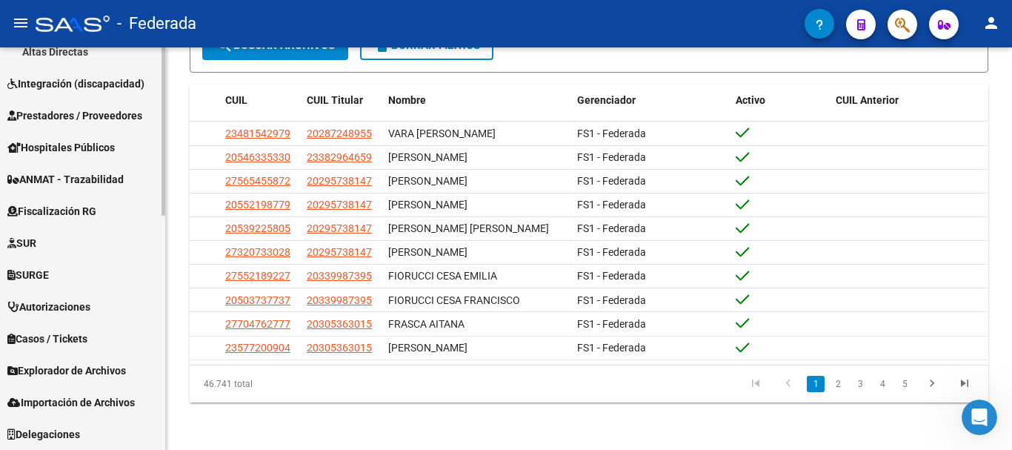
click at [97, 361] on link "Explorador de Archivos" at bounding box center [82, 370] width 165 height 32
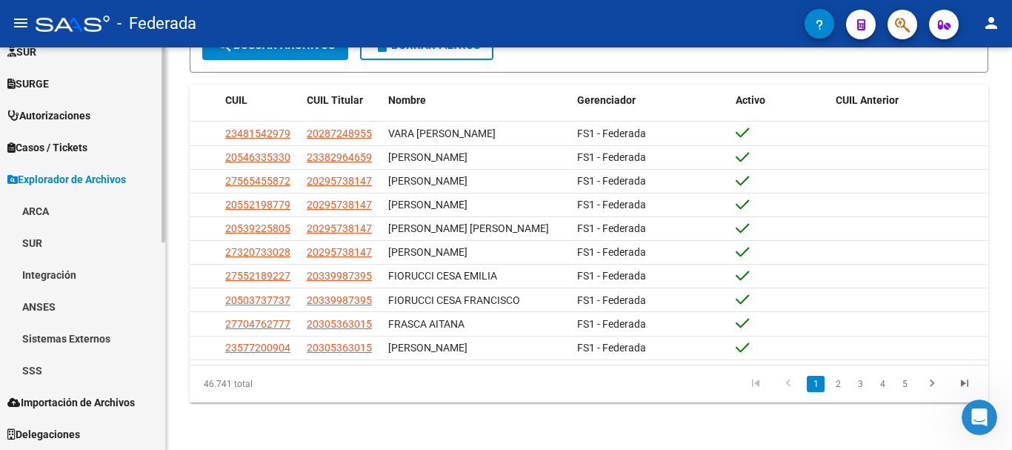
scroll to position [400, 0]
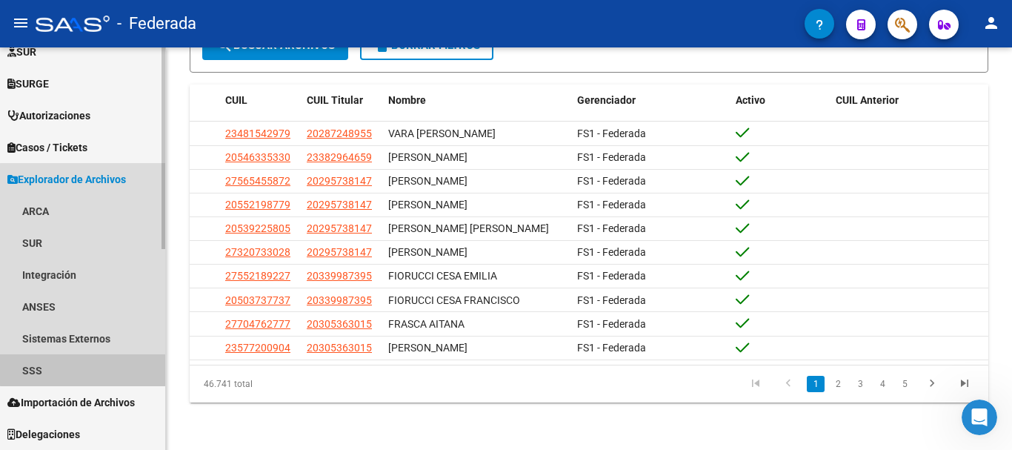
click at [110, 367] on link "SSS" at bounding box center [82, 370] width 165 height 32
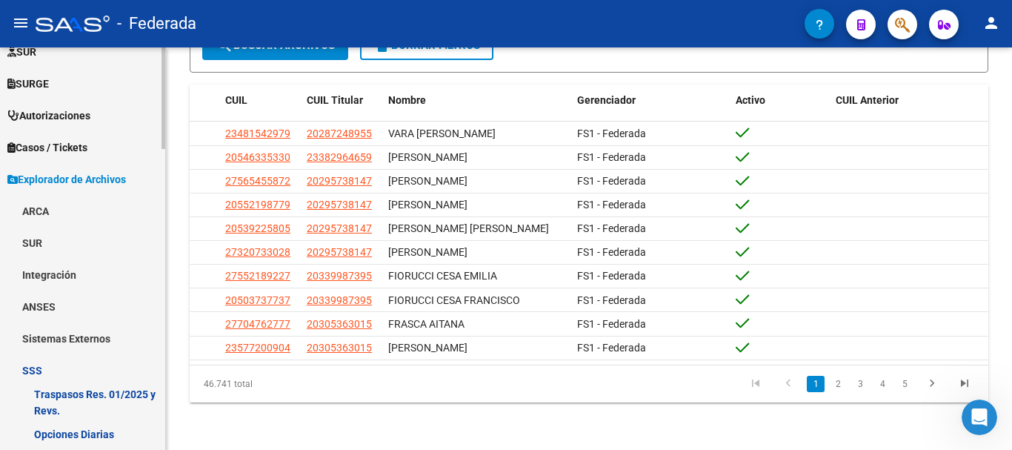
scroll to position [474, 0]
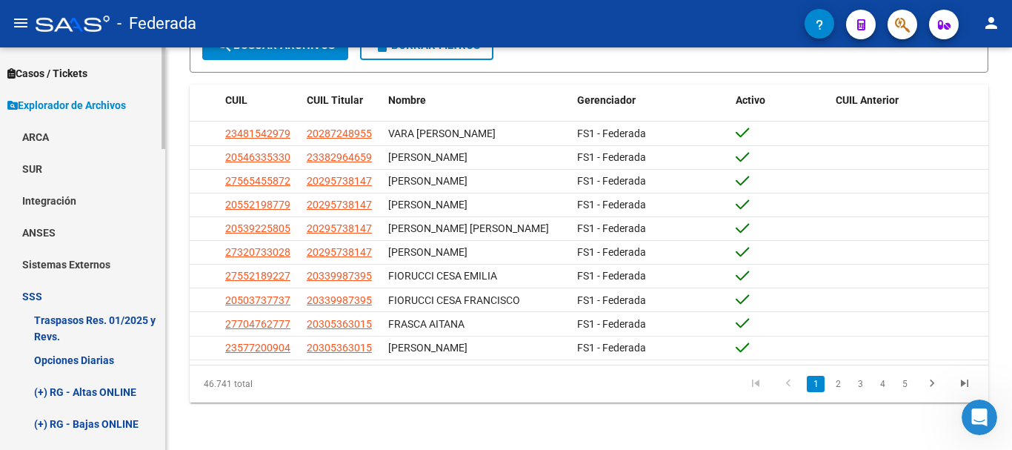
click at [110, 367] on link "Opciones Diarias" at bounding box center [82, 360] width 165 height 32
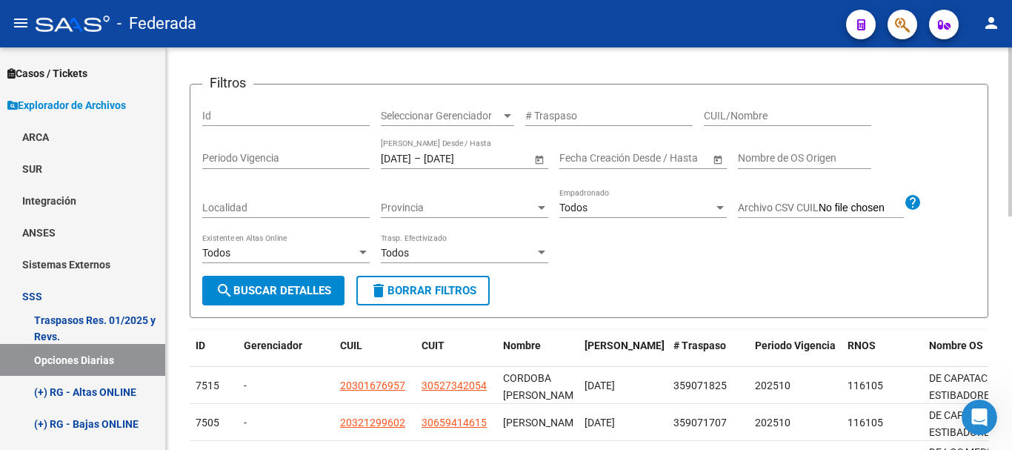
scroll to position [148, 0]
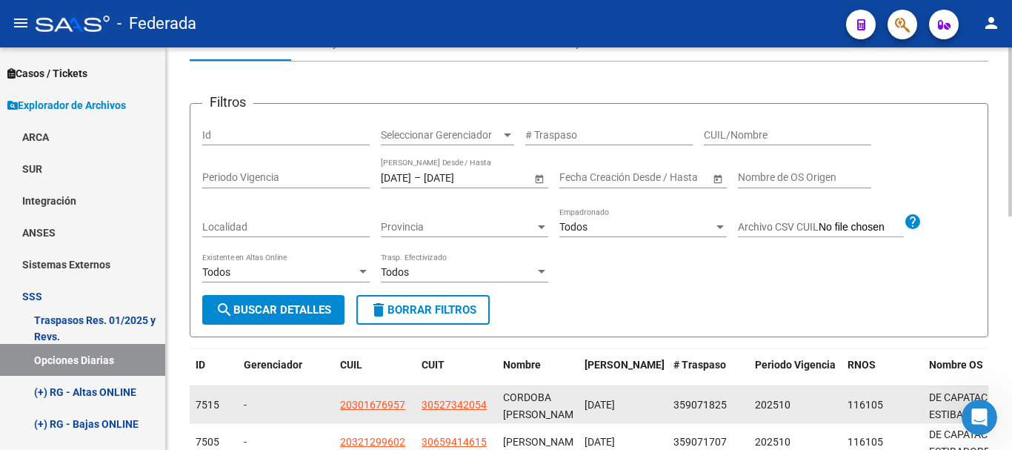
click at [697, 396] on div "359071825" at bounding box center [708, 404] width 70 height 17
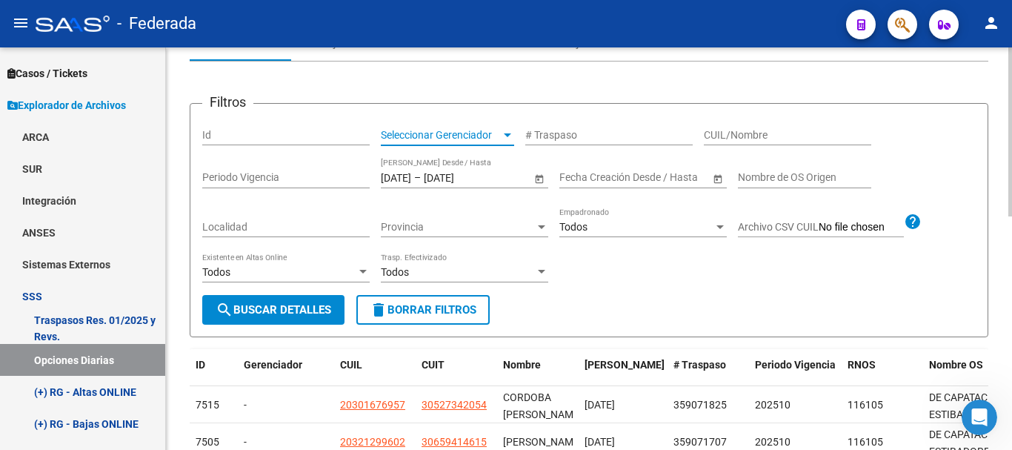
click at [478, 129] on span "Seleccionar Gerenciador" at bounding box center [441, 135] width 120 height 13
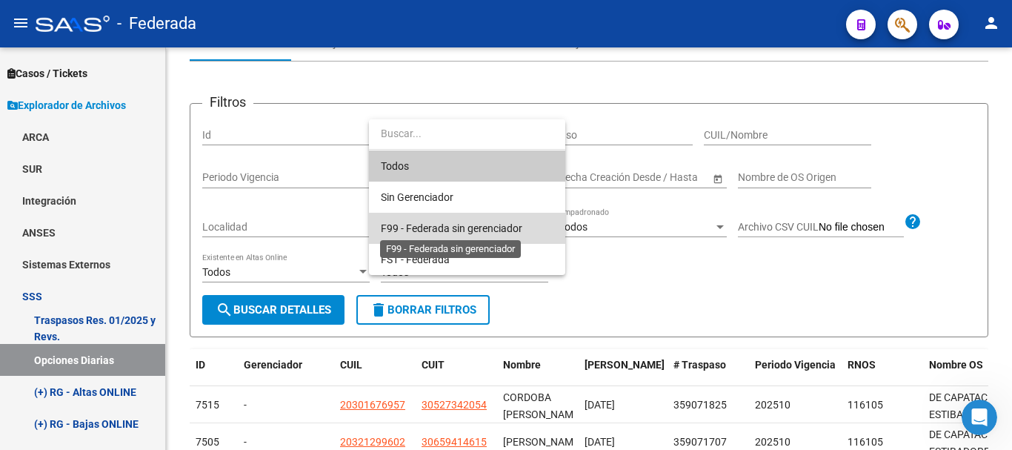
click at [470, 227] on span "F99 - Federada sin gerenciador" at bounding box center [452, 228] width 142 height 12
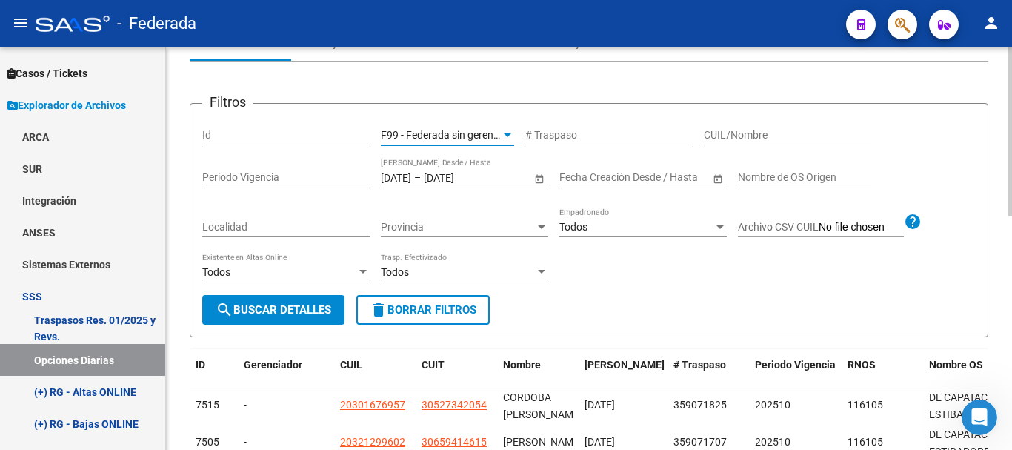
click at [317, 297] on button "search Buscar Detalles" at bounding box center [273, 310] width 142 height 30
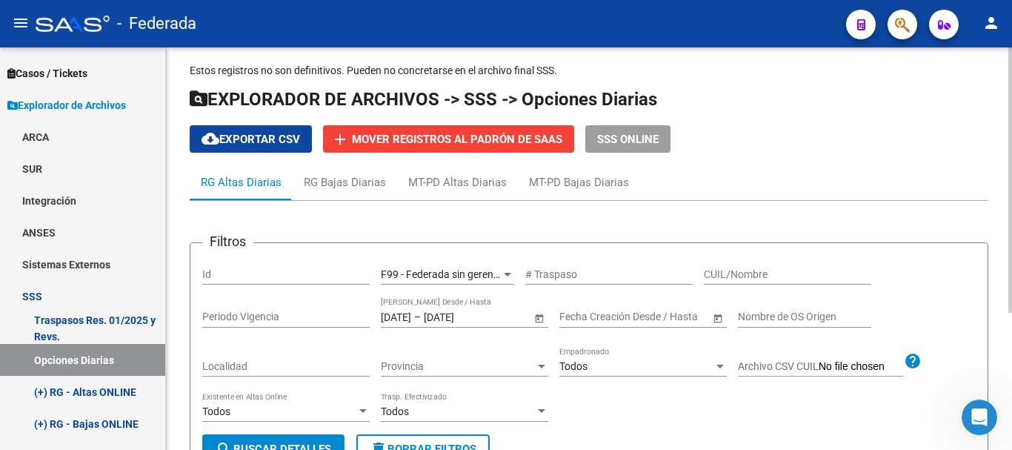
scroll to position [0, 0]
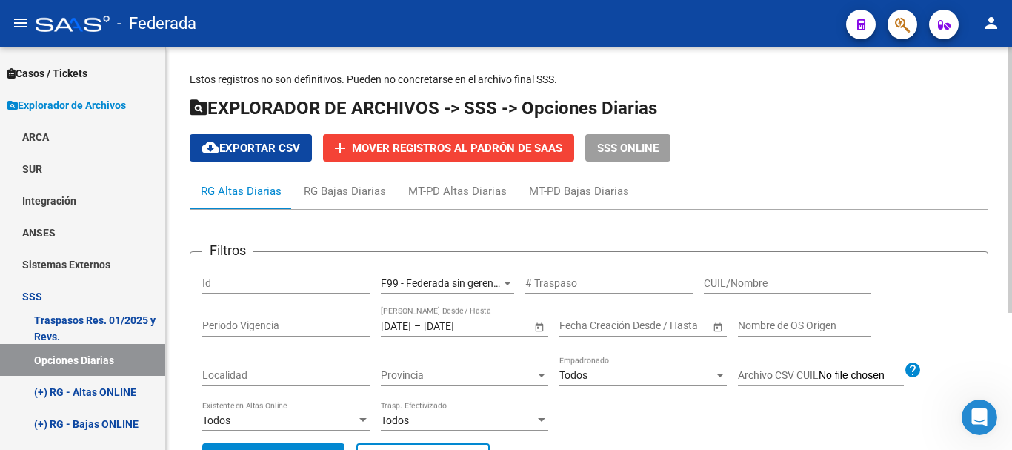
click at [426, 319] on div "[DATE] [DATE] – [DATE] [DATE] Fecha Traspaso Desde / Hasta" at bounding box center [456, 322] width 150 height 30
click at [423, 336] on div "[DATE] [DATE] – [DATE] [DATE] Fecha Traspaso Desde / Hasta" at bounding box center [464, 328] width 167 height 42
click at [411, 325] on input "[DATE]" at bounding box center [396, 325] width 30 height 13
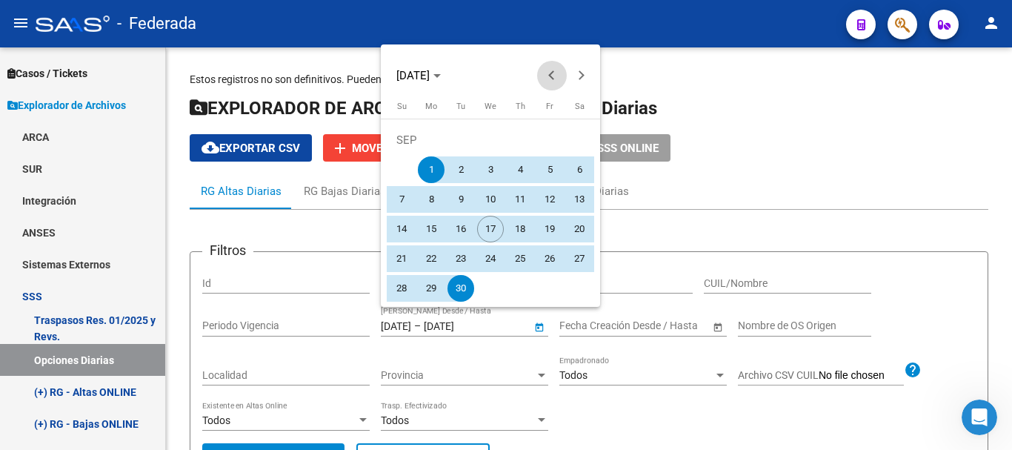
click at [562, 66] on span "Previous month" at bounding box center [552, 76] width 30 height 30
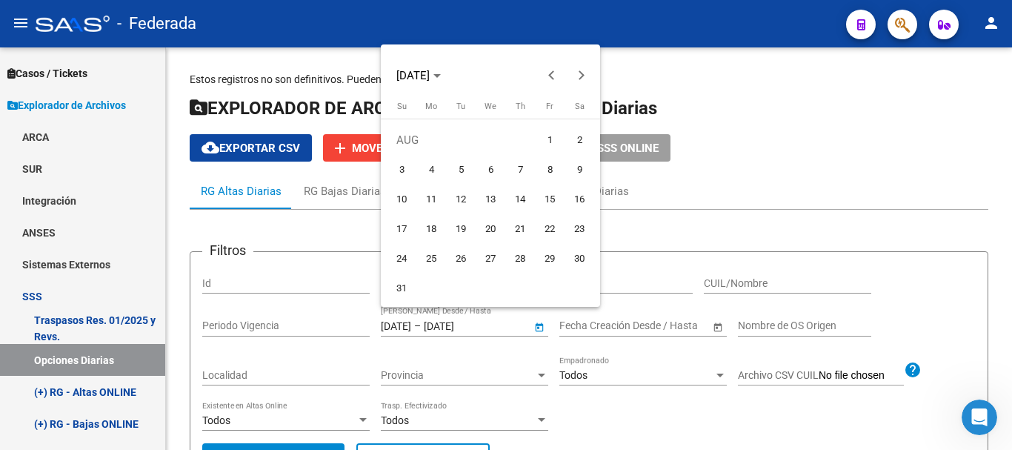
click at [542, 138] on span "1" at bounding box center [549, 140] width 27 height 27
type input "[DATE]"
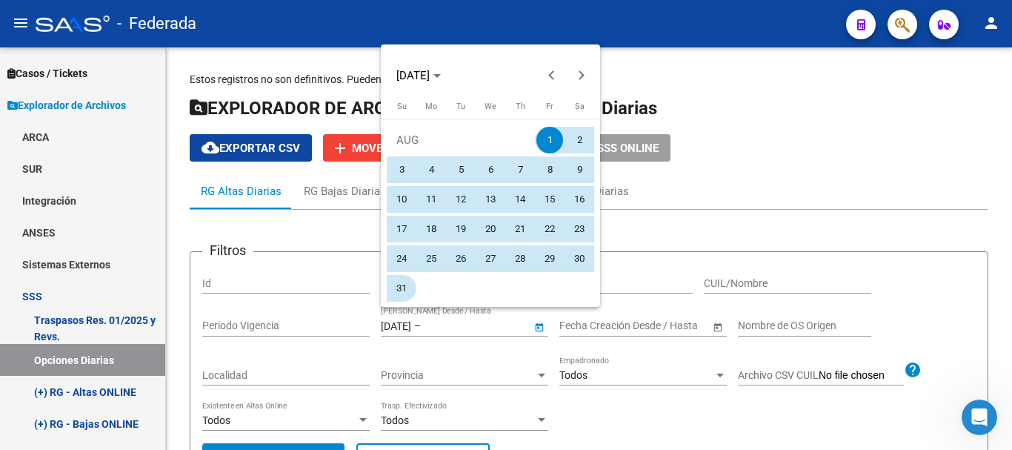
click at [398, 276] on span "31" at bounding box center [401, 288] width 27 height 27
type input "[DATE]"
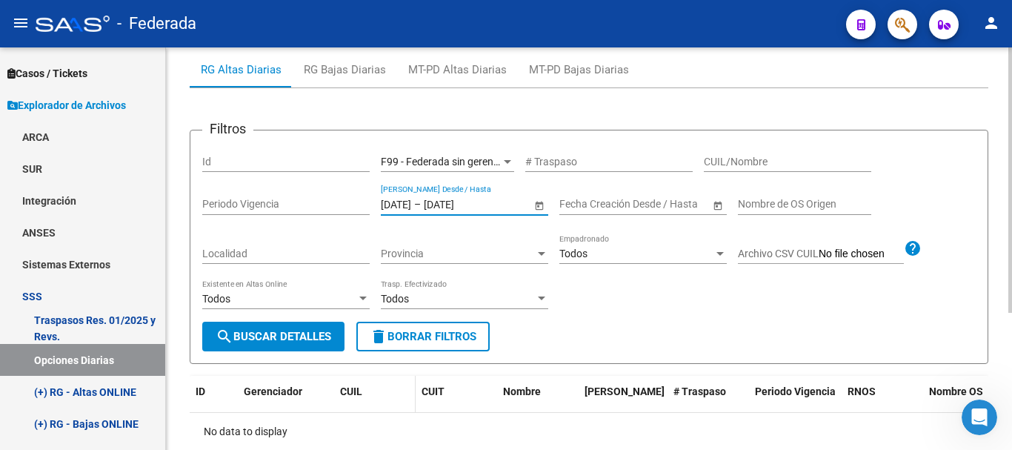
scroll to position [148, 0]
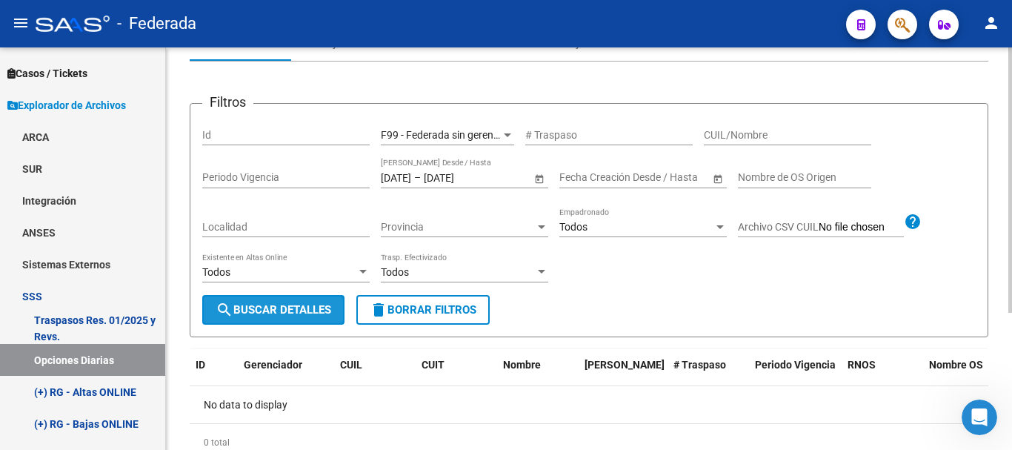
click at [293, 309] on span "search Buscar Detalles" at bounding box center [274, 309] width 116 height 13
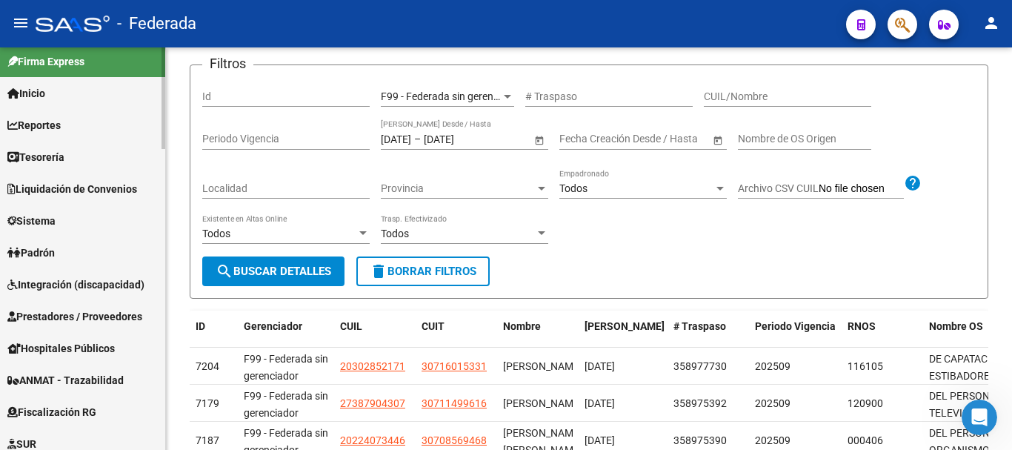
scroll to position [0, 0]
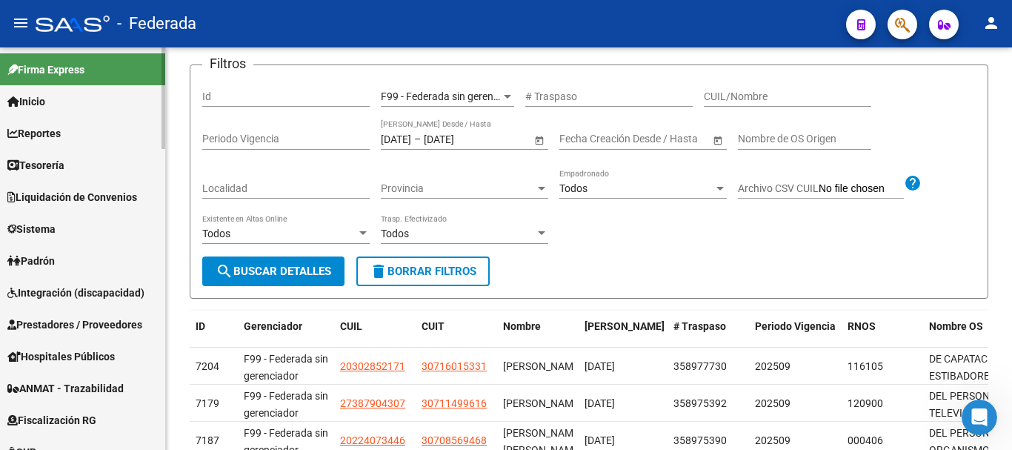
click at [85, 253] on link "Padrón" at bounding box center [82, 260] width 165 height 32
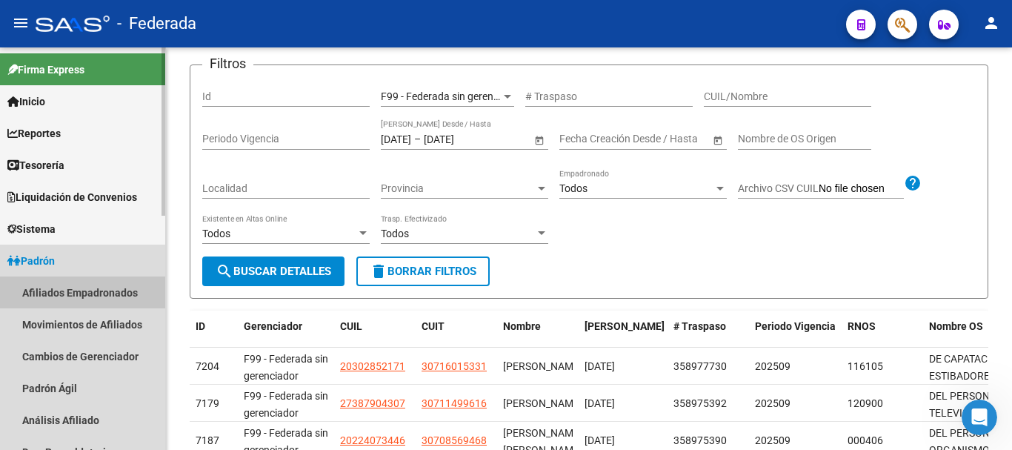
click at [119, 285] on link "Afiliados Empadronados" at bounding box center [82, 292] width 165 height 32
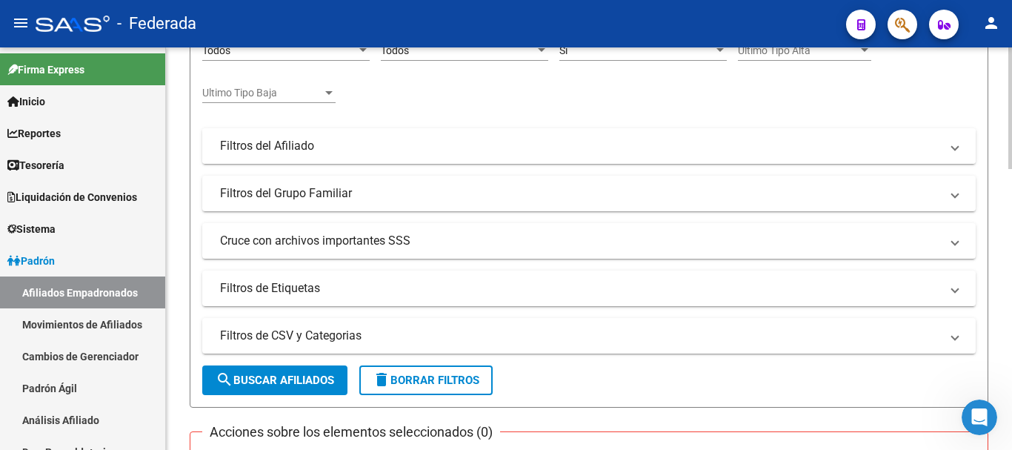
scroll to position [335, 0]
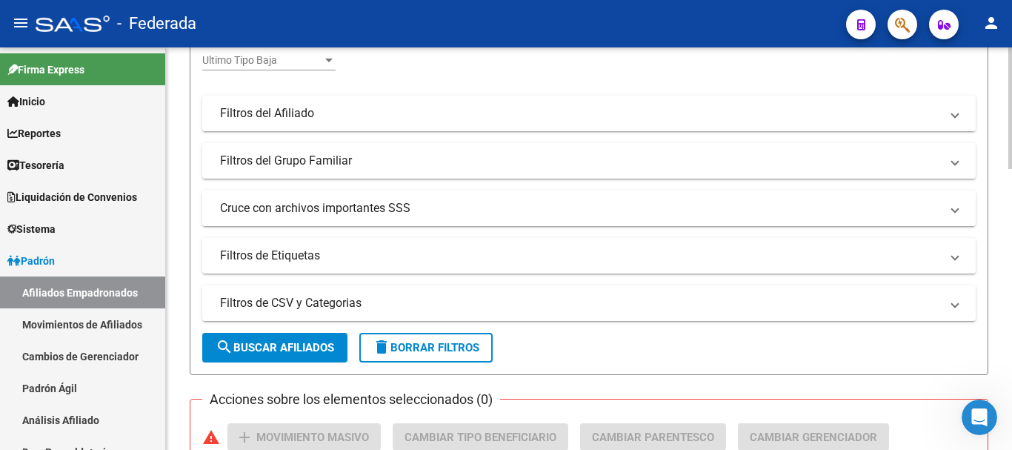
click at [333, 204] on mat-panel-title "Cruce con archivos importantes SSS" at bounding box center [580, 208] width 720 height 16
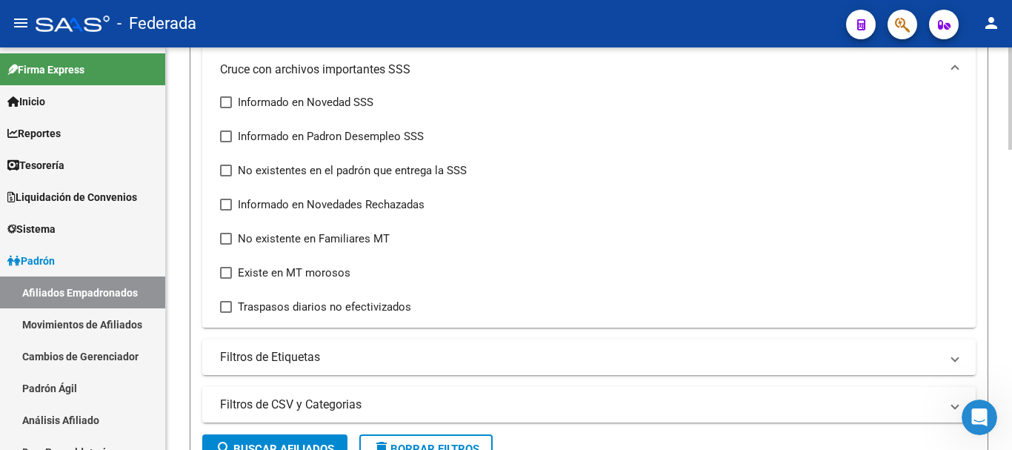
scroll to position [483, 0]
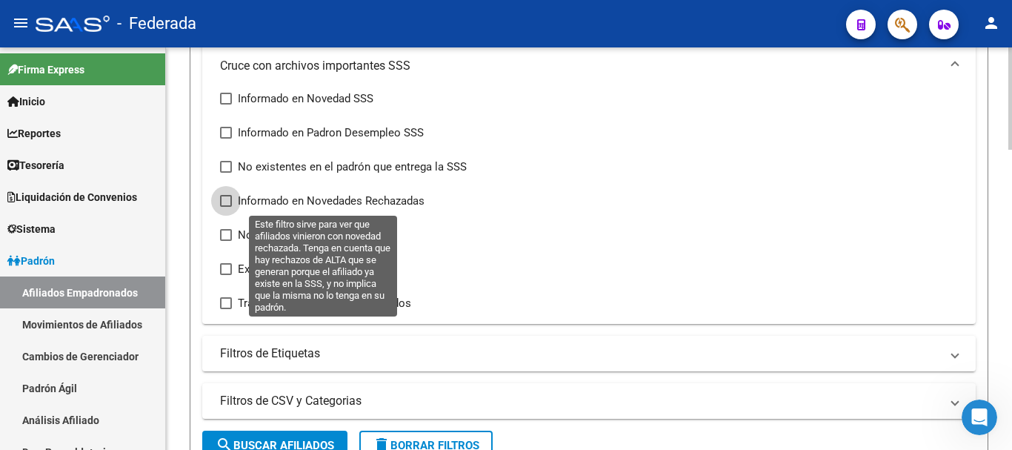
click at [335, 206] on span "Informado en Novedades Rechazadas" at bounding box center [331, 201] width 187 height 18
click at [226, 207] on input "Informado en Novedades Rechazadas" at bounding box center [225, 207] width 1 height 1
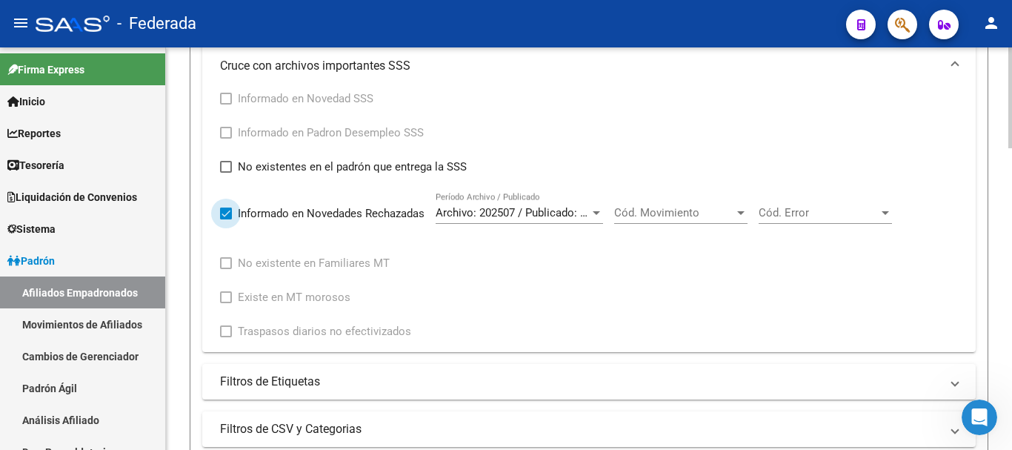
click at [335, 206] on span "Informado en Novedades Rechazadas" at bounding box center [331, 213] width 187 height 18
click at [226, 219] on input "Informado en Novedades Rechazadas" at bounding box center [225, 219] width 1 height 1
checkbox input "false"
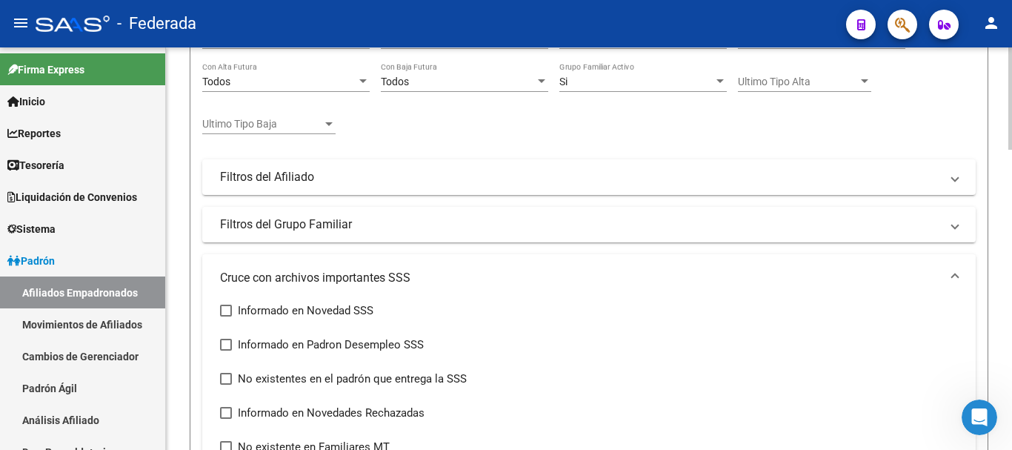
scroll to position [261, 0]
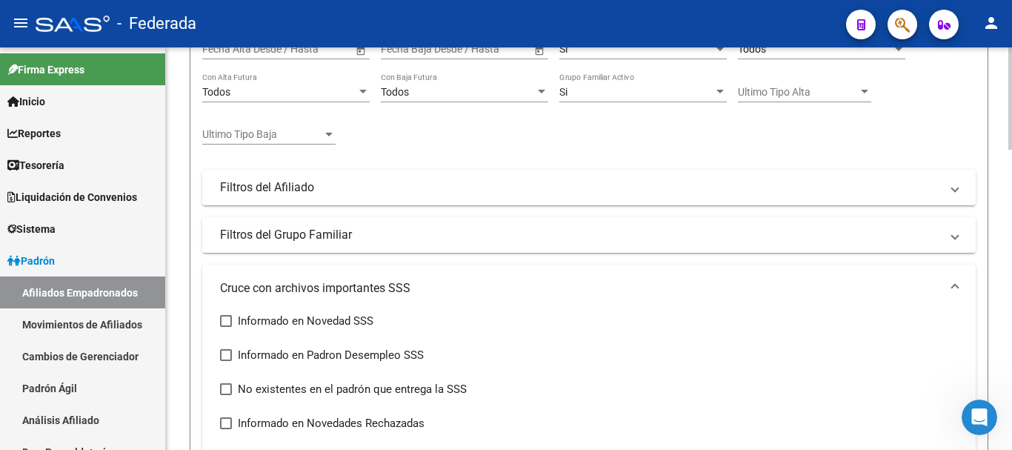
click at [562, 245] on mat-expansion-panel-header "Filtros del Grupo Familiar" at bounding box center [589, 235] width 774 height 36
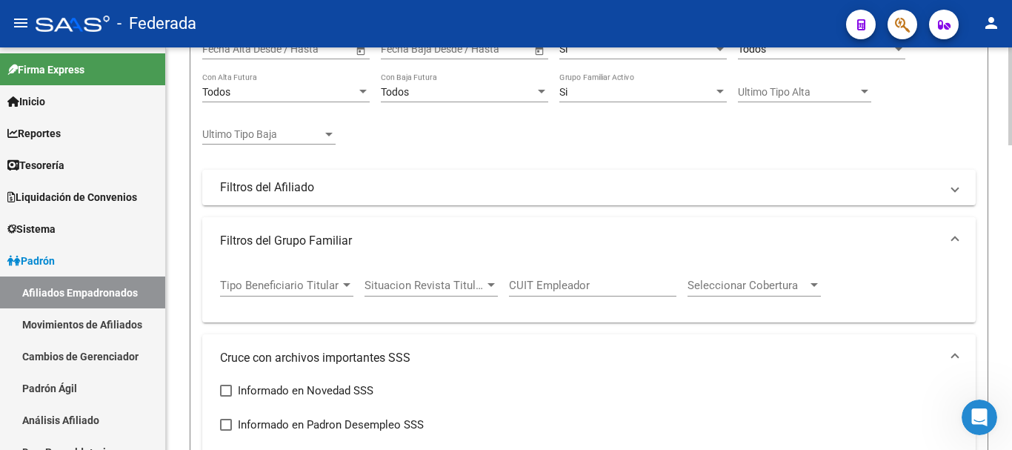
click at [562, 245] on mat-panel-title "Filtros del Grupo Familiar" at bounding box center [580, 241] width 720 height 16
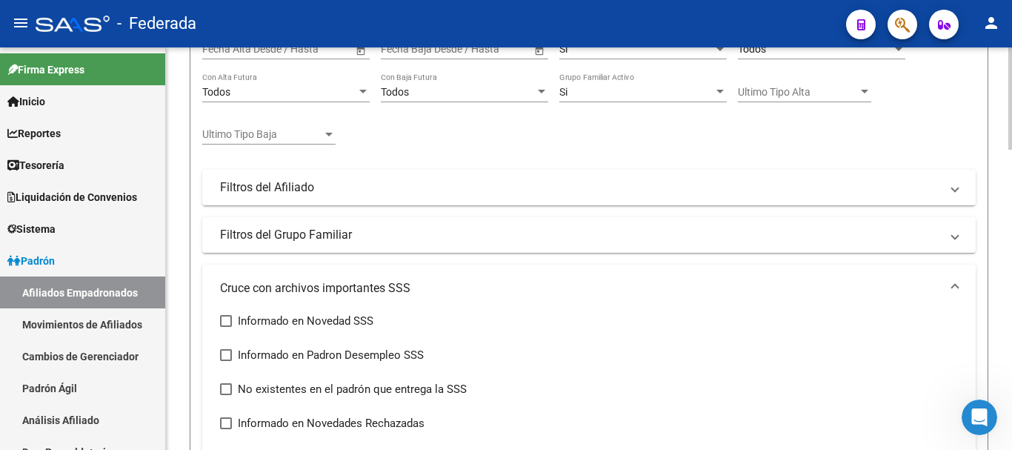
click at [560, 191] on mat-panel-title "Filtros del Afiliado" at bounding box center [580, 187] width 720 height 16
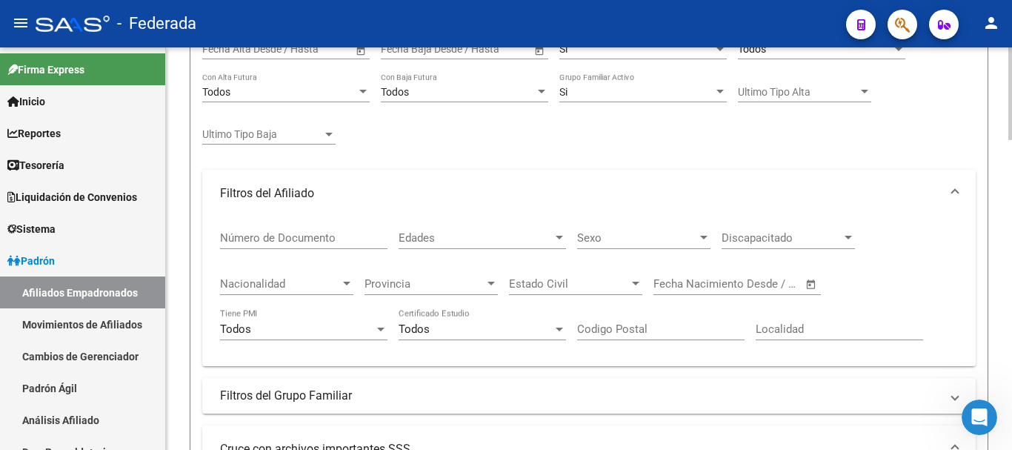
click at [560, 191] on mat-panel-title "Filtros del Afiliado" at bounding box center [580, 193] width 720 height 16
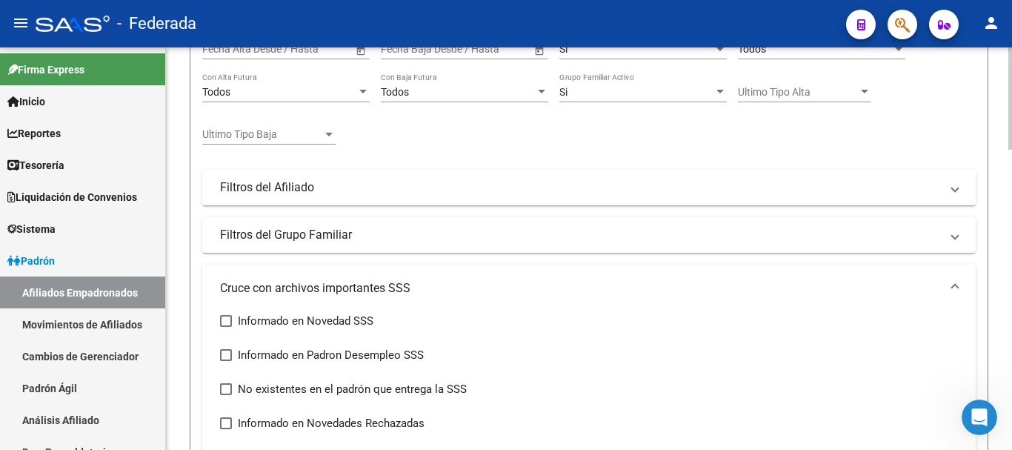
click at [708, 290] on mat-panel-title "Cruce con archivos importantes SSS" at bounding box center [580, 288] width 720 height 16
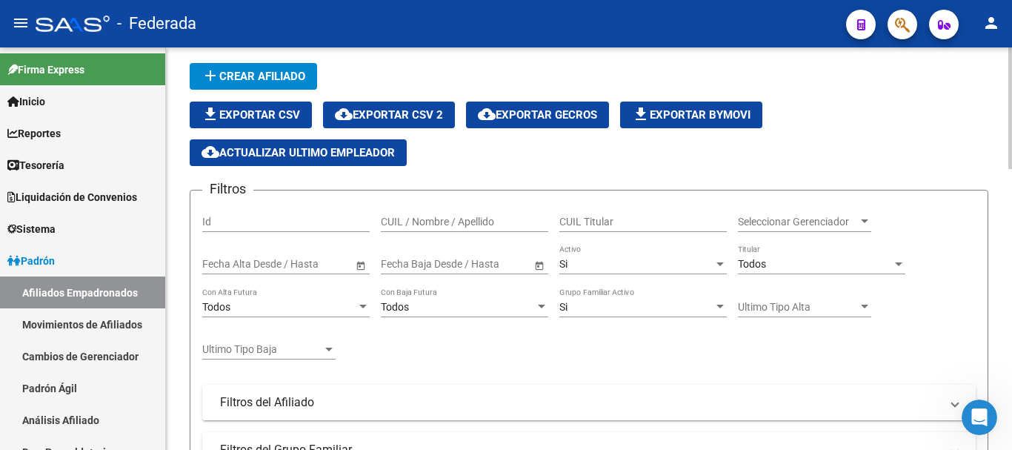
scroll to position [44, 0]
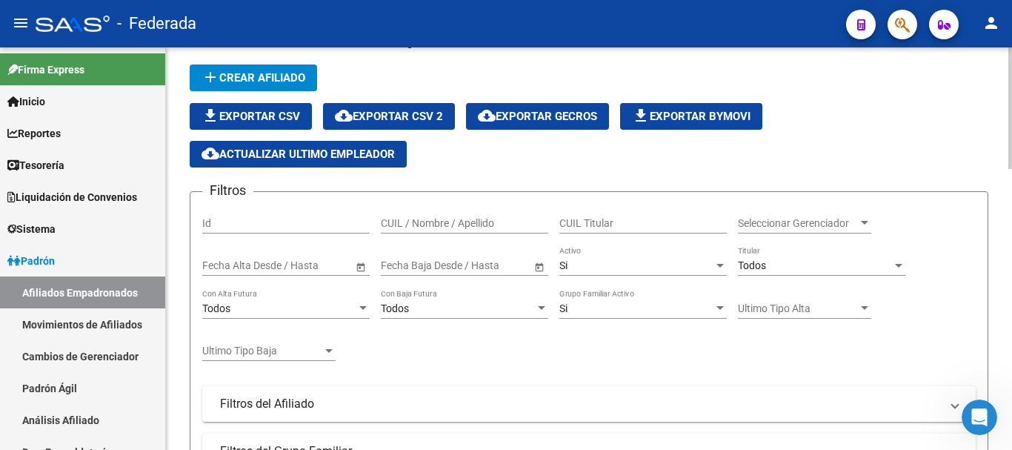
click at [765, 228] on span "Seleccionar Gerenciador" at bounding box center [798, 223] width 120 height 13
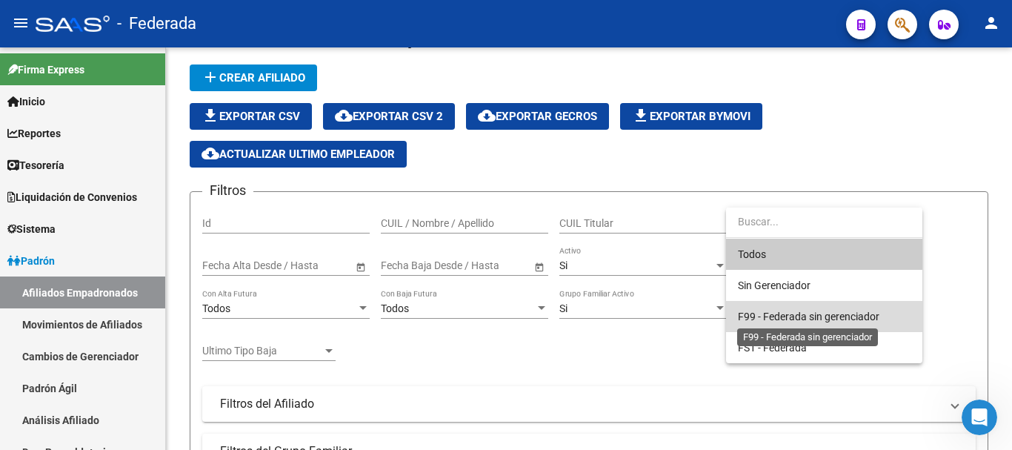
click at [779, 313] on span "F99 - Federada sin gerenciador" at bounding box center [809, 316] width 142 height 12
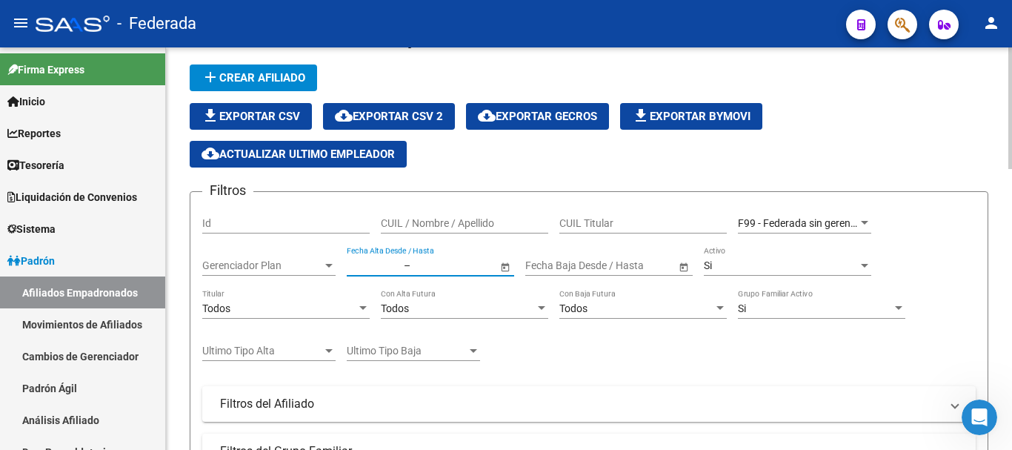
click at [399, 268] on input "text" at bounding box center [374, 265] width 54 height 13
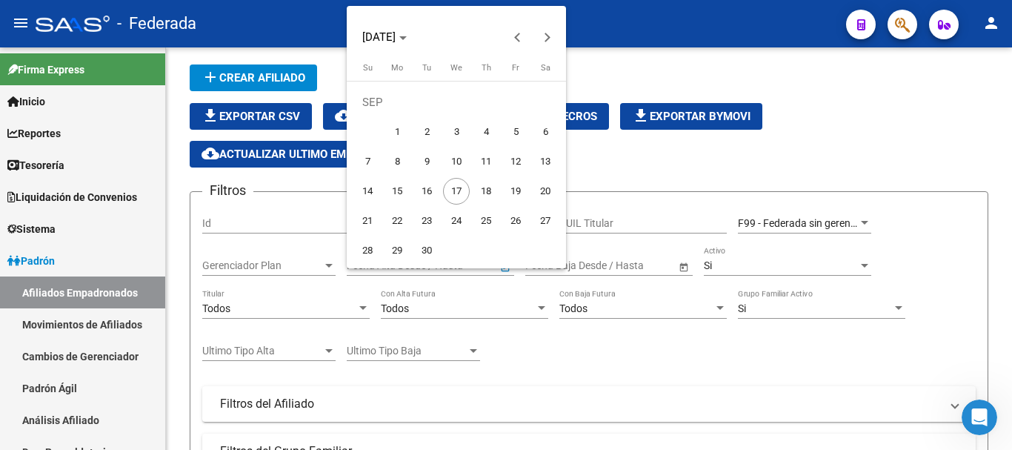
click at [386, 142] on button "1" at bounding box center [397, 132] width 30 height 30
type input "[DATE]"
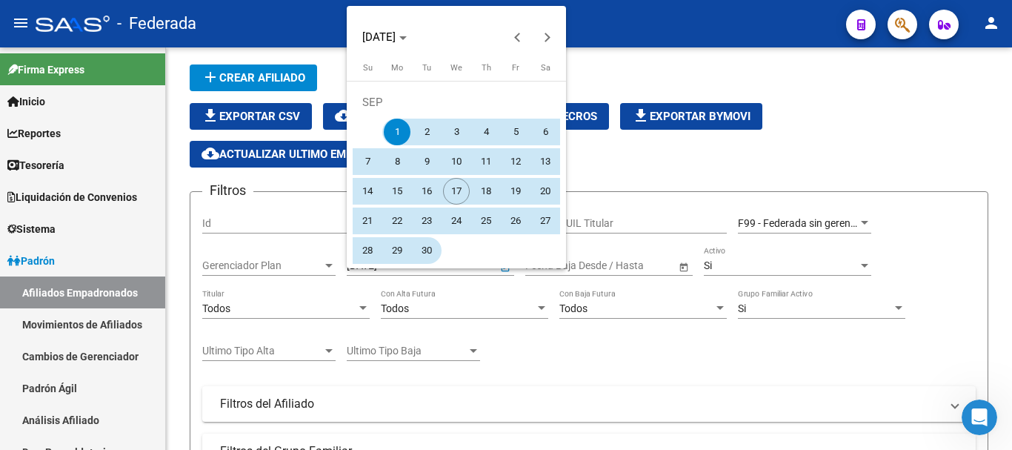
click at [427, 253] on span "30" at bounding box center [426, 250] width 27 height 27
type input "[DATE]"
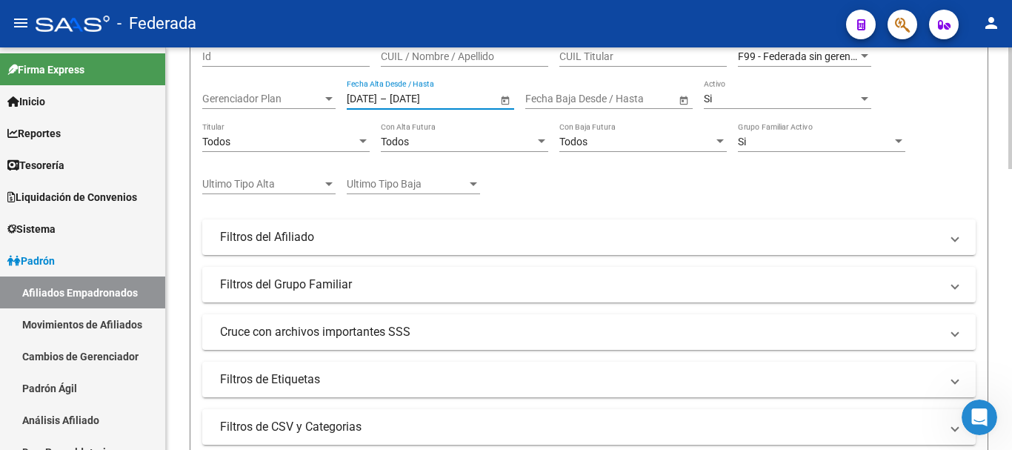
scroll to position [267, 0]
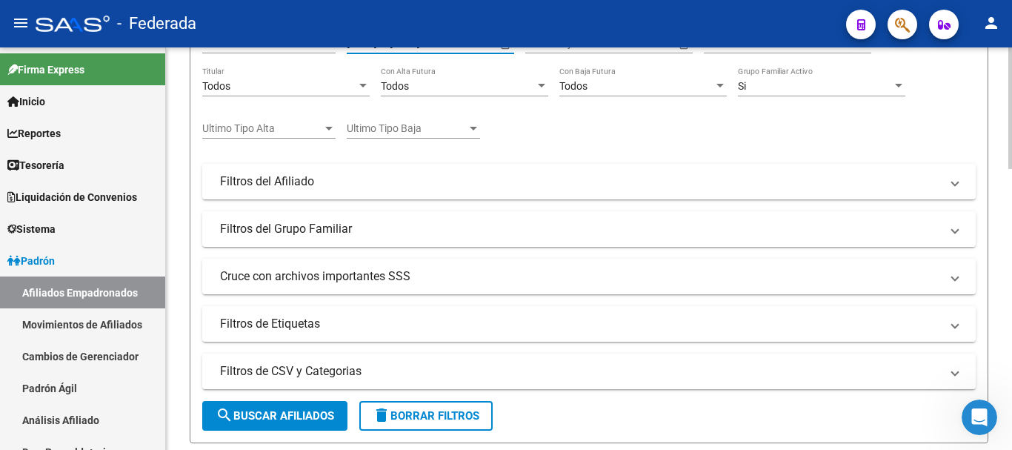
click at [324, 407] on button "search Buscar Afiliados" at bounding box center [274, 416] width 145 height 30
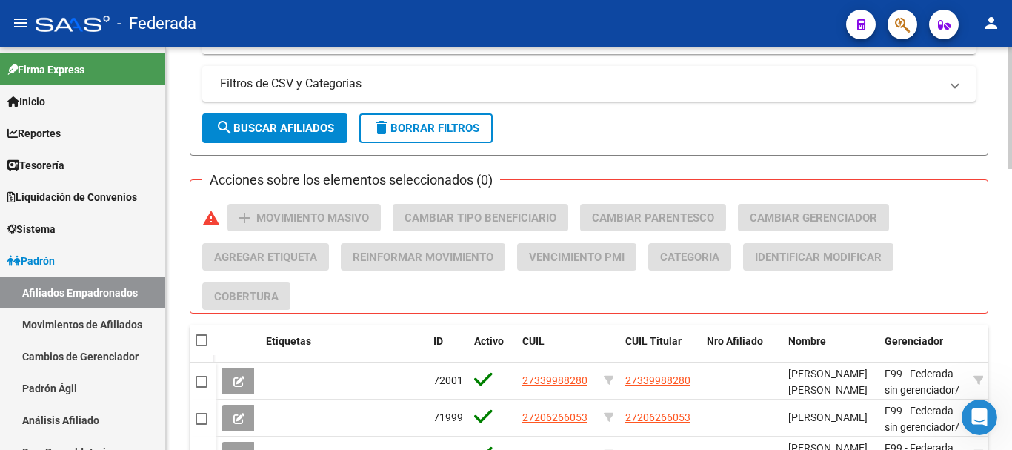
scroll to position [489, 0]
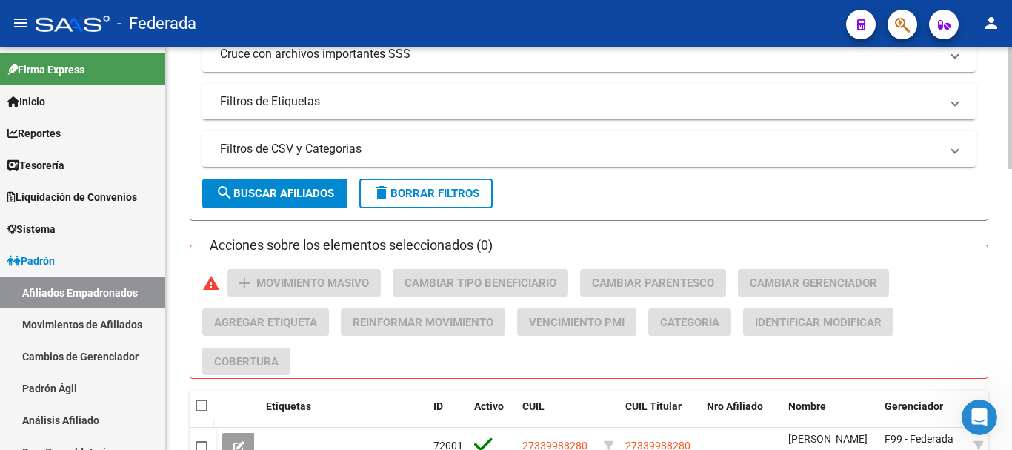
click at [204, 403] on span at bounding box center [202, 405] width 12 height 12
click at [202, 411] on input "checkbox" at bounding box center [201, 411] width 1 height 1
checkbox input "true"
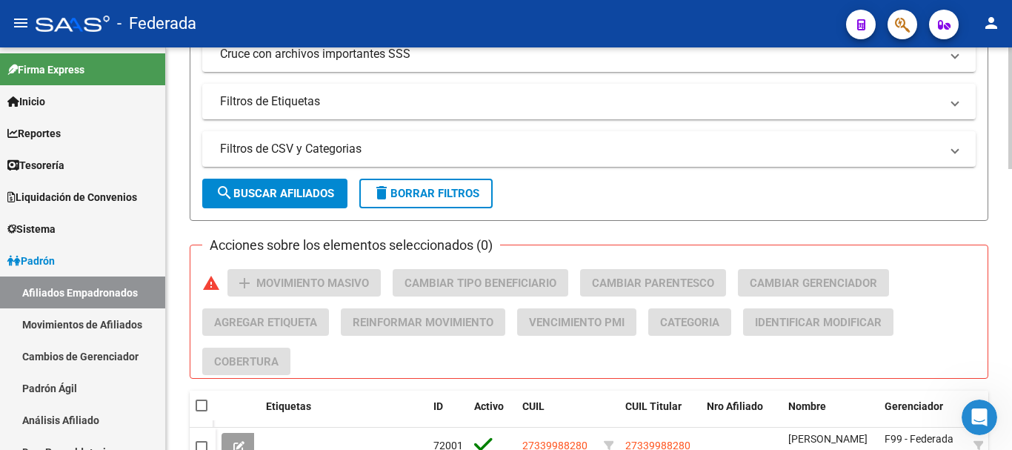
checkbox input "true"
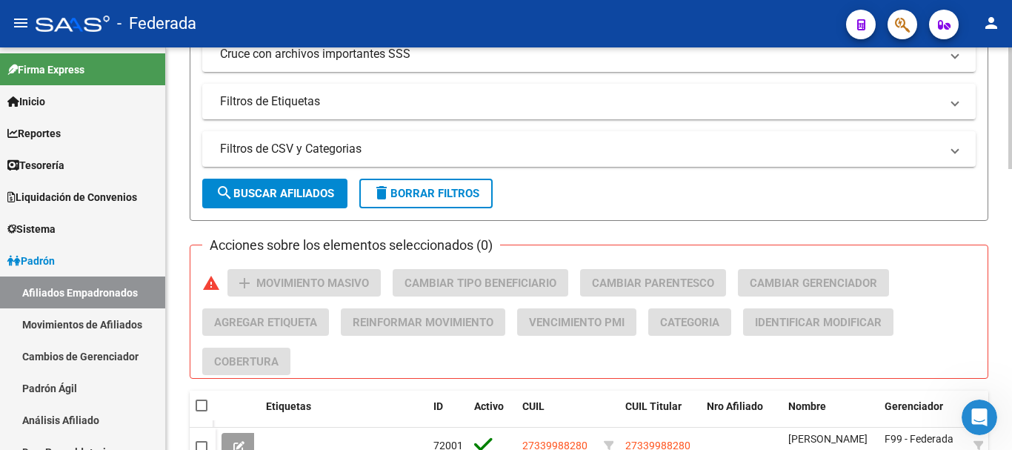
checkbox input "true"
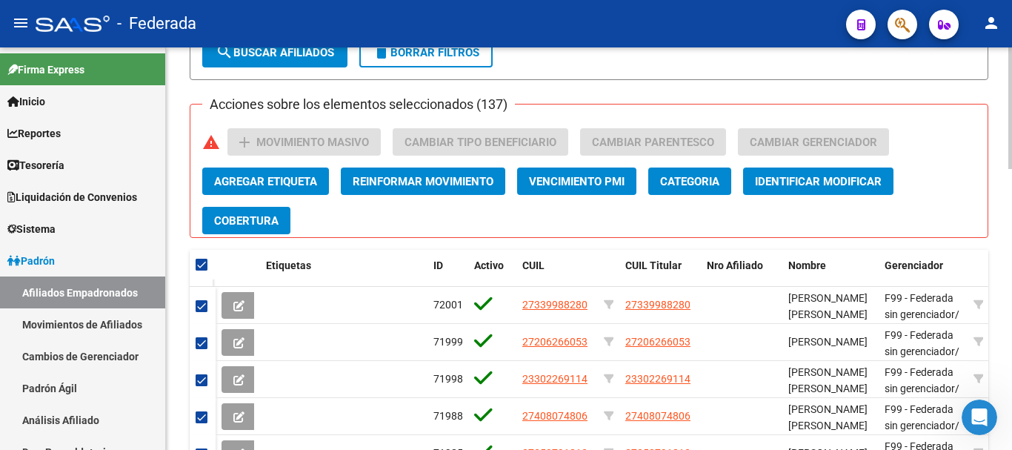
scroll to position [637, 0]
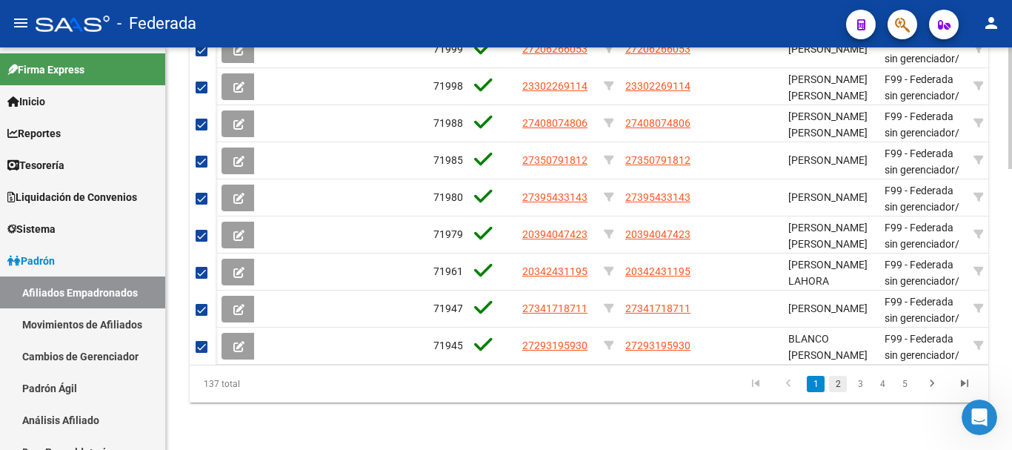
click at [842, 391] on link "2" at bounding box center [838, 384] width 18 height 16
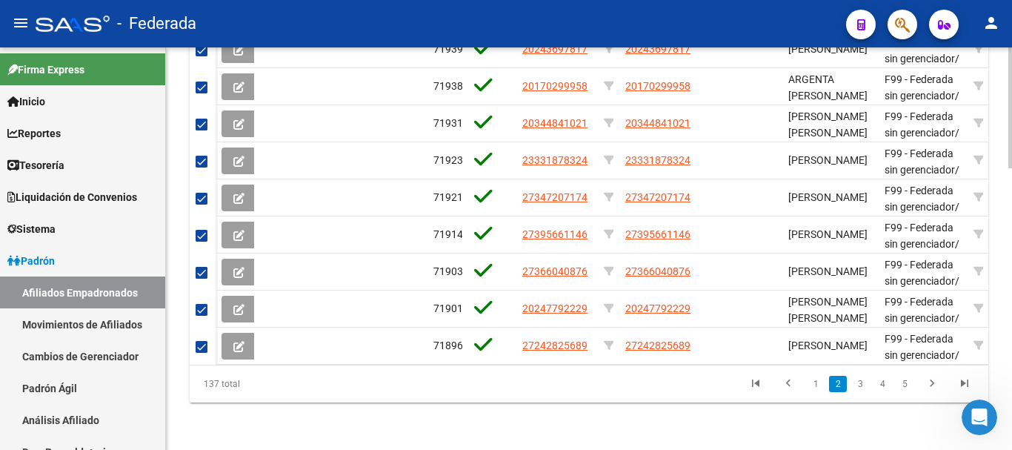
scroll to position [934, 0]
click at [842, 391] on link "2" at bounding box center [838, 384] width 18 height 16
click at [859, 387] on link "3" at bounding box center [860, 384] width 18 height 16
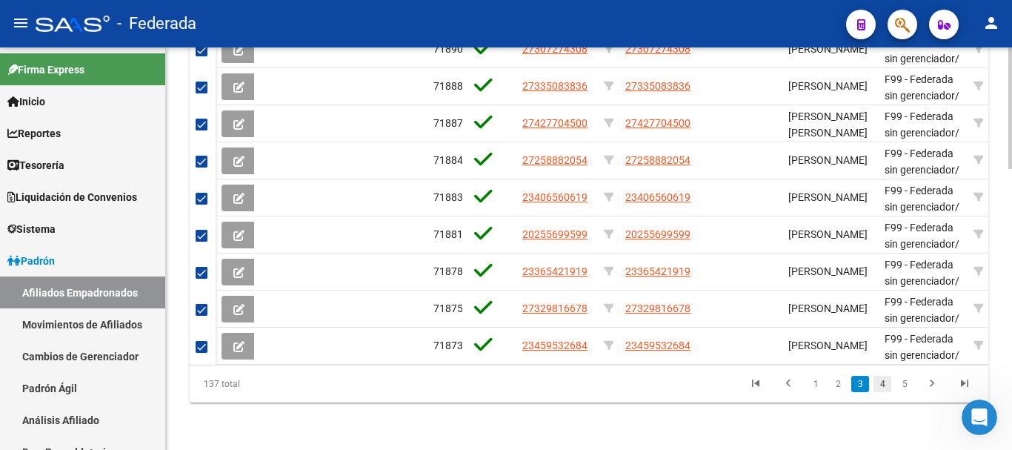
click at [878, 385] on link "4" at bounding box center [883, 384] width 18 height 16
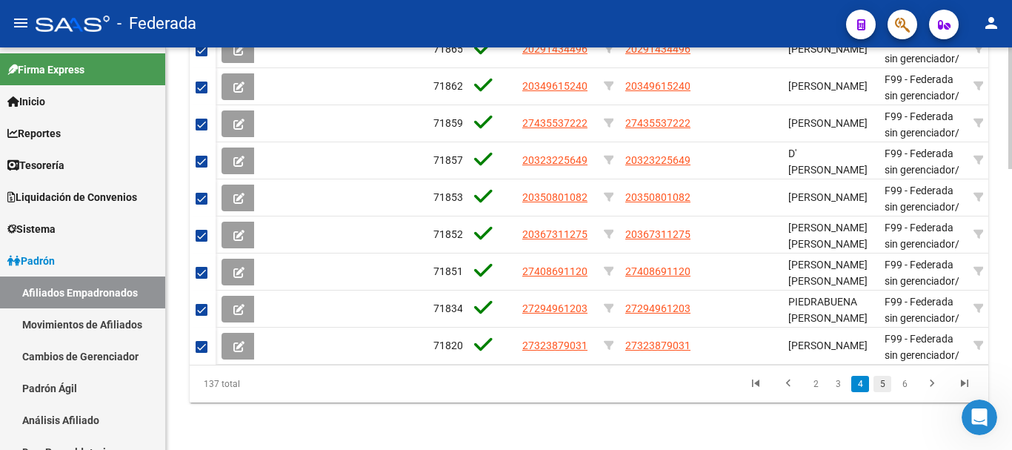
click at [885, 386] on link "5" at bounding box center [883, 384] width 18 height 16
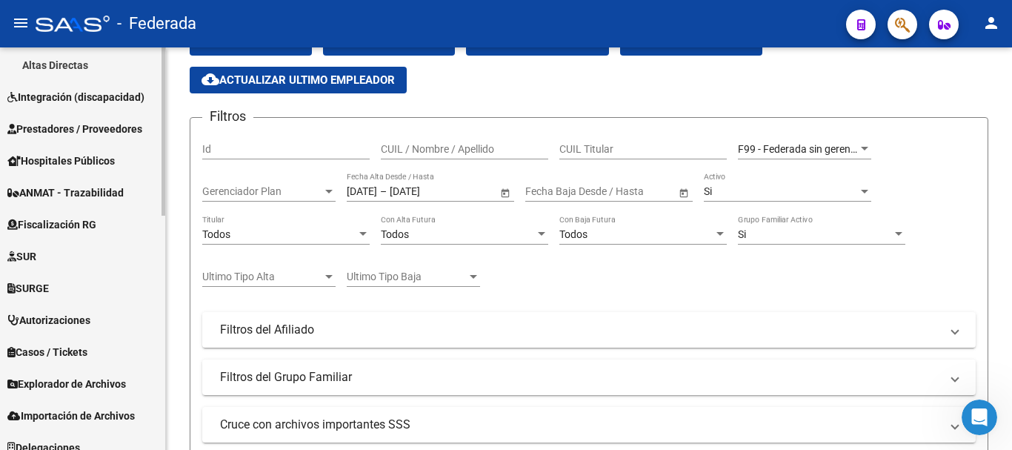
scroll to position [559, 0]
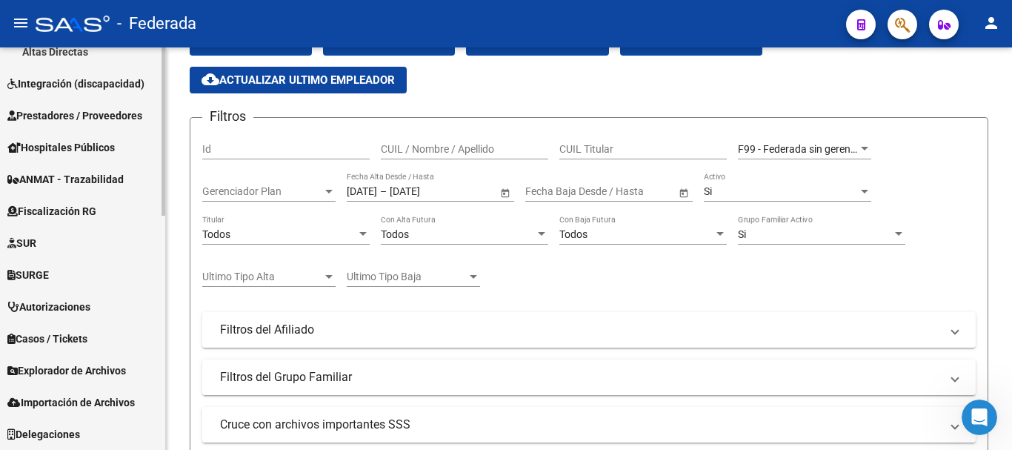
click at [104, 379] on link "Explorador de Archivos" at bounding box center [82, 370] width 165 height 32
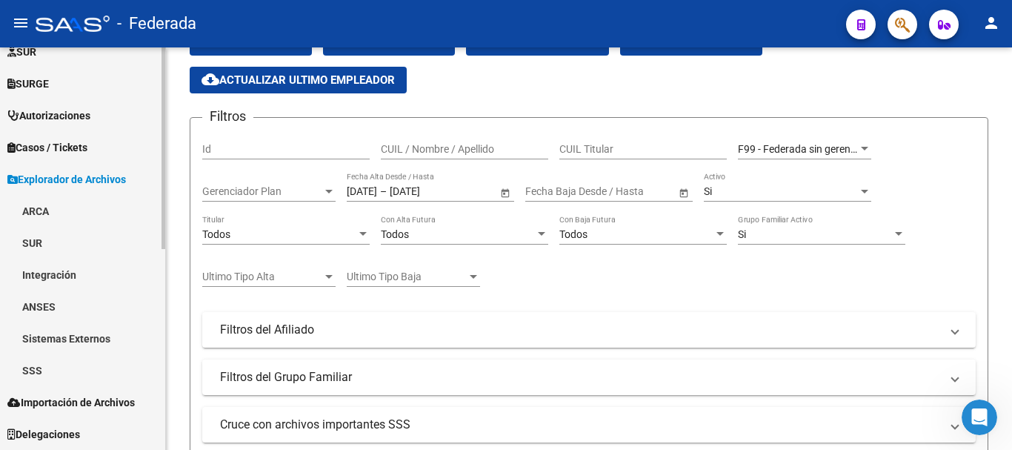
scroll to position [400, 0]
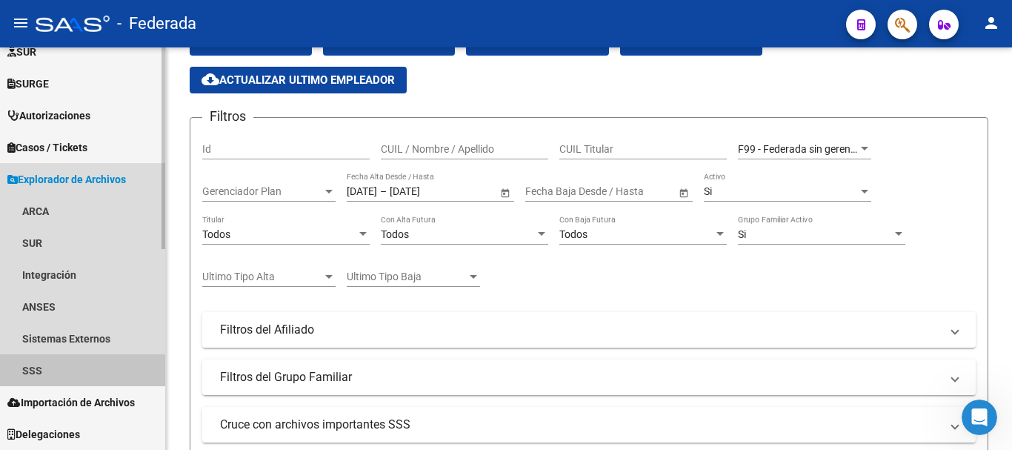
click at [104, 379] on link "SSS" at bounding box center [82, 370] width 165 height 32
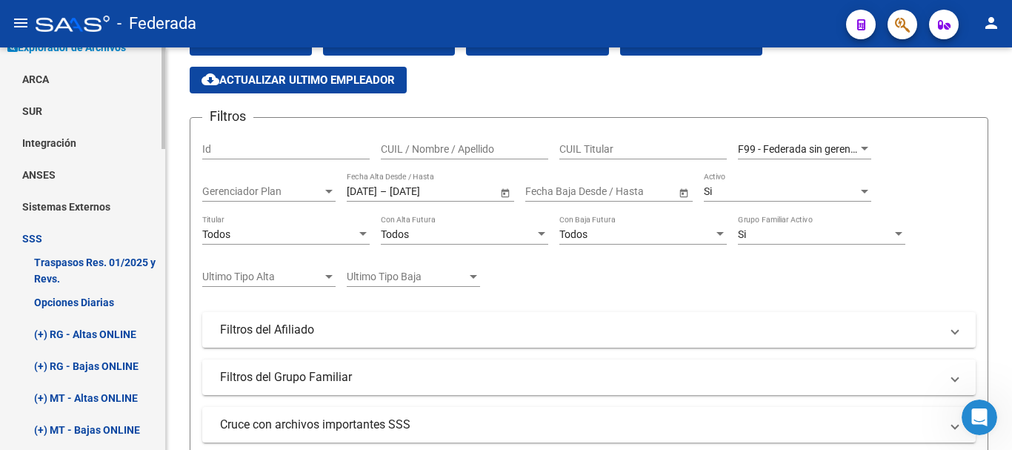
scroll to position [548, 0]
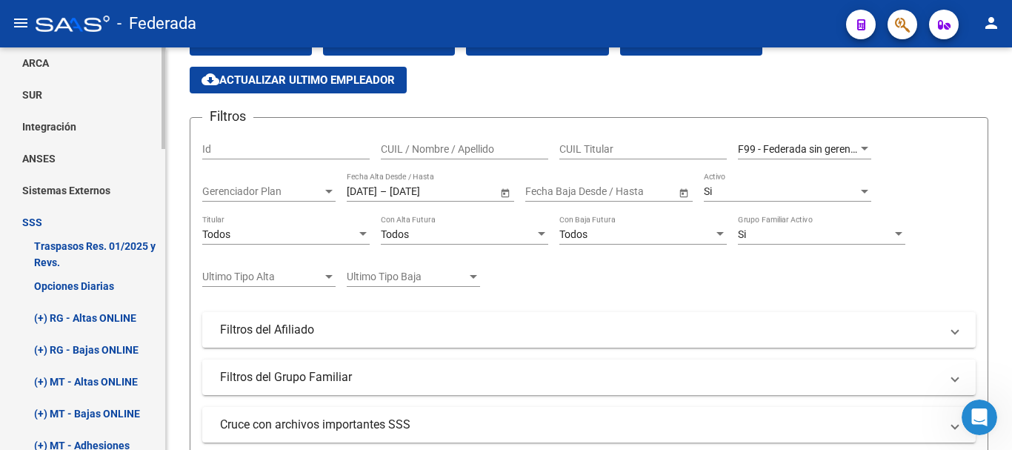
click at [119, 275] on link "Opciones Diarias" at bounding box center [82, 286] width 165 height 32
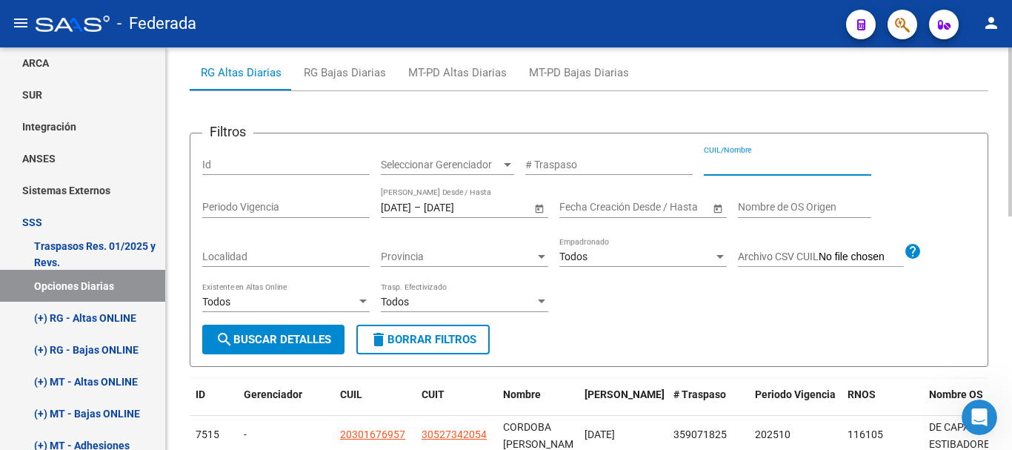
click at [745, 170] on input "CUIL/Nombre" at bounding box center [787, 165] width 167 height 13
paste input "30458984"
type input "20304589842"
click at [244, 330] on button "search Buscar Detalles" at bounding box center [273, 340] width 142 height 30
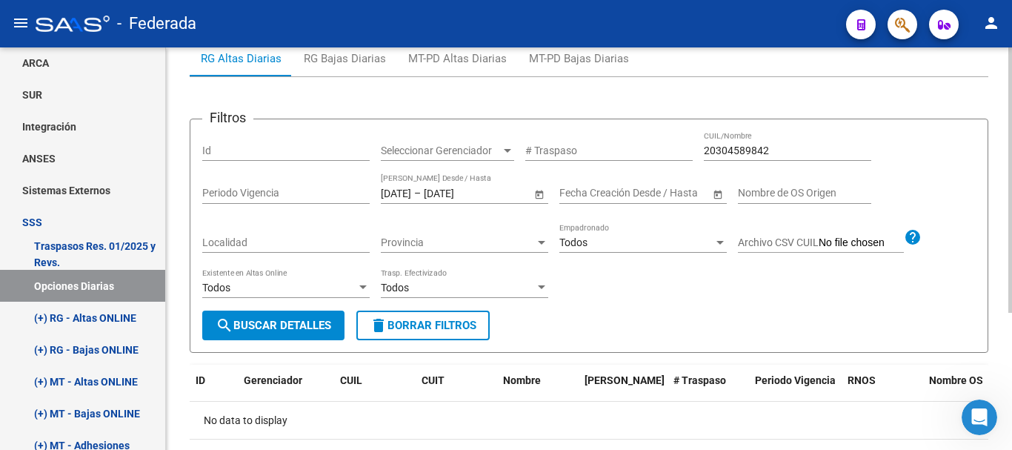
scroll to position [59, 0]
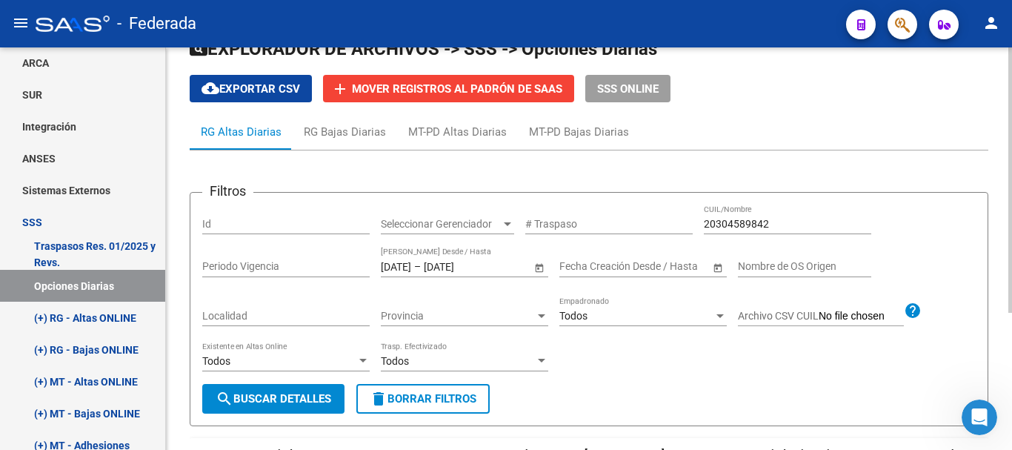
click at [411, 270] on input "[DATE]" at bounding box center [396, 266] width 30 height 13
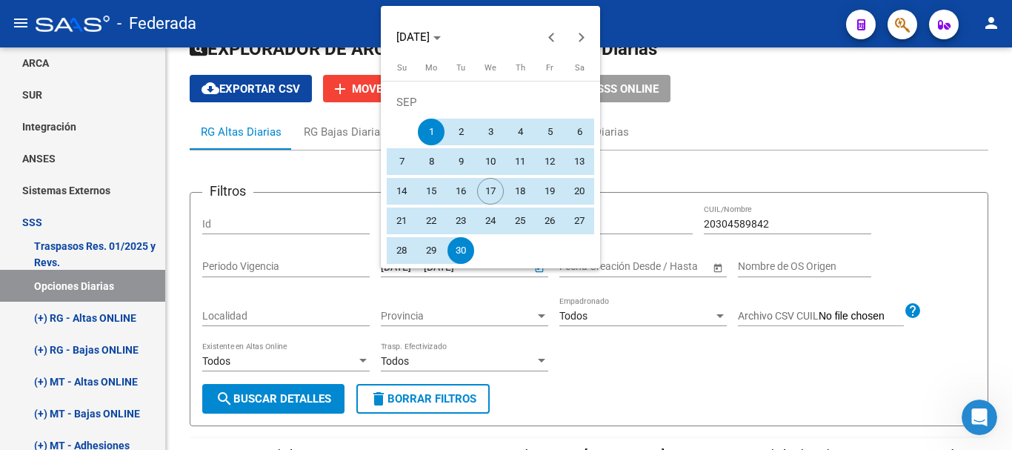
click at [482, 293] on div at bounding box center [506, 225] width 1012 height 450
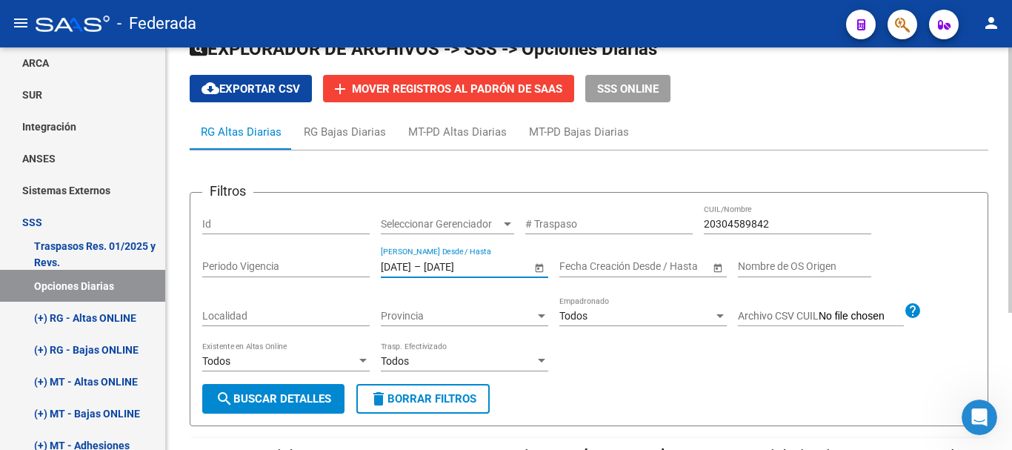
click at [409, 263] on input "[DATE]" at bounding box center [396, 266] width 30 height 13
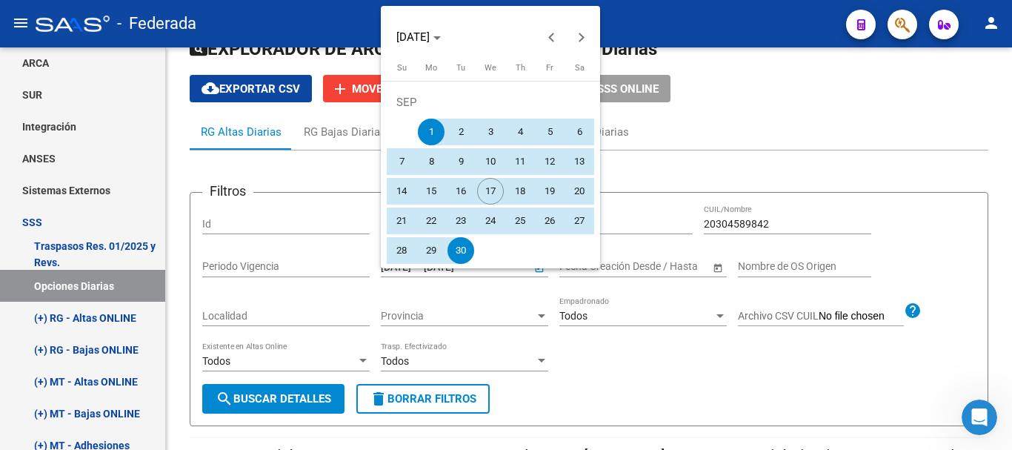
click at [405, 300] on div at bounding box center [506, 225] width 1012 height 450
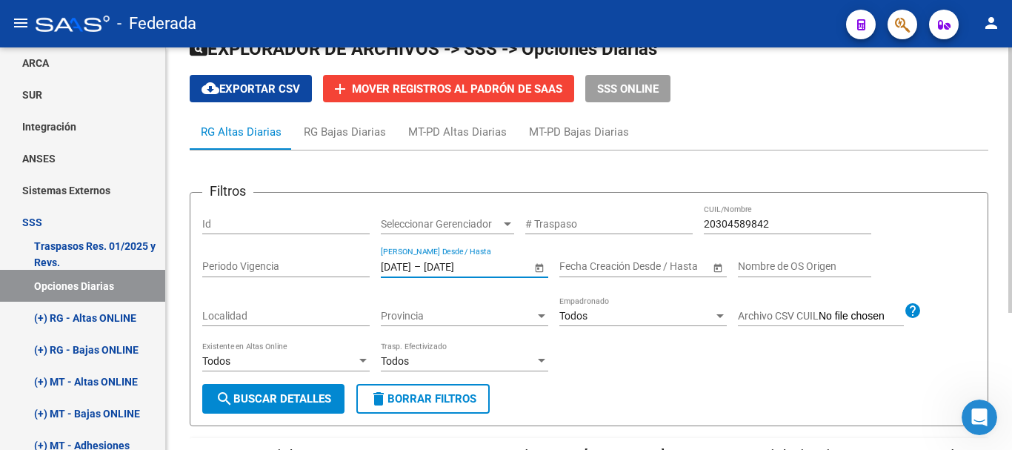
type input "[DATE]"
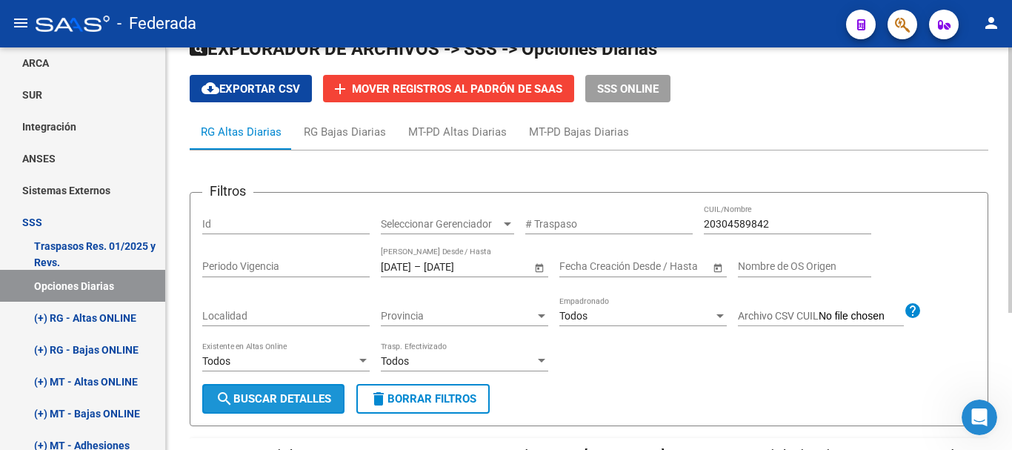
click at [259, 410] on button "search Buscar Detalles" at bounding box center [273, 399] width 142 height 30
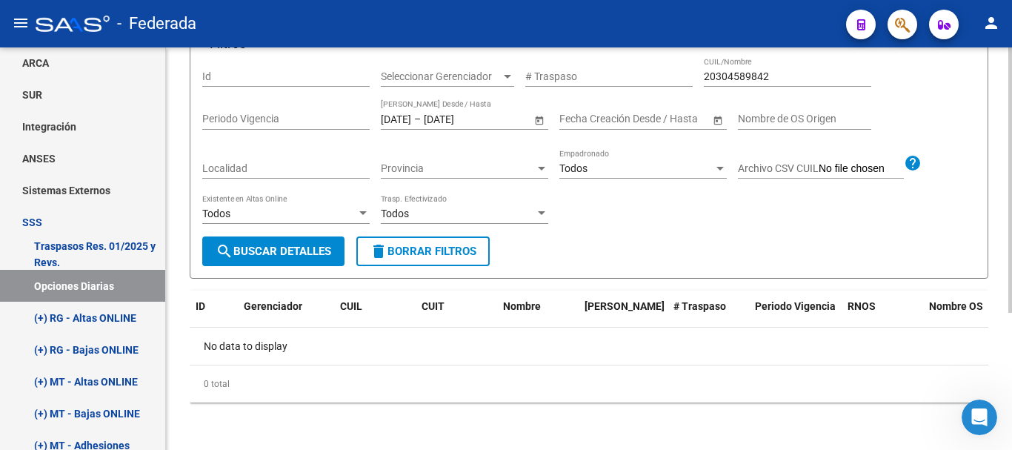
scroll to position [133, 0]
